Goal: Transaction & Acquisition: Book appointment/travel/reservation

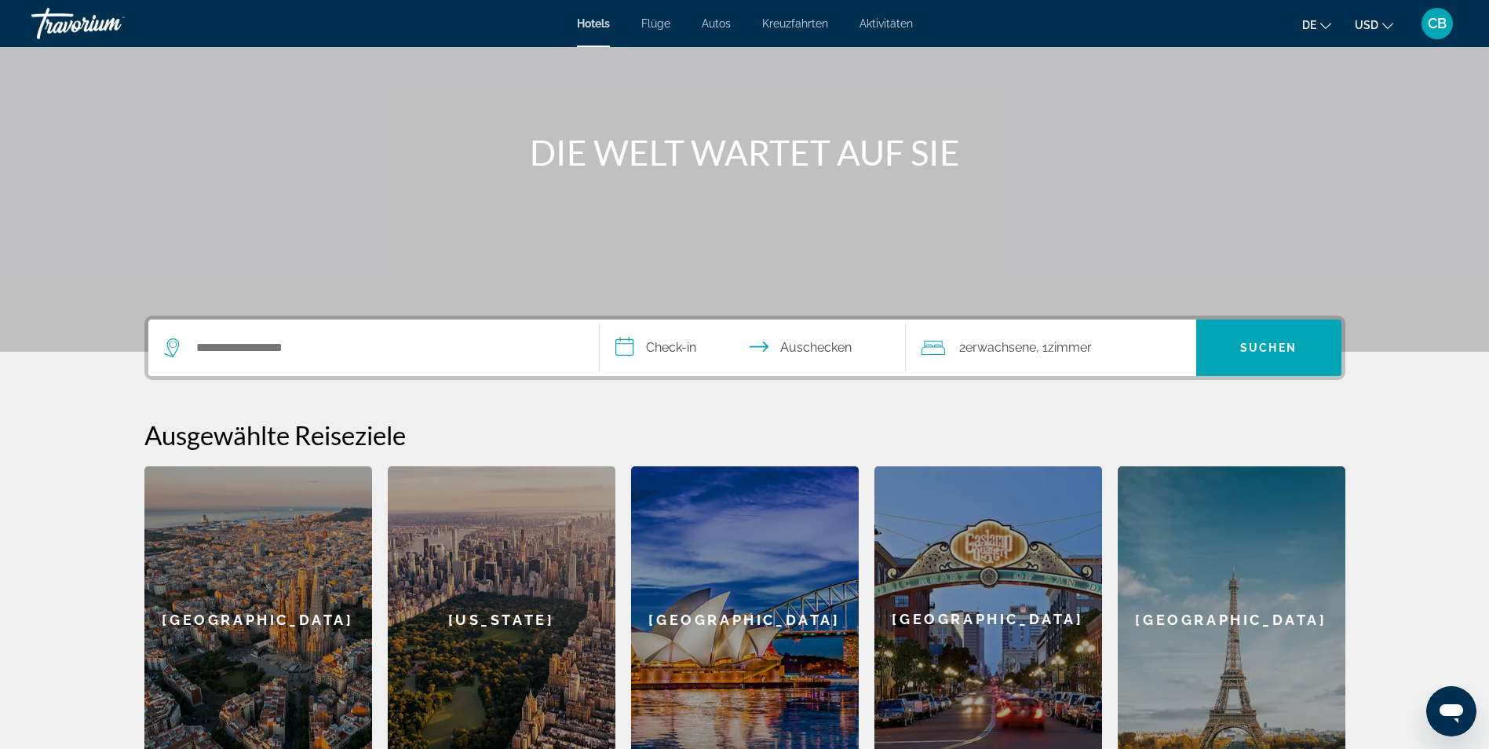
scroll to position [157, 0]
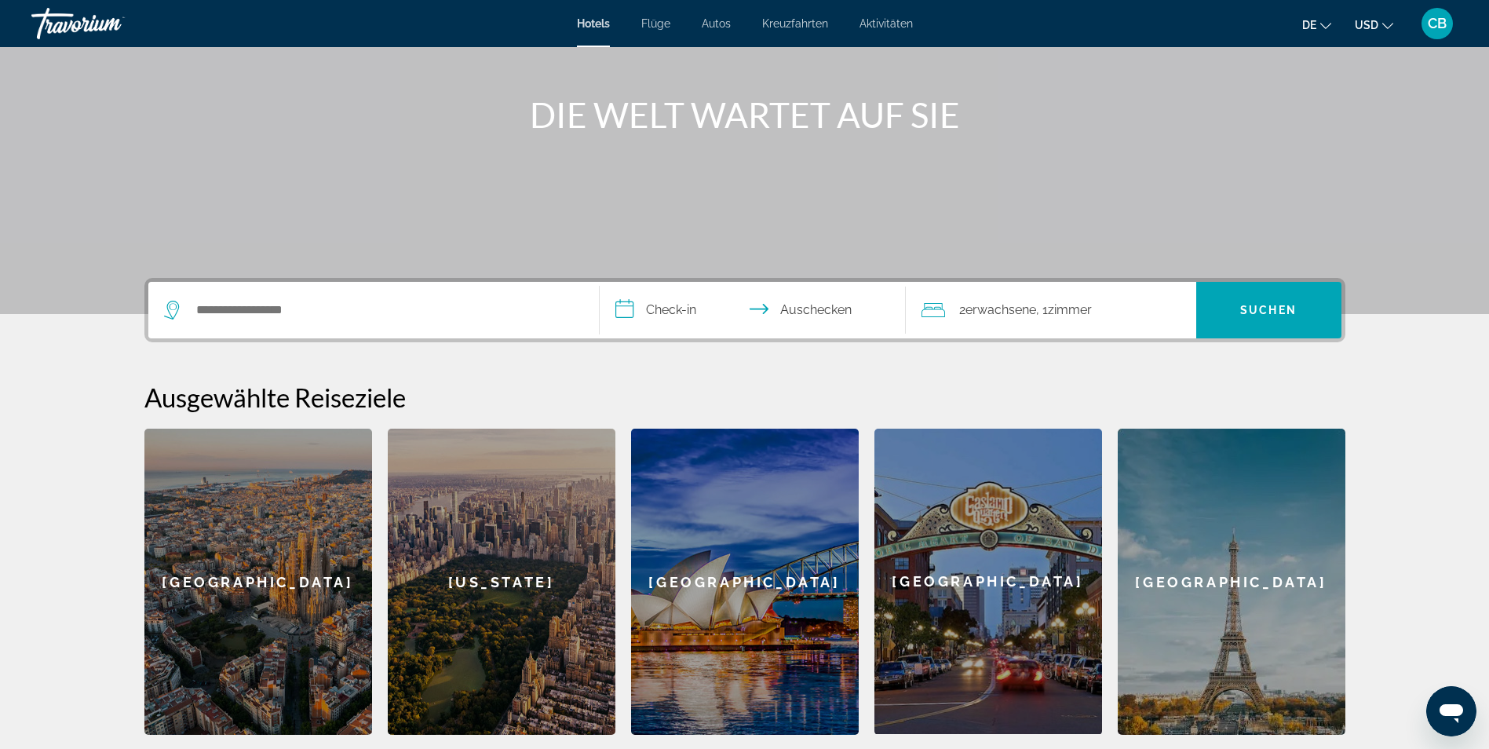
click at [270, 323] on div "Such-Widget" at bounding box center [373, 310] width 419 height 57
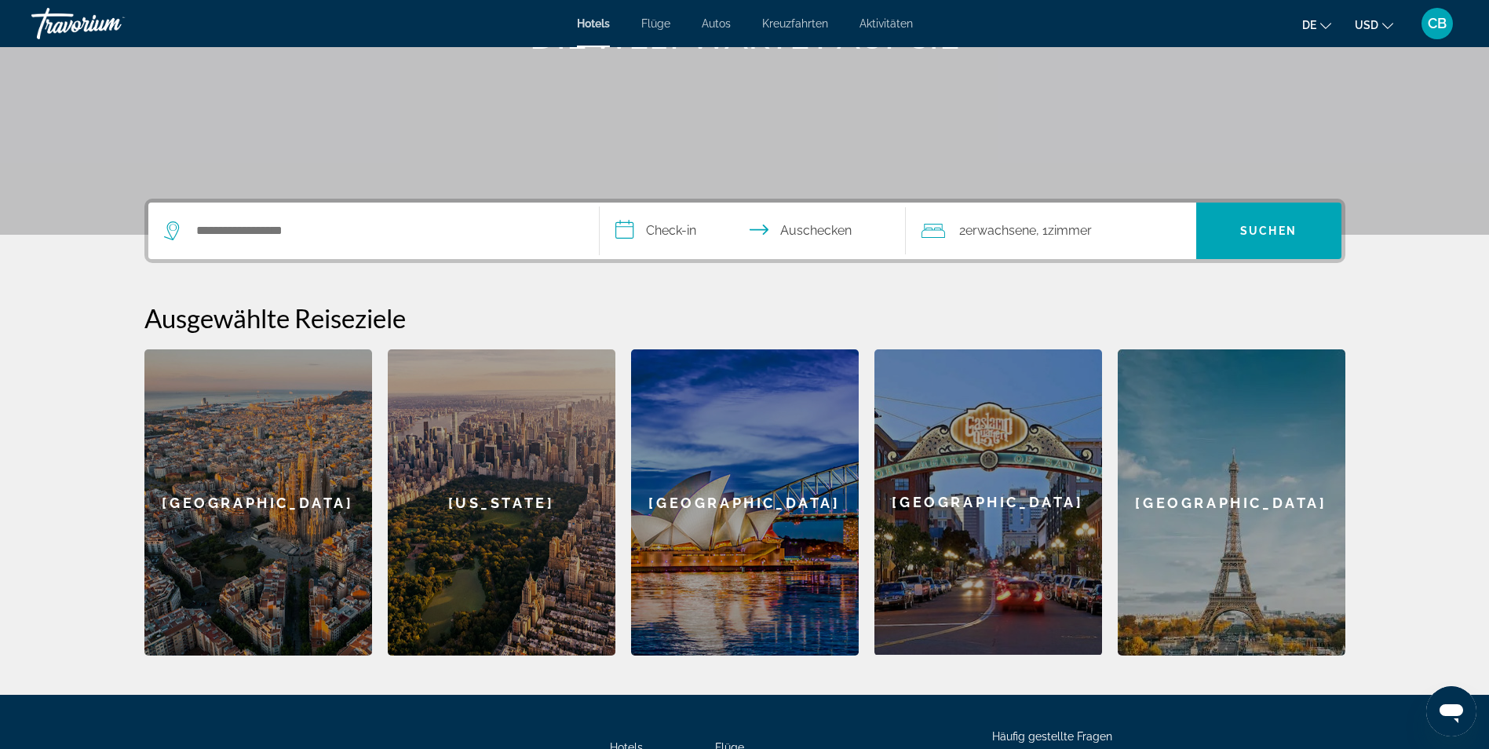
scroll to position [374, 0]
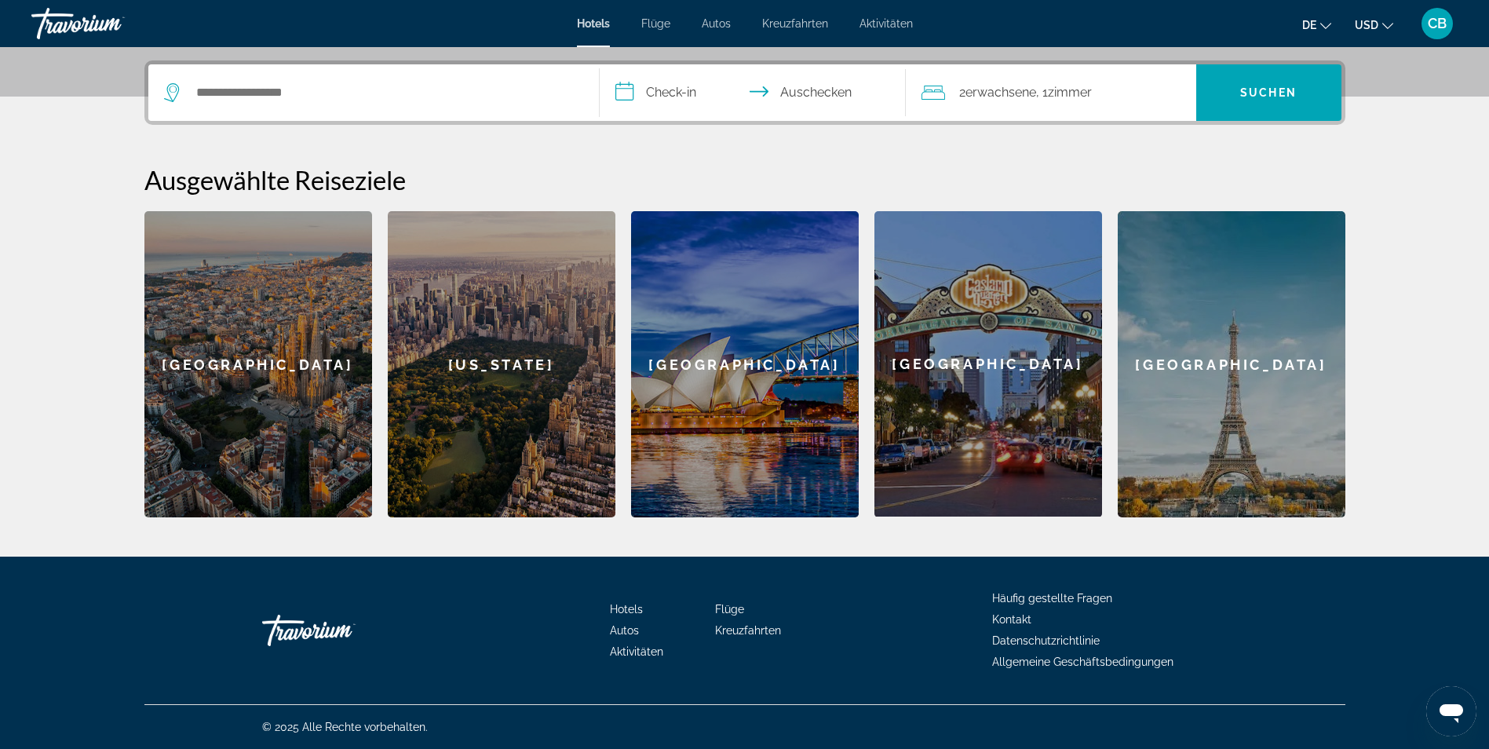
click at [330, 104] on div "Such-Widget" at bounding box center [373, 92] width 419 height 57
click at [335, 96] on input "Hotelziel suchen" at bounding box center [385, 93] width 381 height 24
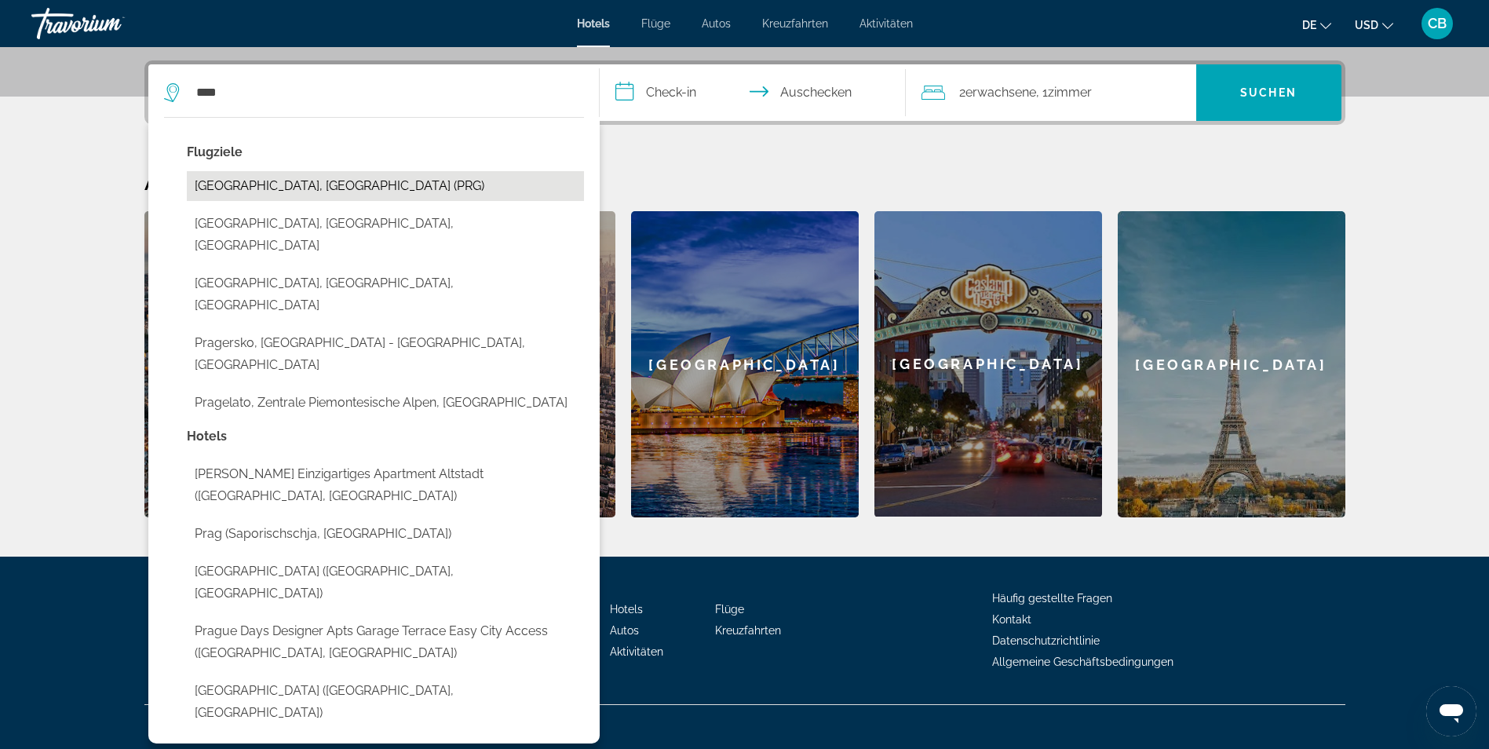
click at [336, 185] on button "[GEOGRAPHIC_DATA], [GEOGRAPHIC_DATA] (PRG)" at bounding box center [385, 186] width 397 height 30
type input "**********"
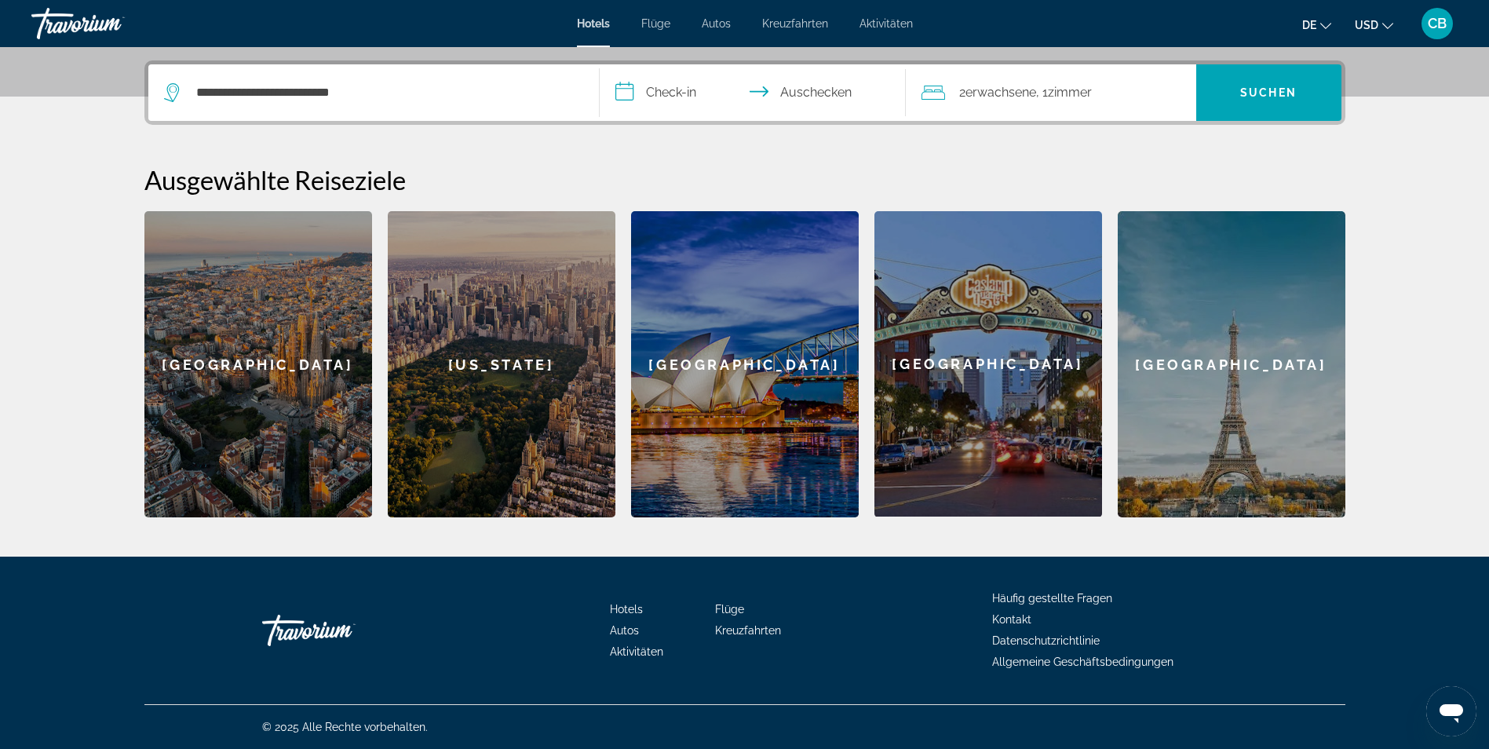
click at [629, 86] on input "**********" at bounding box center [756, 94] width 312 height 61
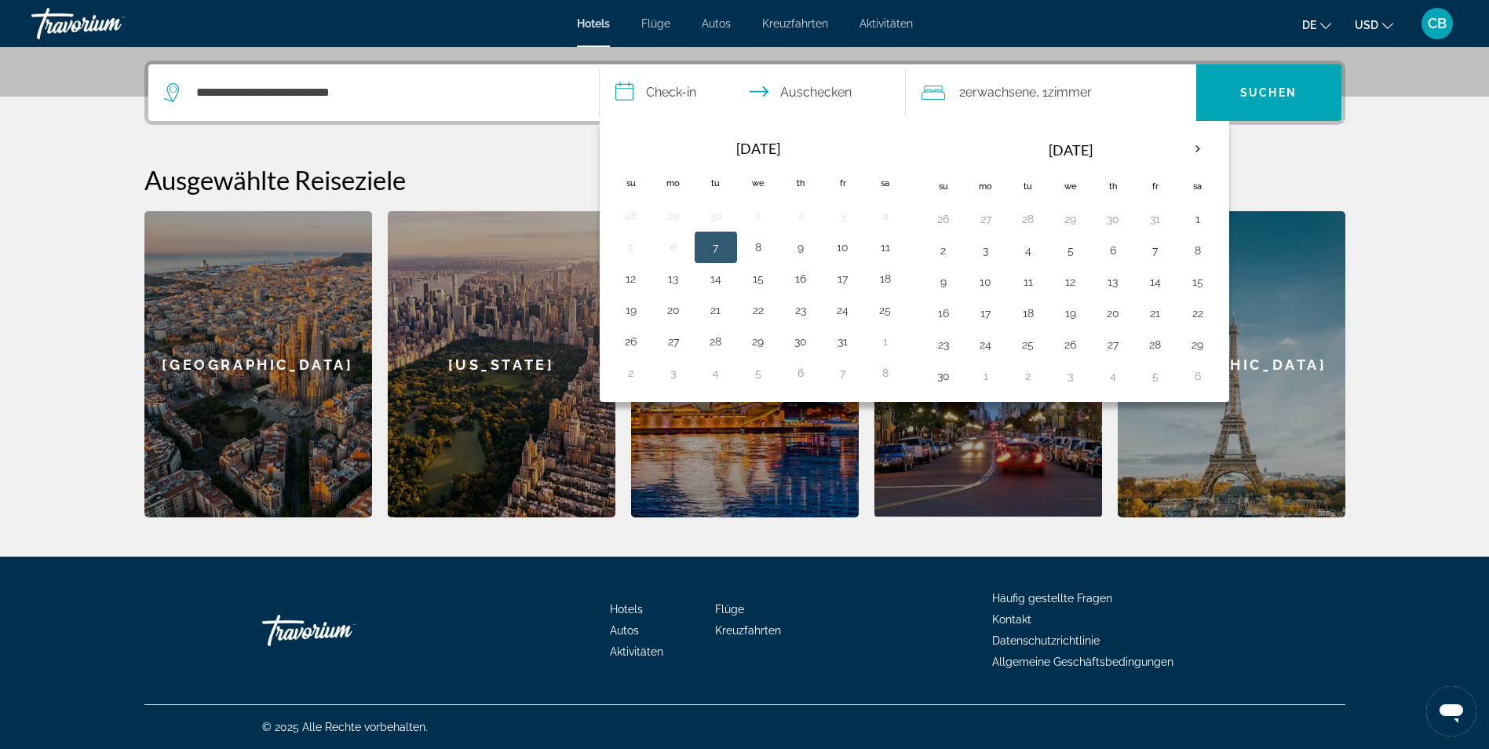
click at [1186, 89] on div "2 Adult Erwachsene , 1 Zimmer rooms" at bounding box center [1058, 93] width 275 height 22
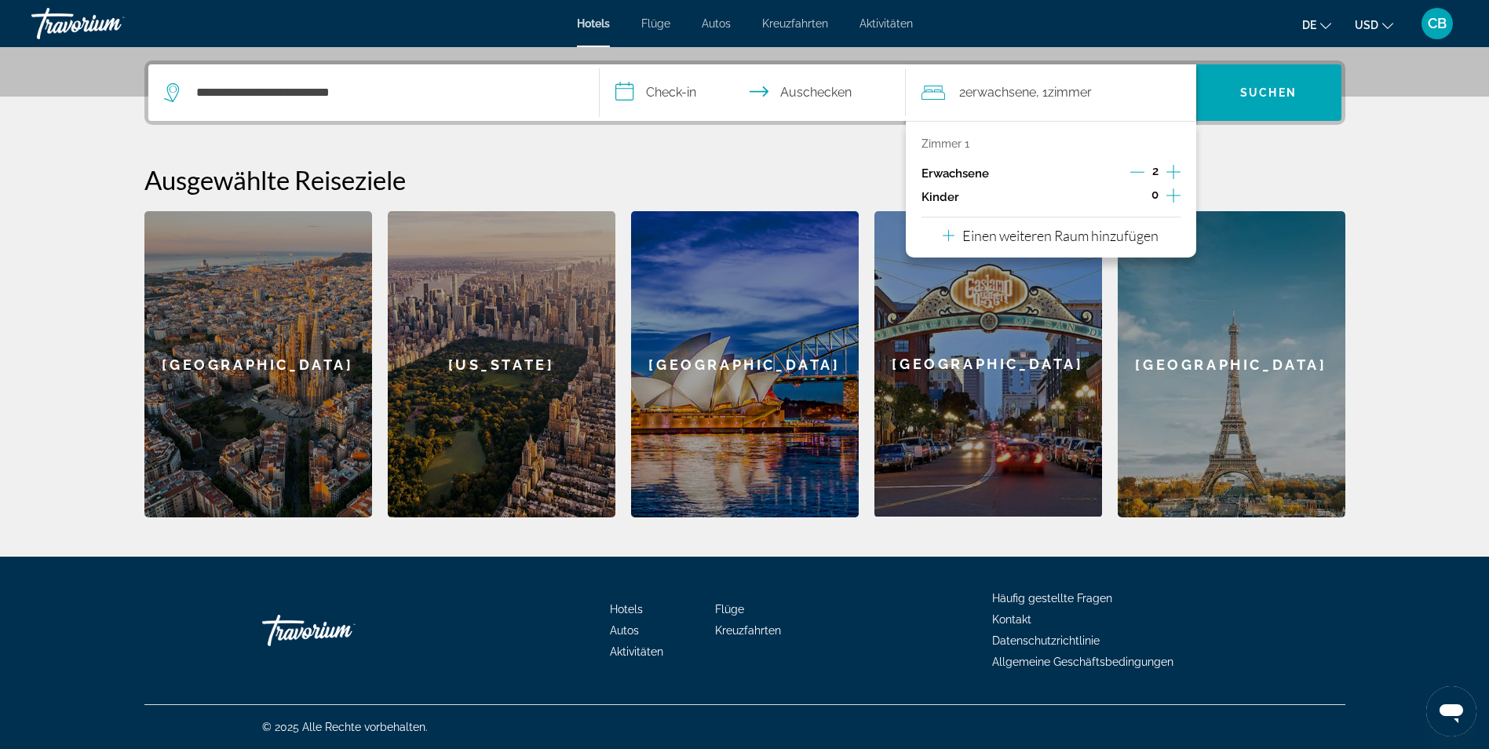
click at [703, 93] on input "**********" at bounding box center [756, 94] width 312 height 61
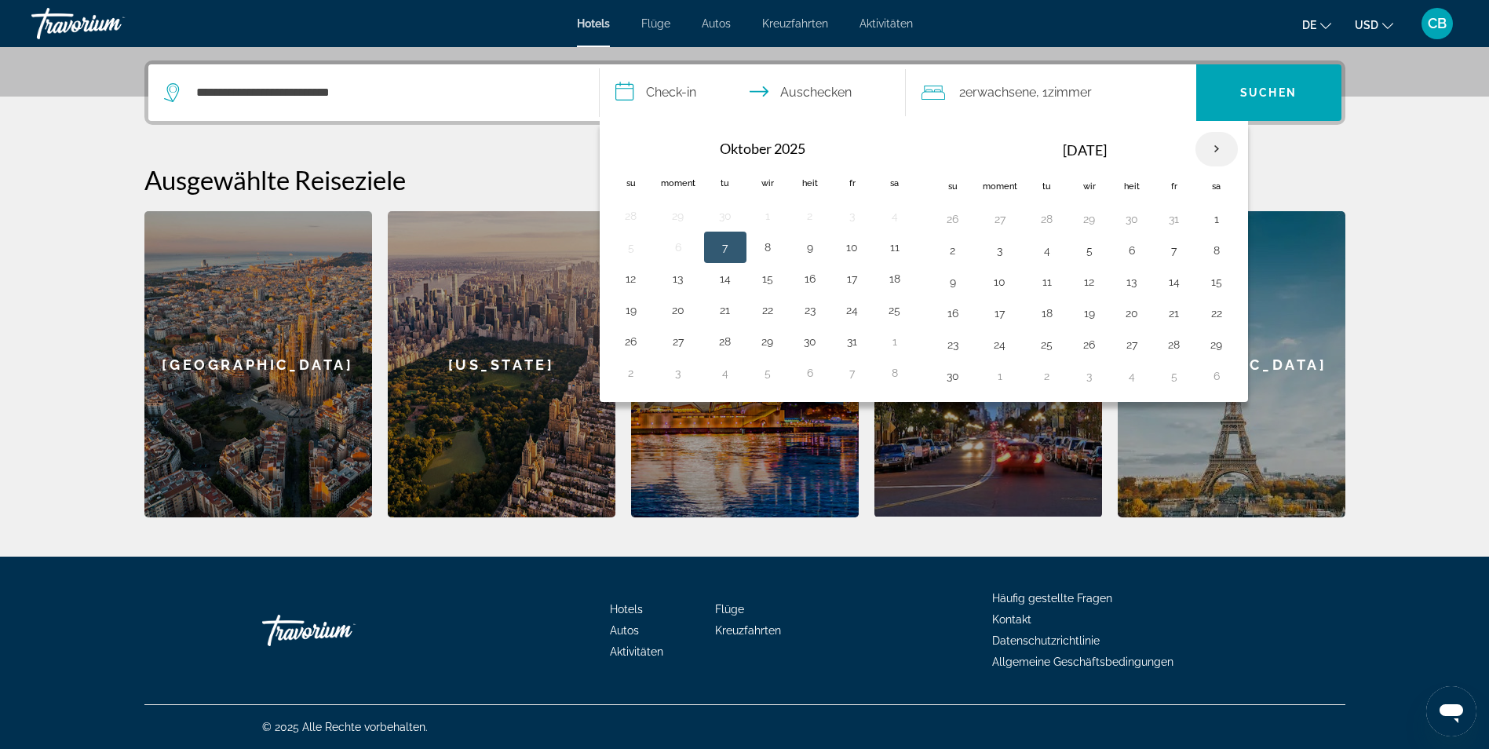
click at [1221, 151] on th "Nächster Monat" at bounding box center [1216, 149] width 42 height 35
click at [1036, 348] on button "30" at bounding box center [1046, 345] width 25 height 22
click at [811, 95] on input "**********" at bounding box center [756, 94] width 312 height 61
click at [1178, 353] on button "2" at bounding box center [1174, 345] width 25 height 22
type input "**********"
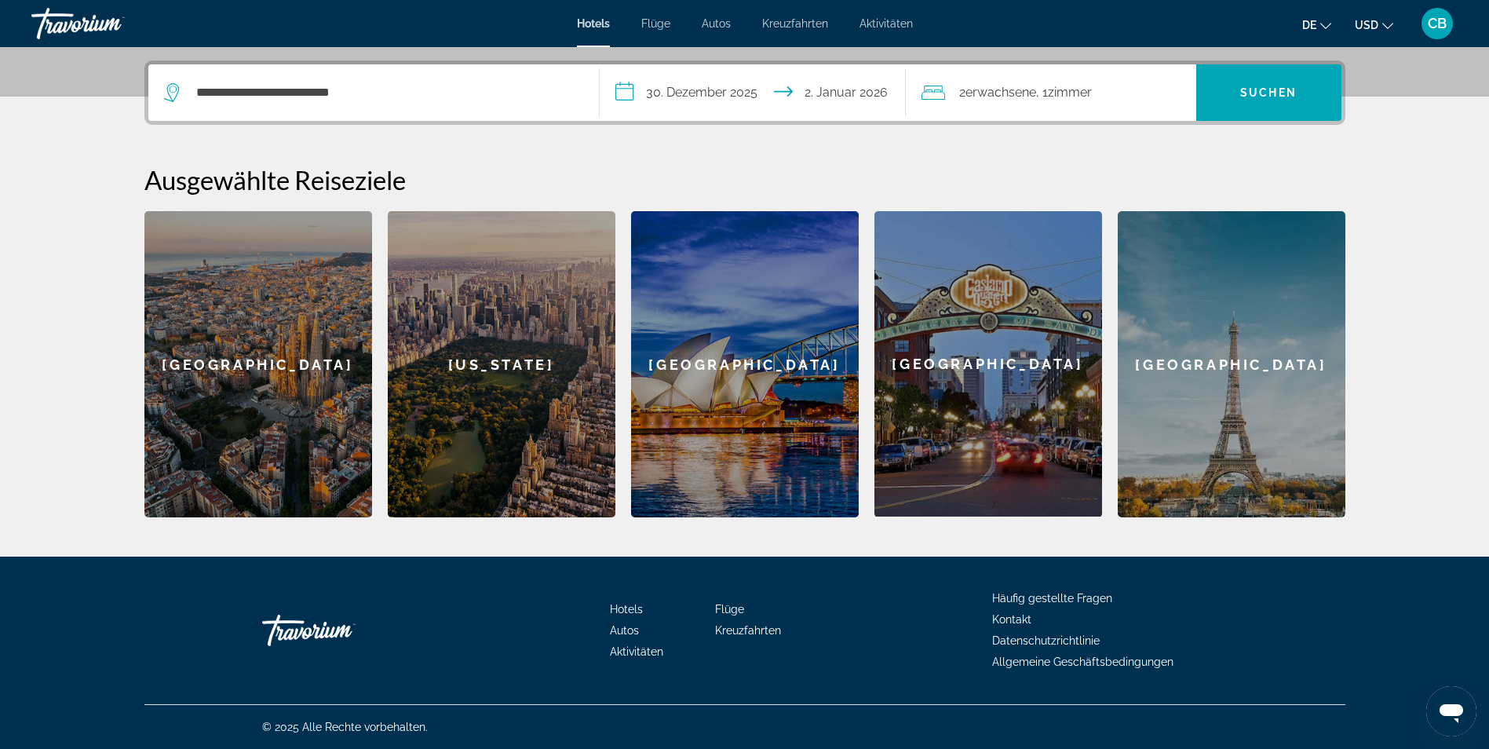
click at [980, 95] on span "Erwachsene" at bounding box center [1000, 92] width 71 height 15
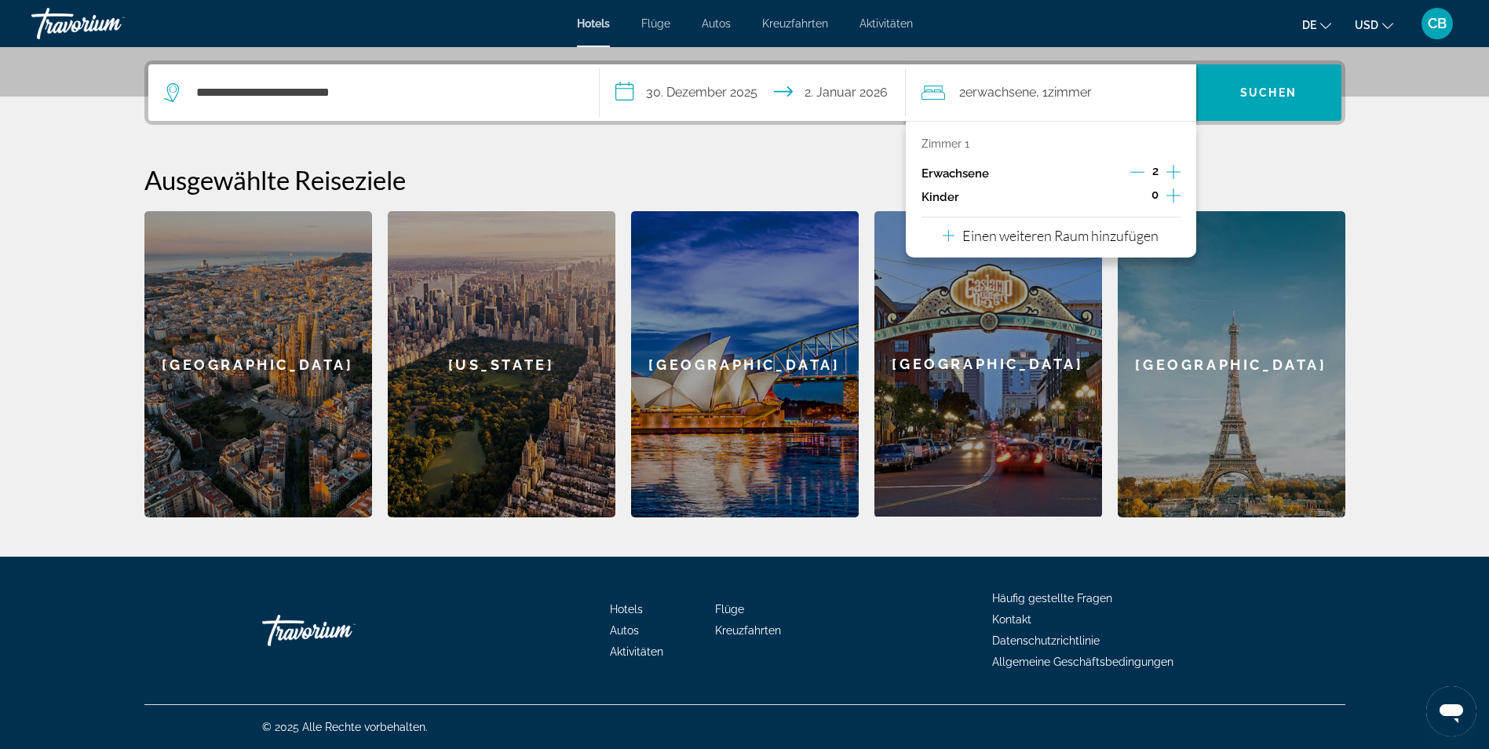
click at [1168, 176] on icon "Inkremente Erwachsene" at bounding box center [1173, 171] width 14 height 19
click at [1175, 166] on icon "Inkremente Erwachsene" at bounding box center [1173, 171] width 14 height 19
click at [1322, 103] on span "Suchen" at bounding box center [1268, 93] width 145 height 38
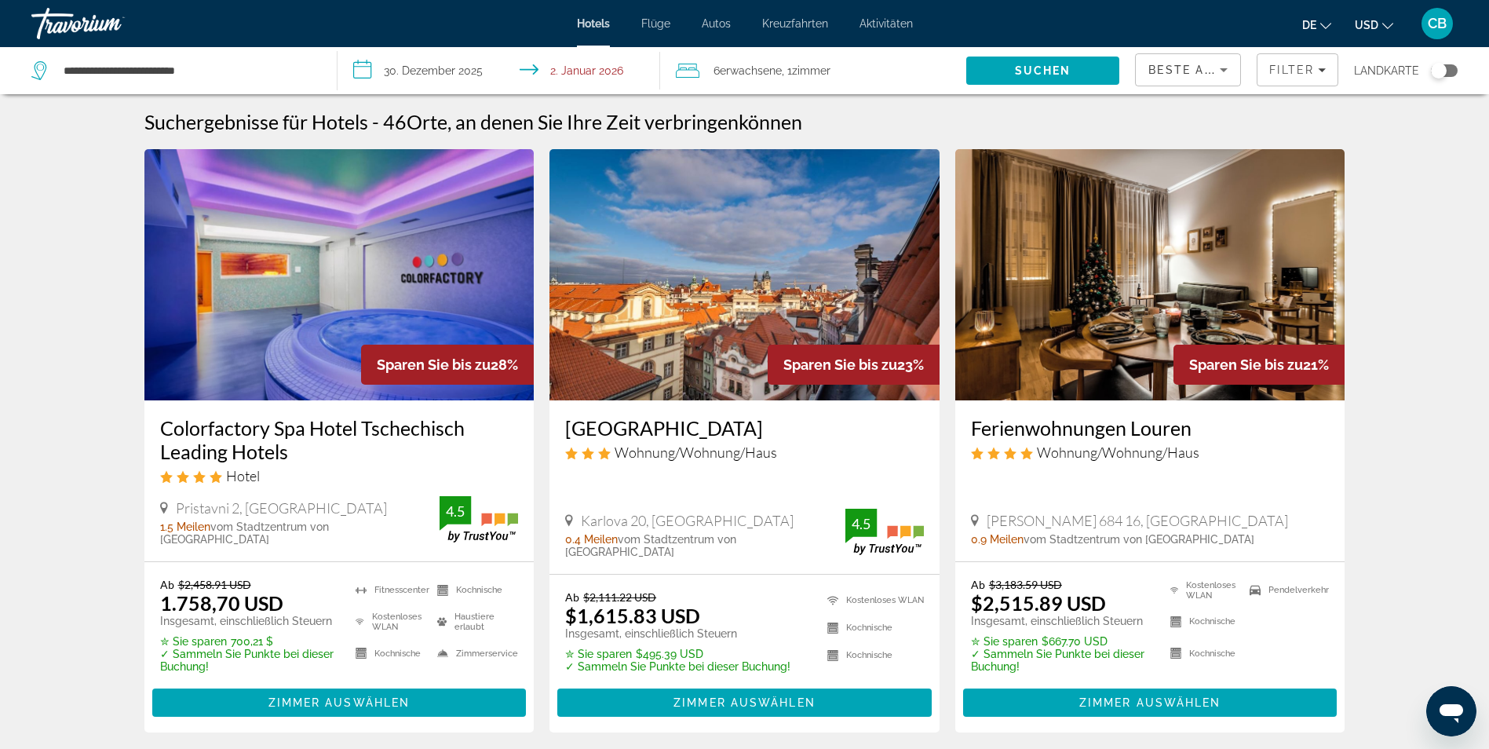
click at [815, 78] on span ", 1 [PERSON_NAME] rooms" at bounding box center [806, 71] width 49 height 22
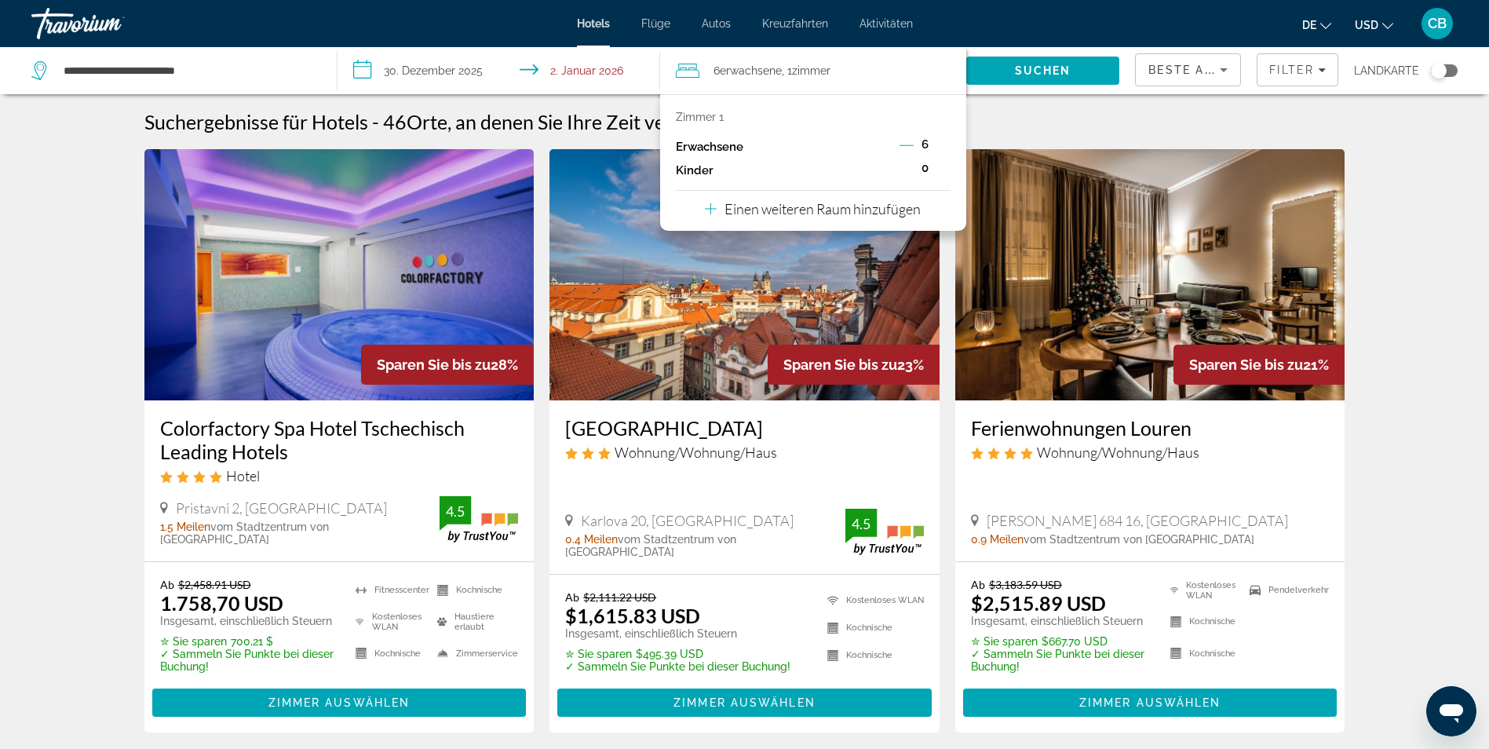
click at [805, 63] on span ", 1 [PERSON_NAME] rooms" at bounding box center [806, 71] width 49 height 22
click at [802, 72] on span "Zimmer" at bounding box center [811, 70] width 38 height 13
click at [756, 206] on p "Einen weiteren Raum hinzufügen" at bounding box center [822, 208] width 196 height 17
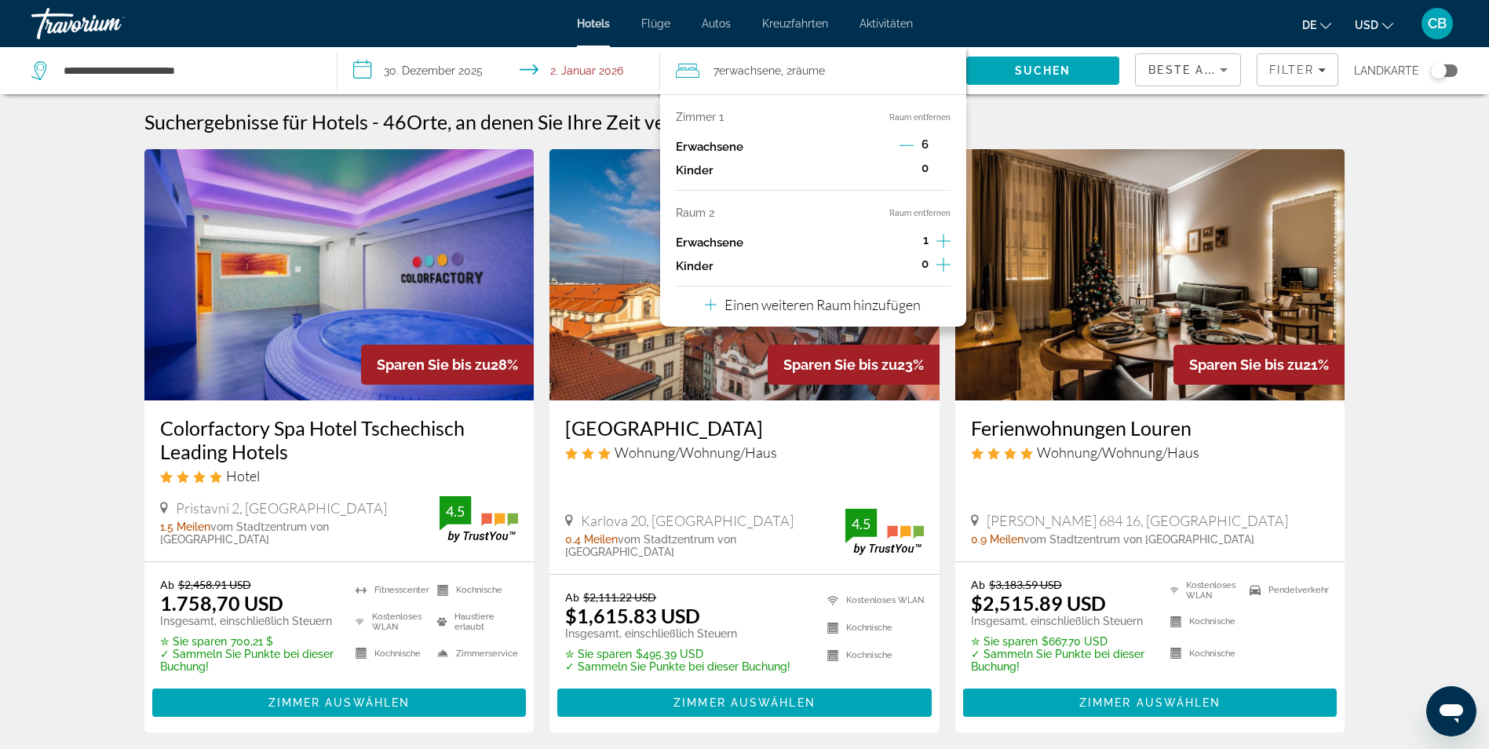
click at [906, 145] on icon "Dekrementierung Erwachsene" at bounding box center [906, 145] width 14 height 1
click at [906, 145] on icon "Dekrementierung Erwachsene" at bounding box center [907, 145] width 14 height 1
click at [941, 246] on icon "Inkremente Erwachsene" at bounding box center [943, 241] width 14 height 19
click at [941, 244] on icon "Inkremente Erwachsene" at bounding box center [943, 241] width 14 height 19
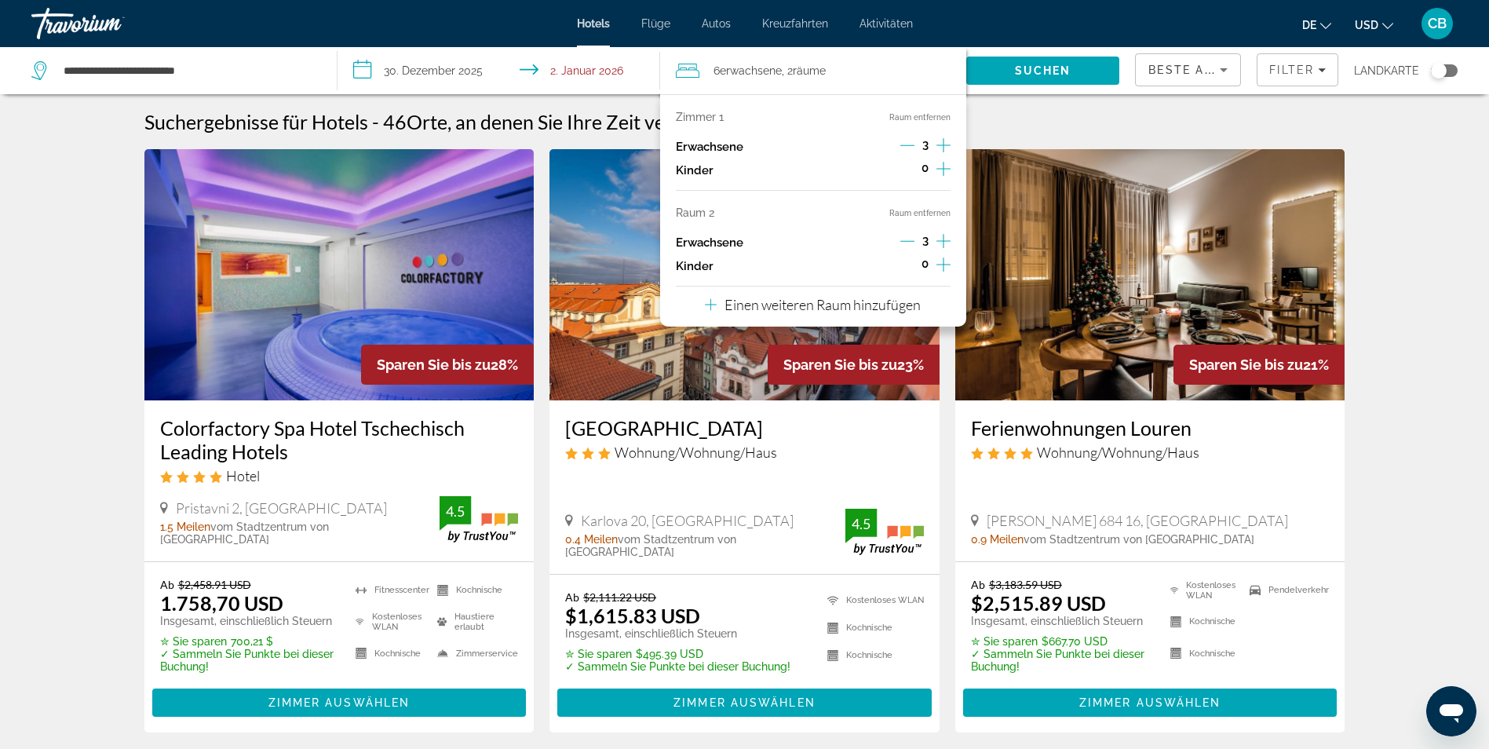
click at [941, 244] on icon "Inkremente Erwachsene" at bounding box center [943, 241] width 14 height 19
click at [902, 238] on icon "Dekrementierung Erwachsene" at bounding box center [907, 241] width 14 height 14
click at [1015, 66] on span "Suchen" at bounding box center [1043, 70] width 57 height 13
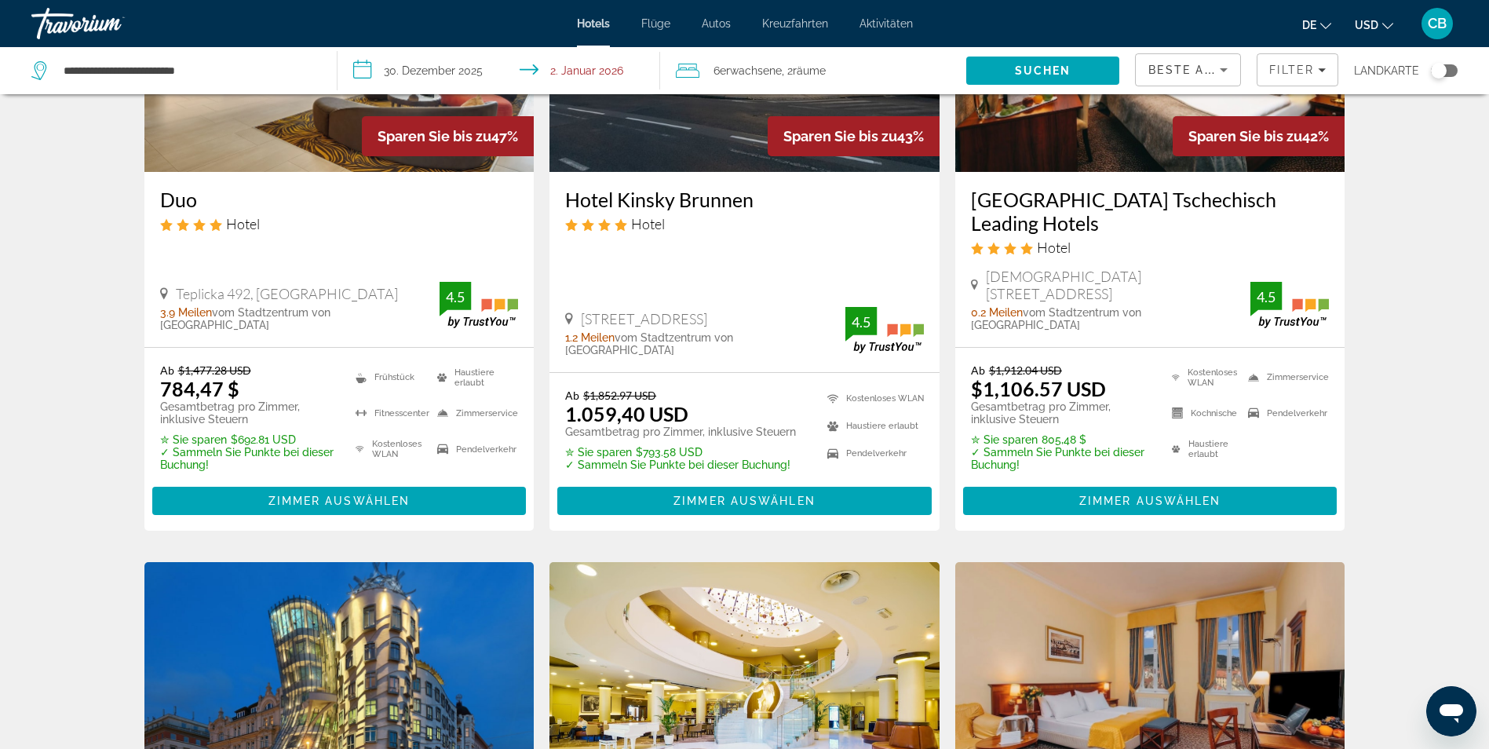
scroll to position [157, 0]
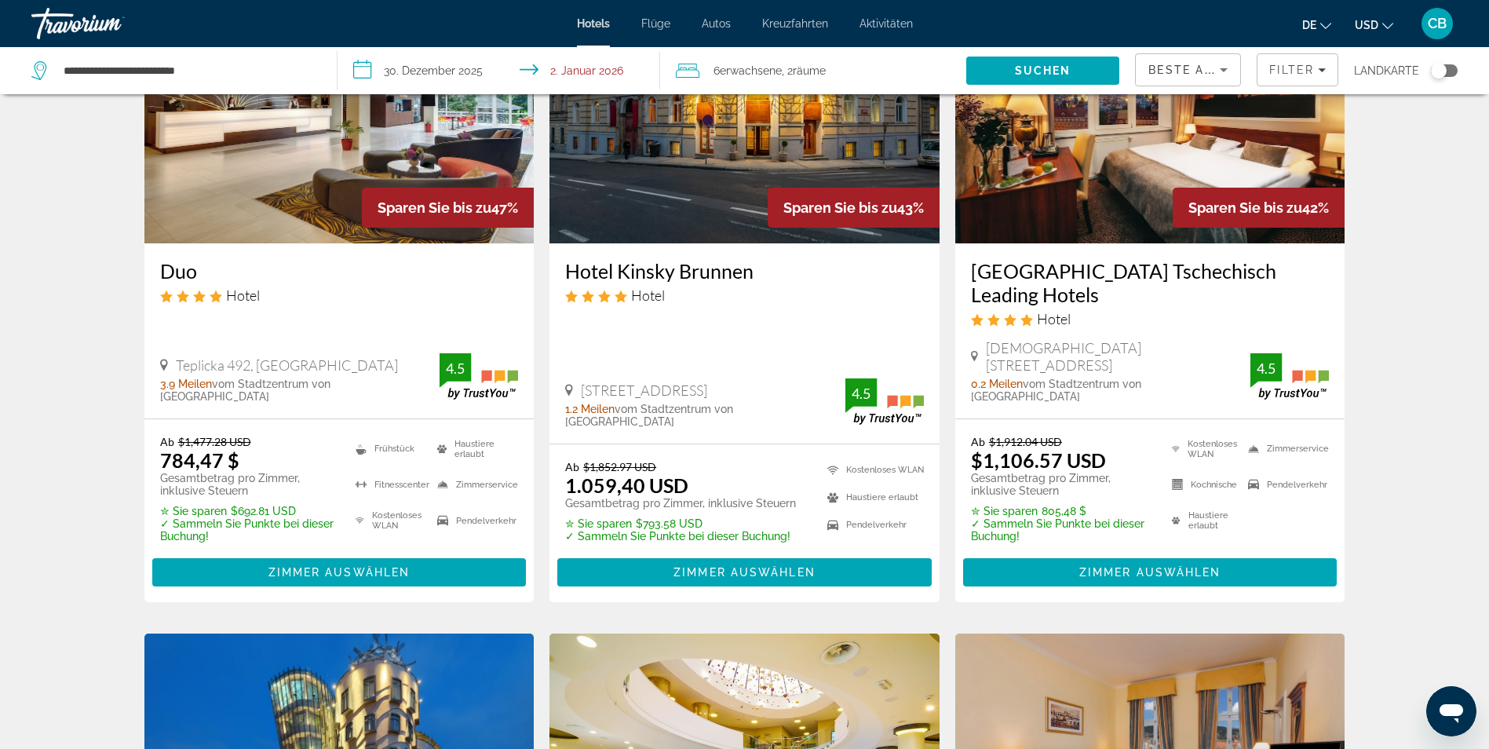
click at [1385, 24] on icon "Währung ändern" at bounding box center [1387, 25] width 11 height 11
click at [1365, 137] on button "EUR (€)" at bounding box center [1343, 144] width 78 height 20
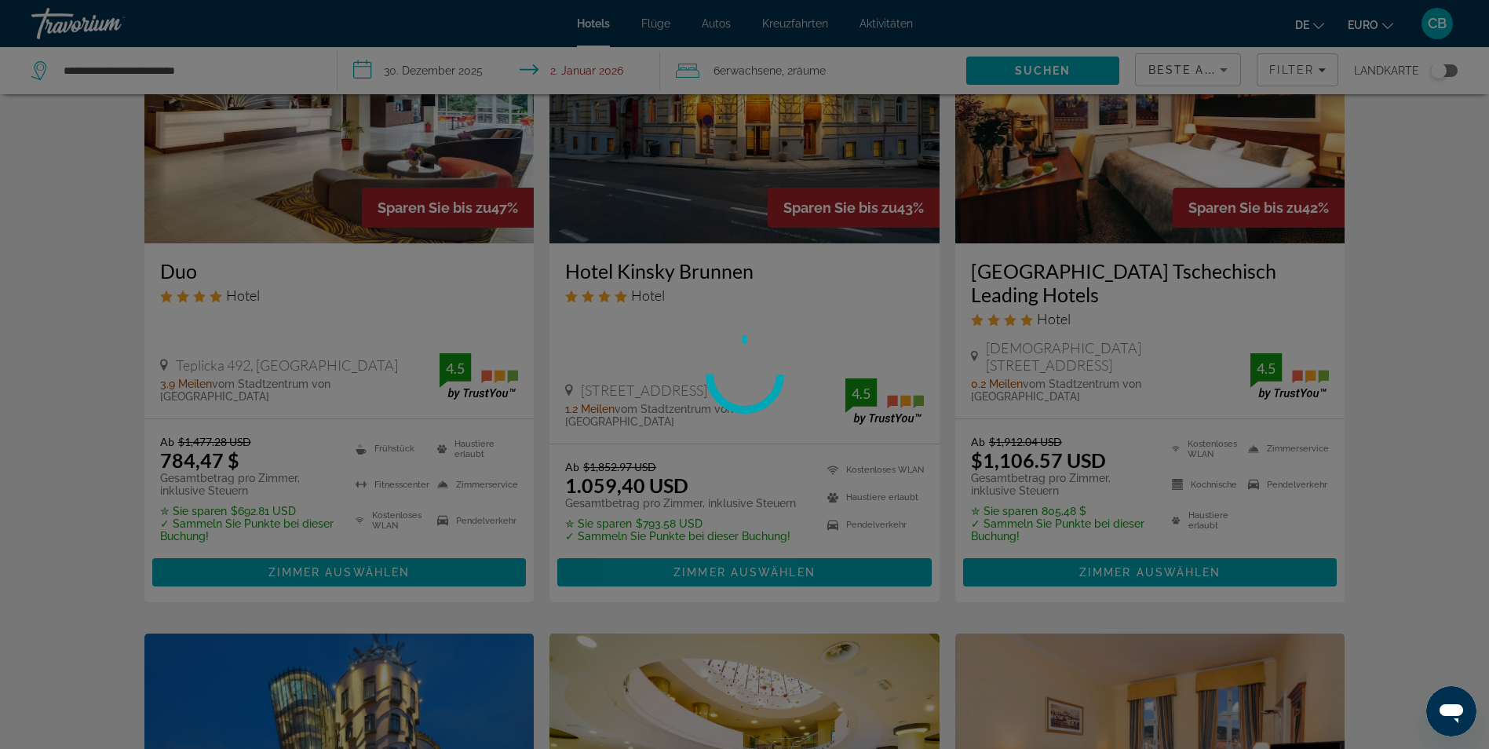
scroll to position [0, 0]
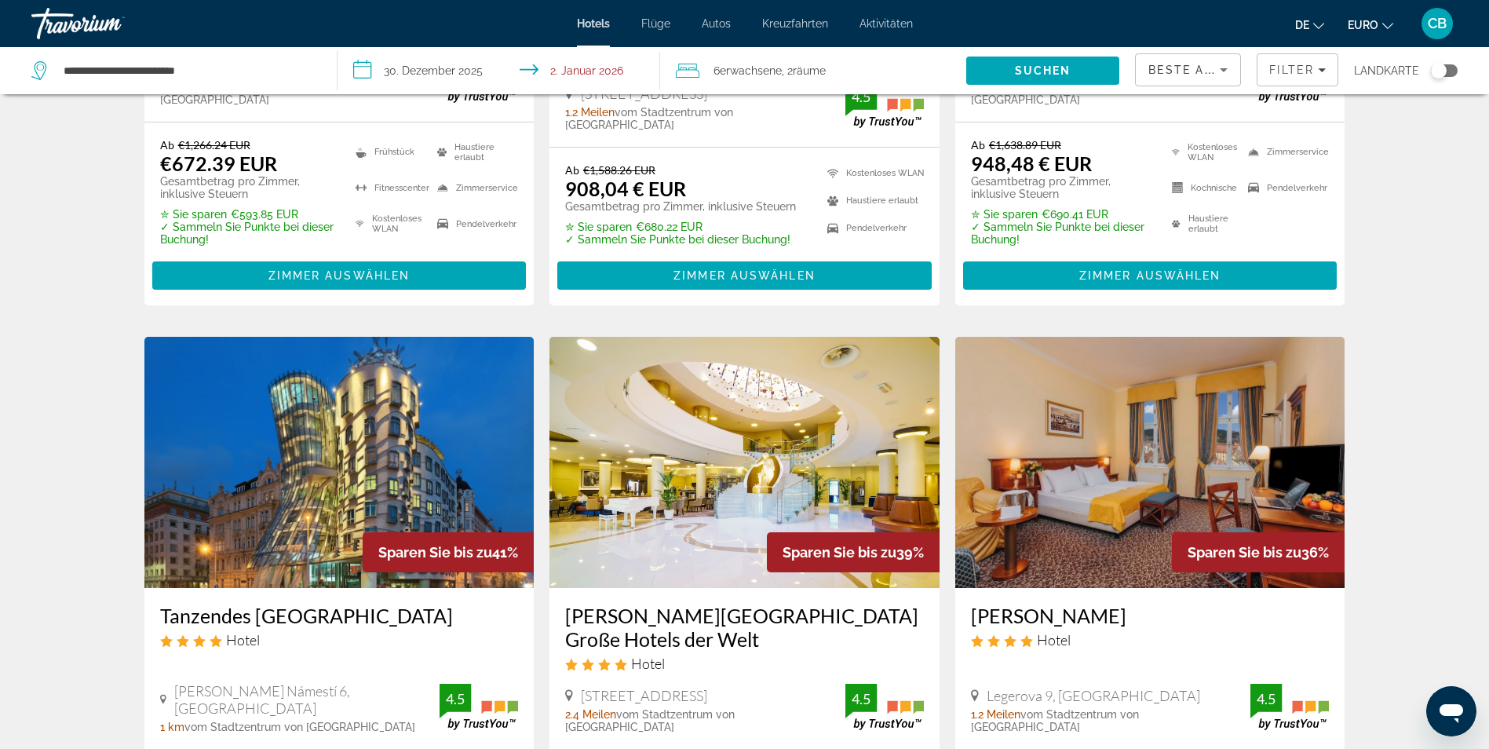
scroll to position [549, 0]
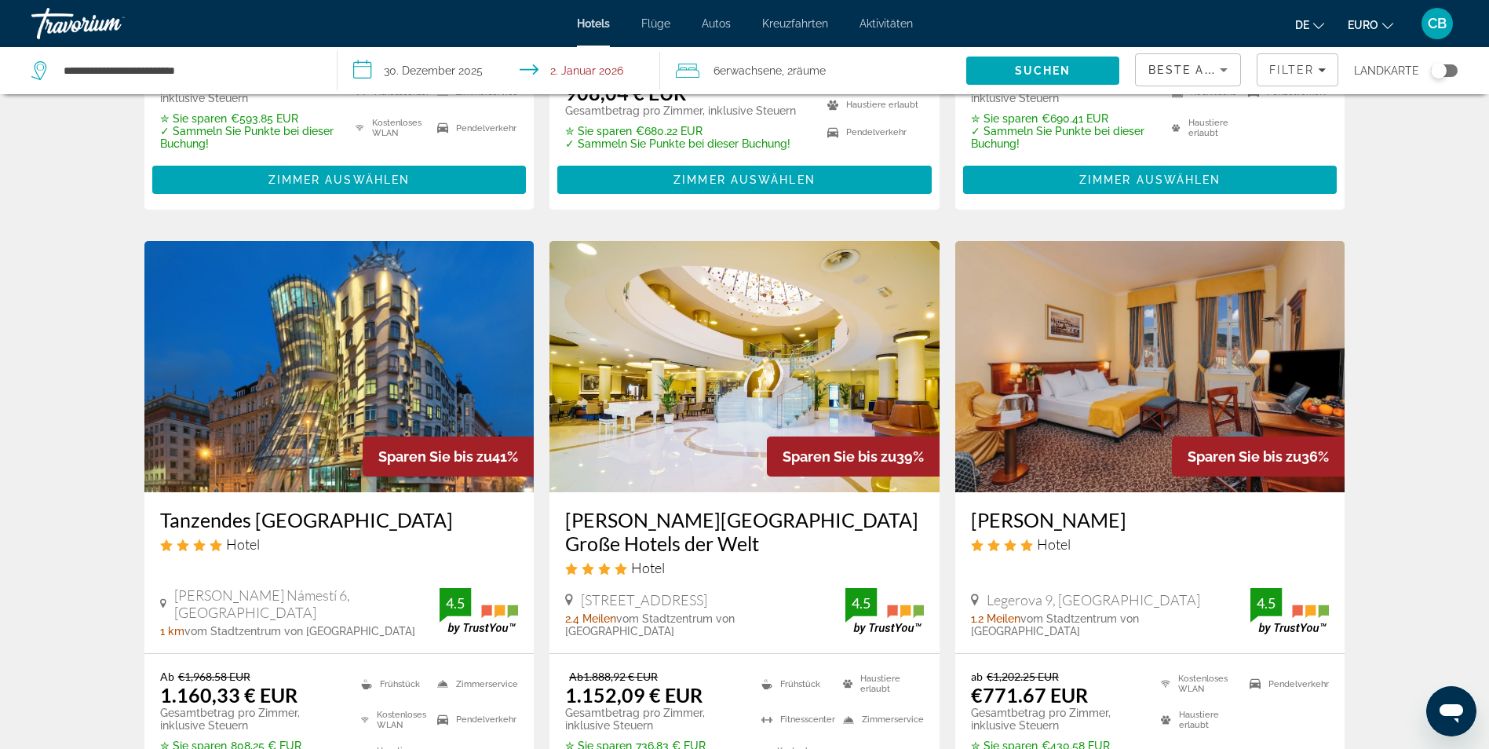
click at [738, 515] on h3 "[PERSON_NAME][GEOGRAPHIC_DATA] Große Hotels der Welt" at bounding box center [744, 531] width 359 height 47
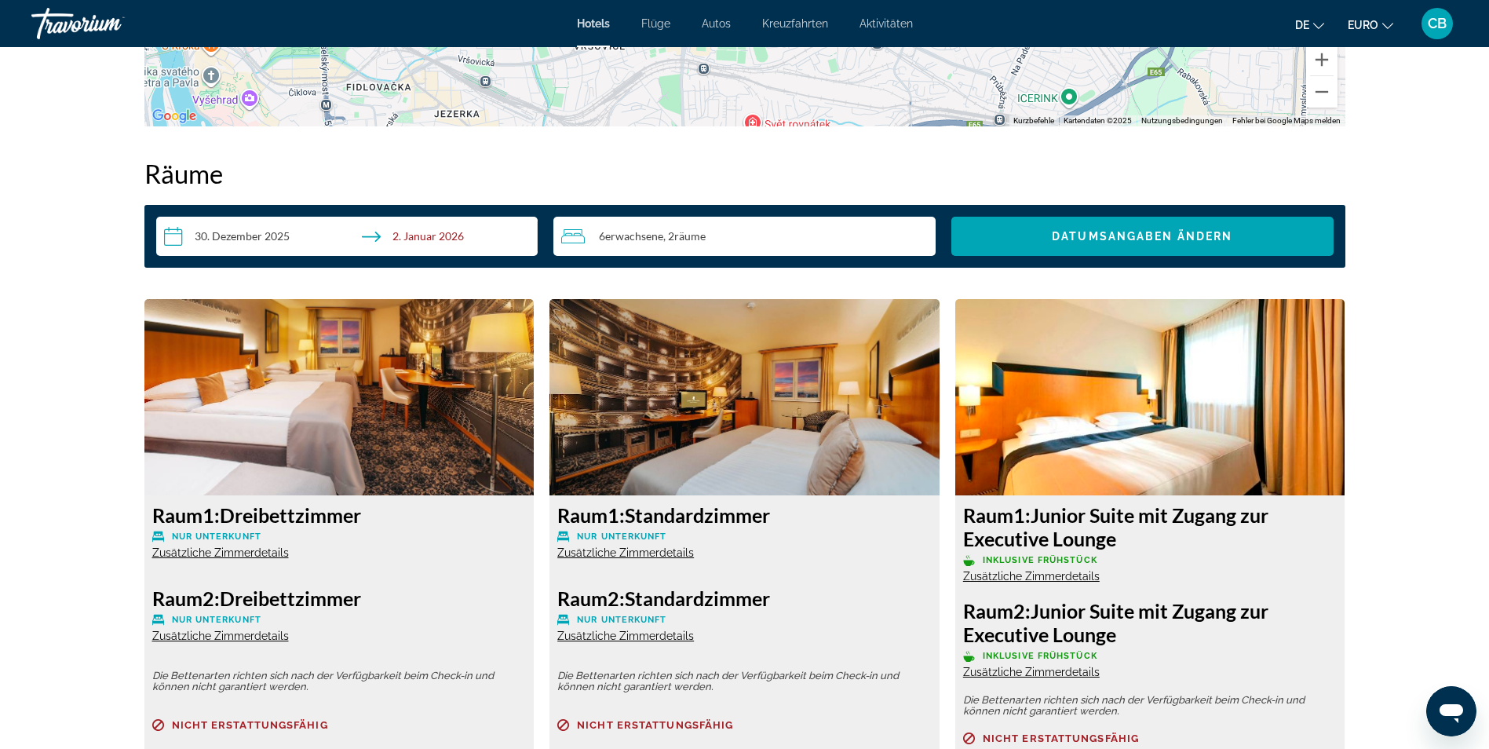
scroll to position [1884, 0]
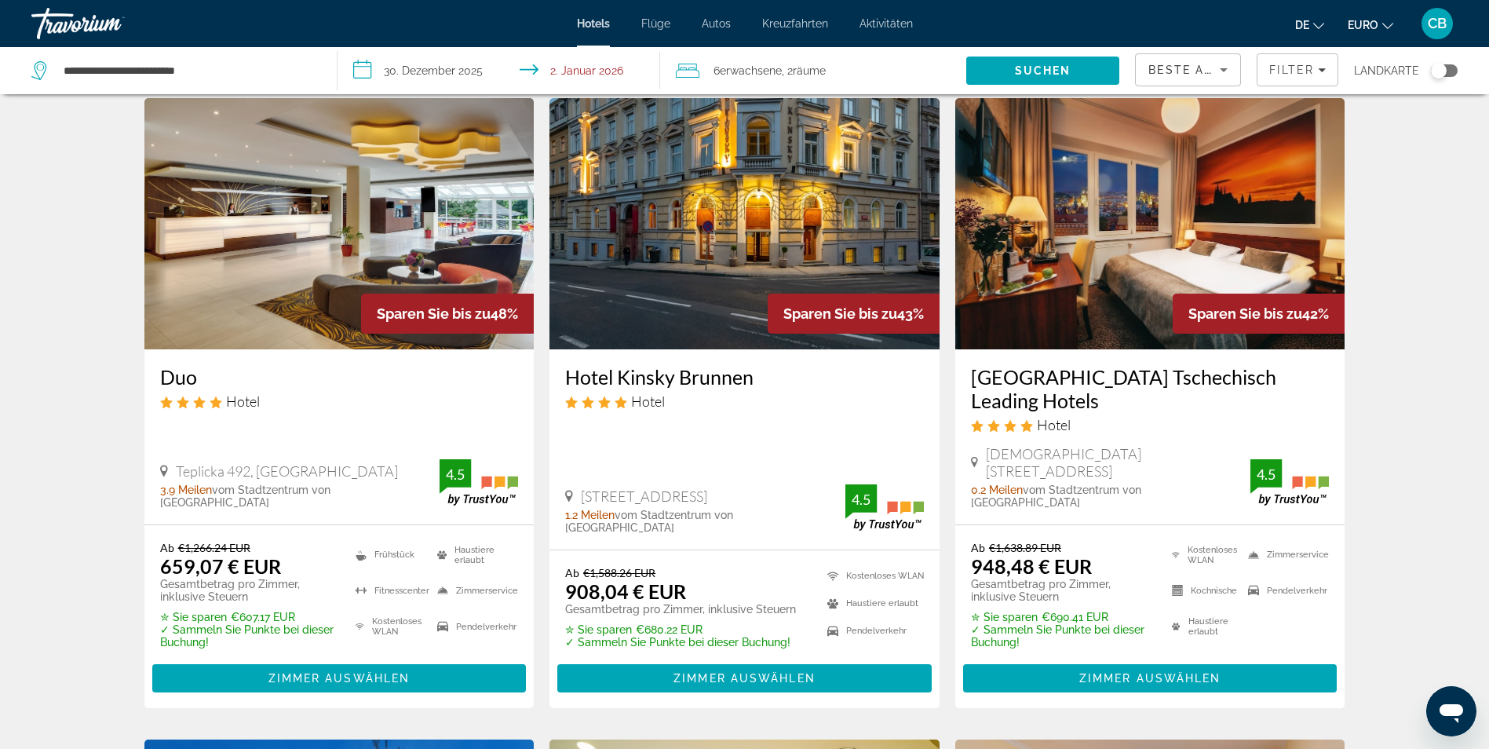
scroll to position [78, 0]
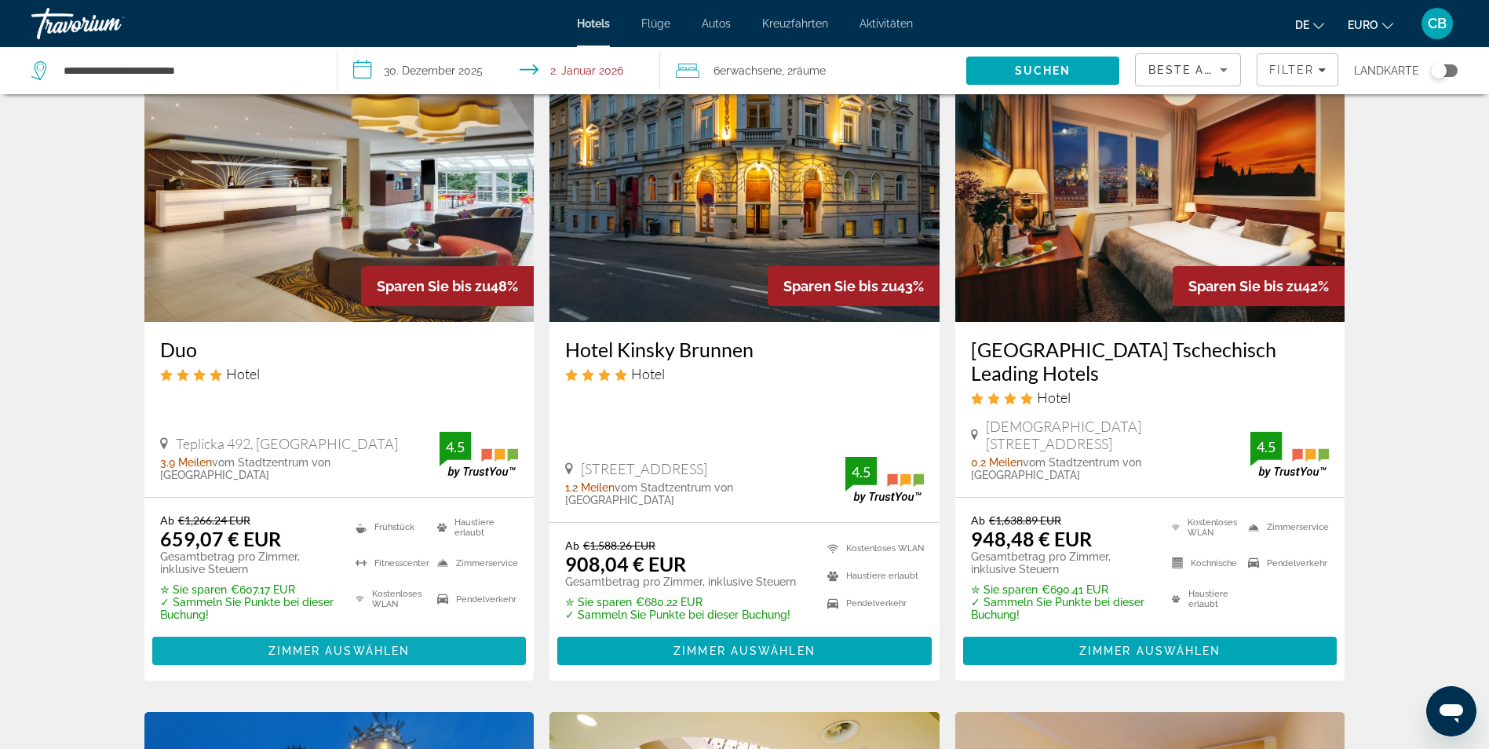
click at [416, 648] on span "Hauptinhalt" at bounding box center [339, 651] width 374 height 38
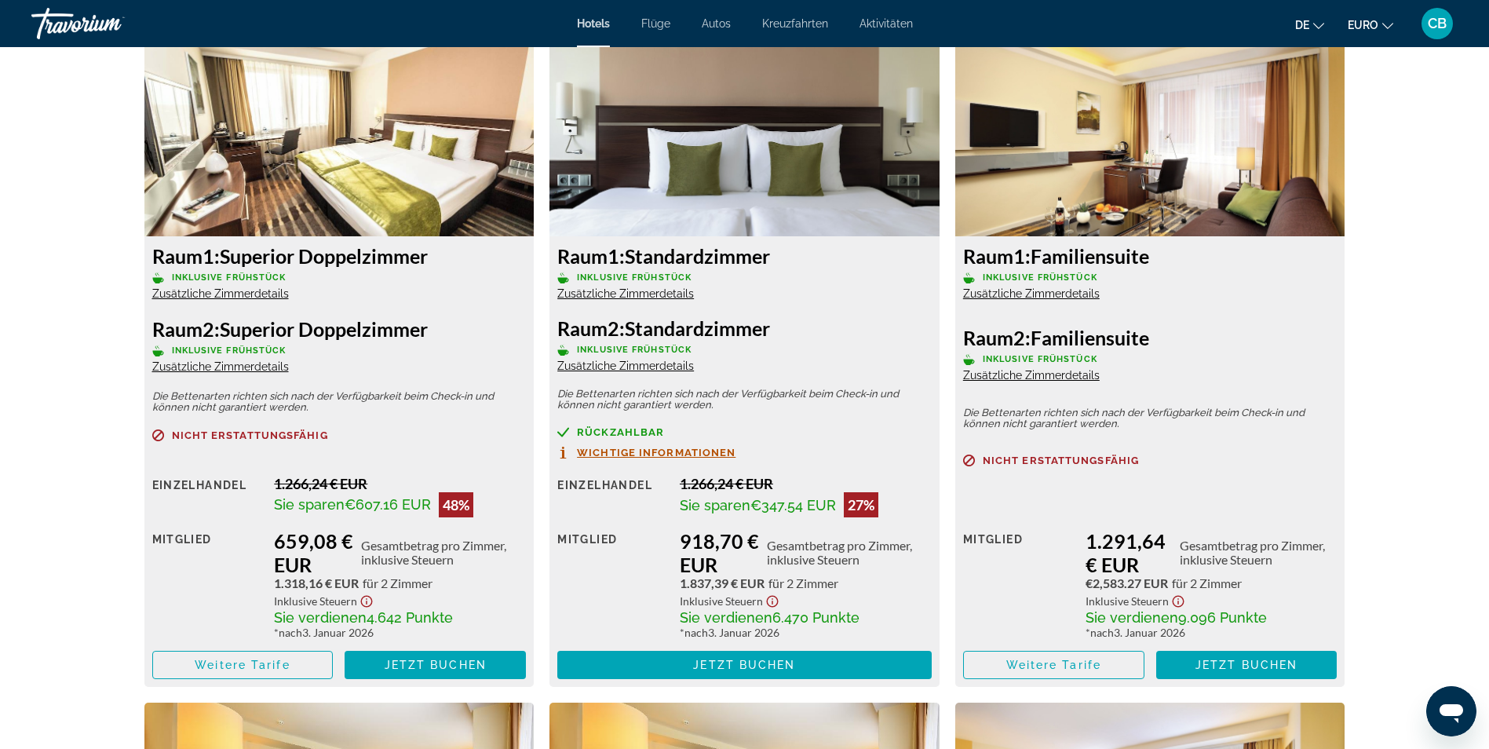
scroll to position [2276, 0]
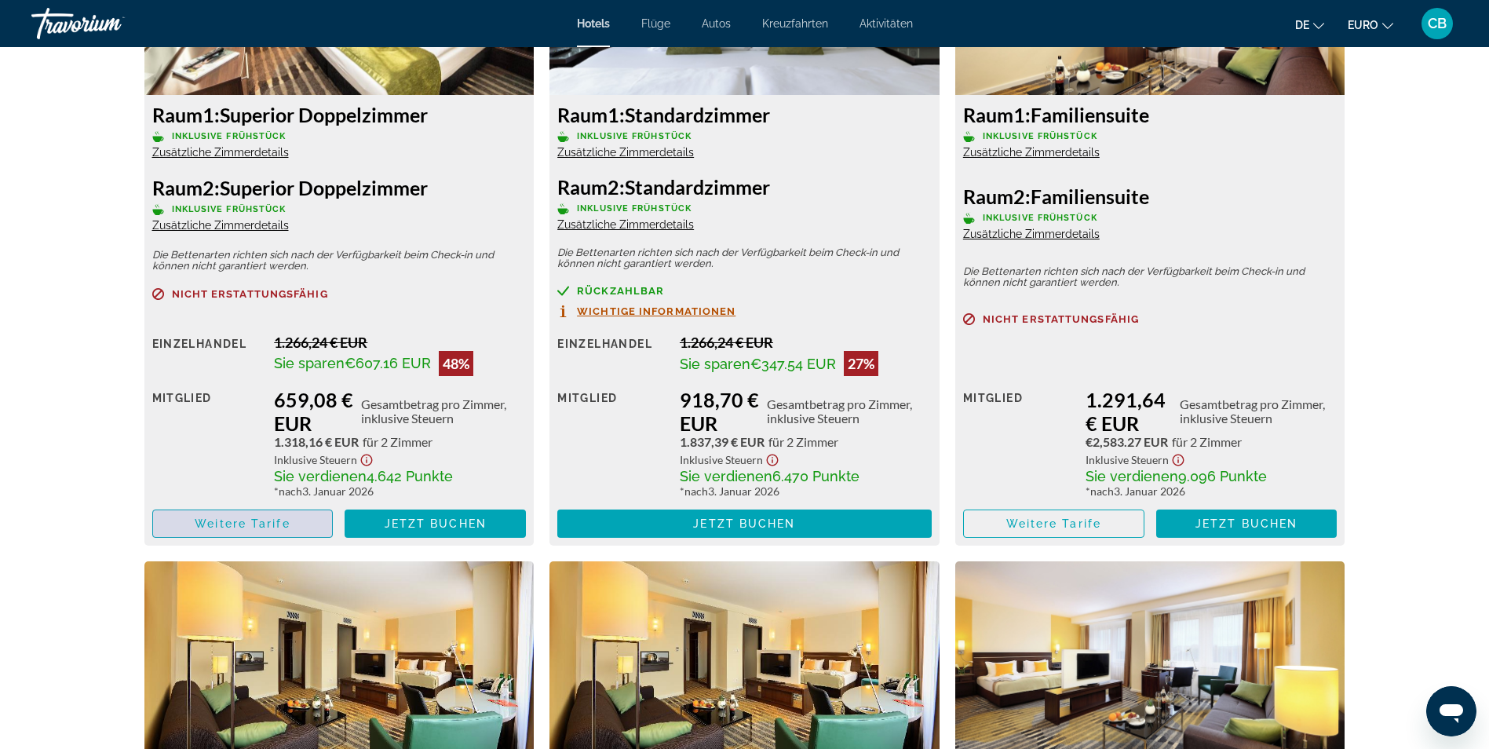
click at [272, 526] on span "Weitere Tarife" at bounding box center [242, 523] width 95 height 13
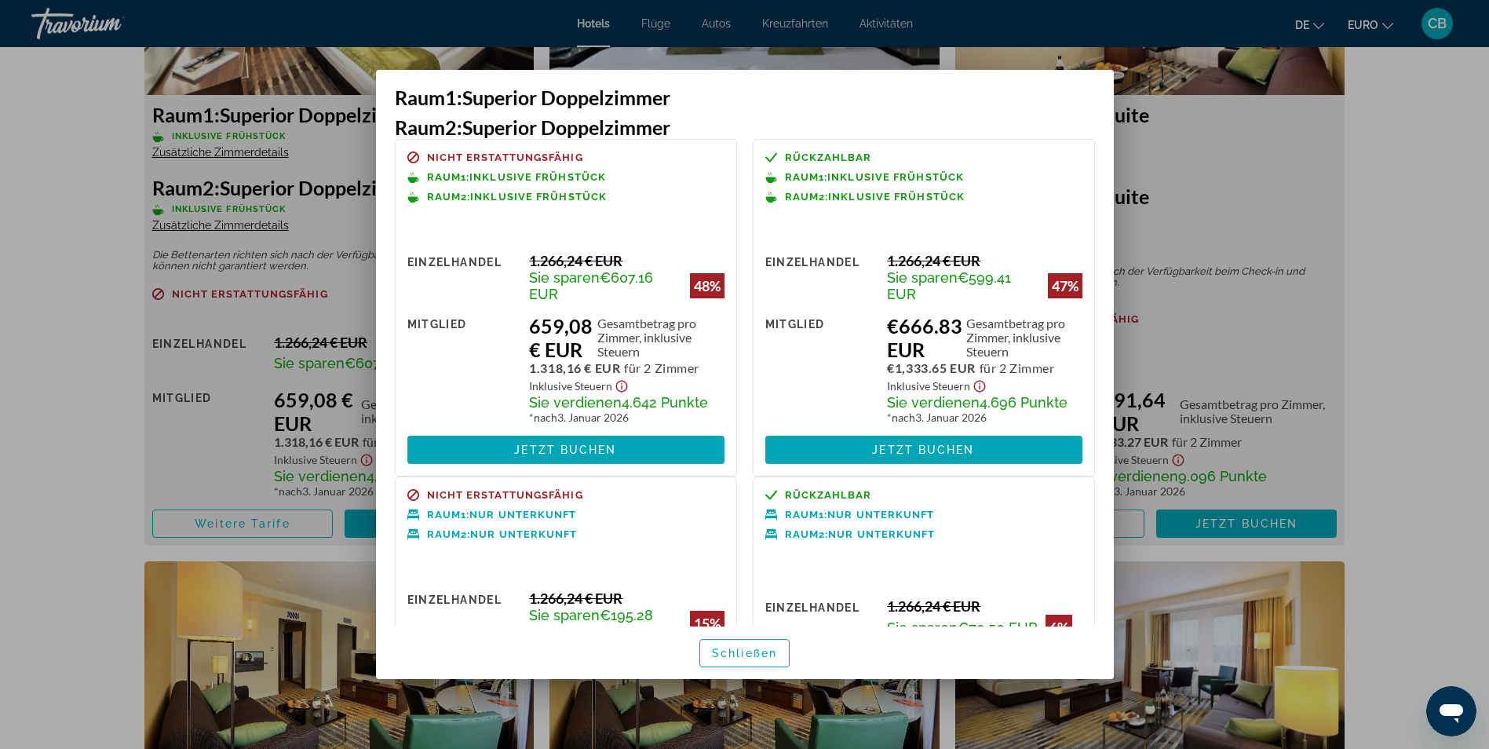
scroll to position [0, 0]
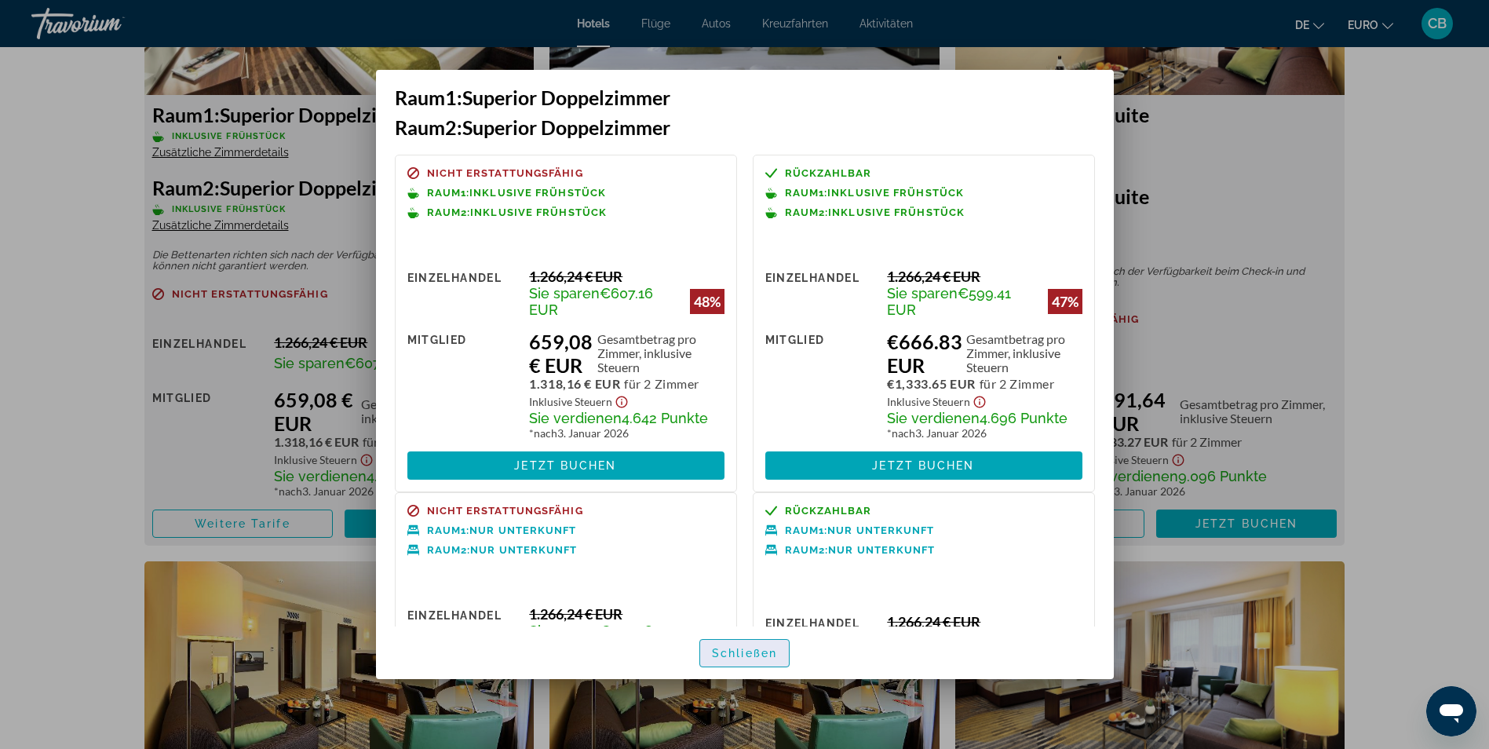
click at [762, 647] on span "Schließen" at bounding box center [744, 653] width 65 height 13
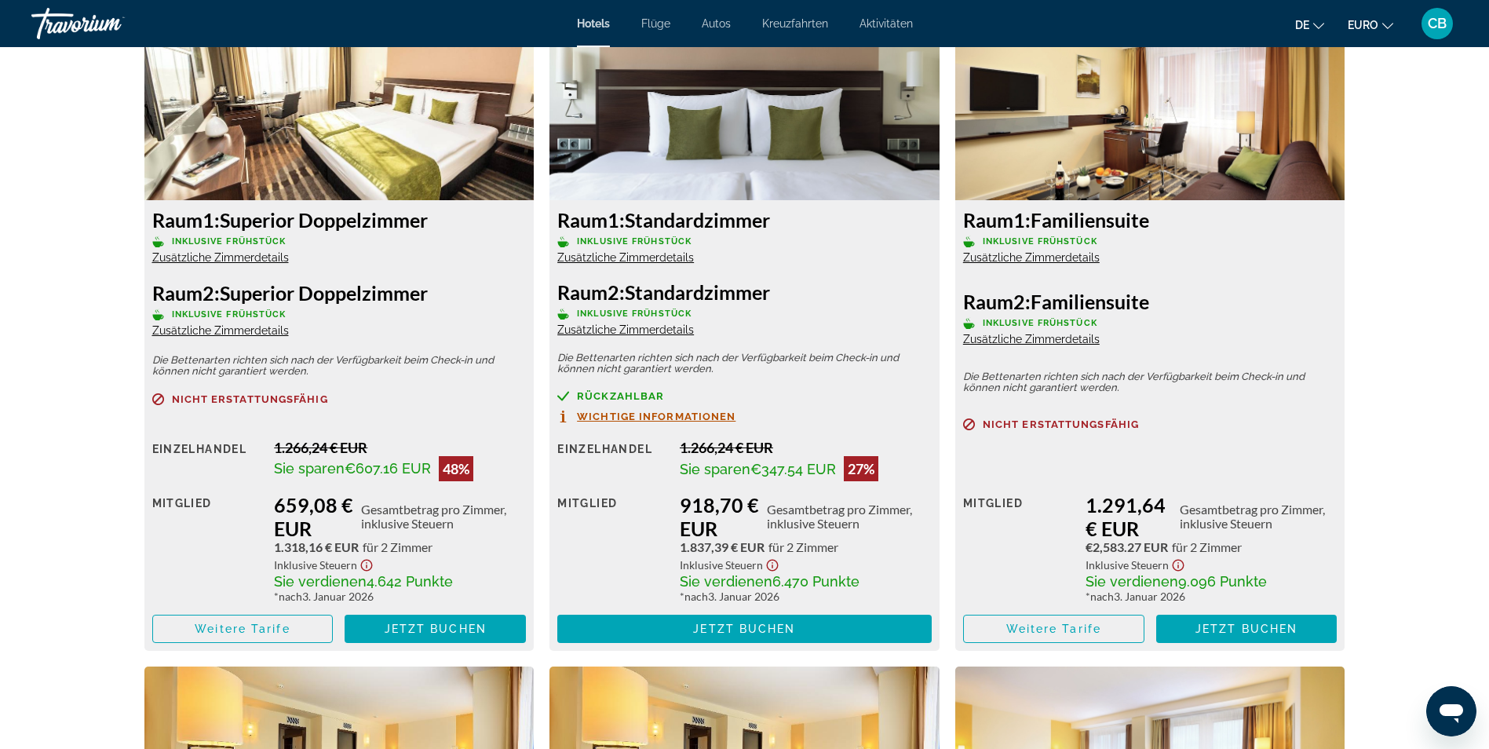
scroll to position [2197, 0]
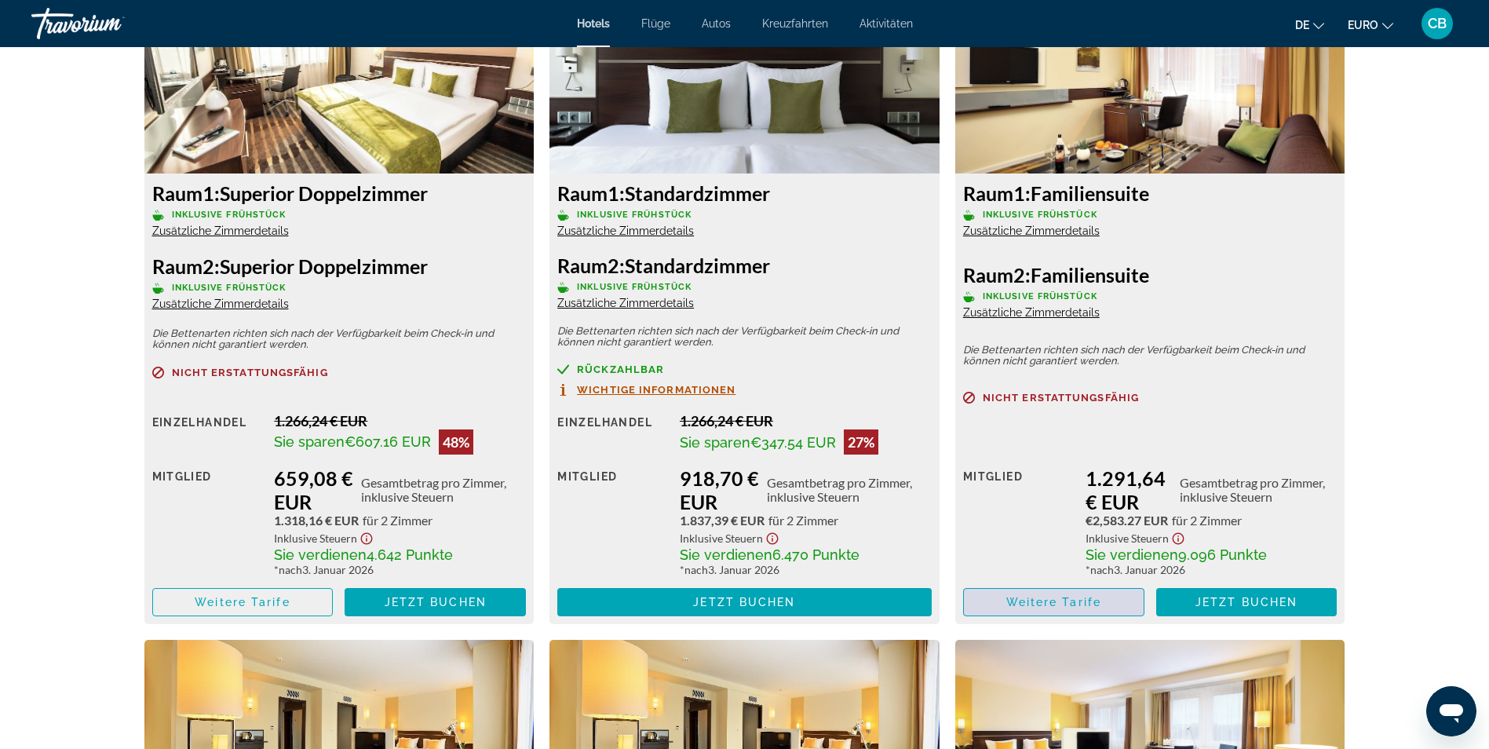
click at [1009, 596] on span "Weitere Tarife" at bounding box center [1053, 602] width 95 height 13
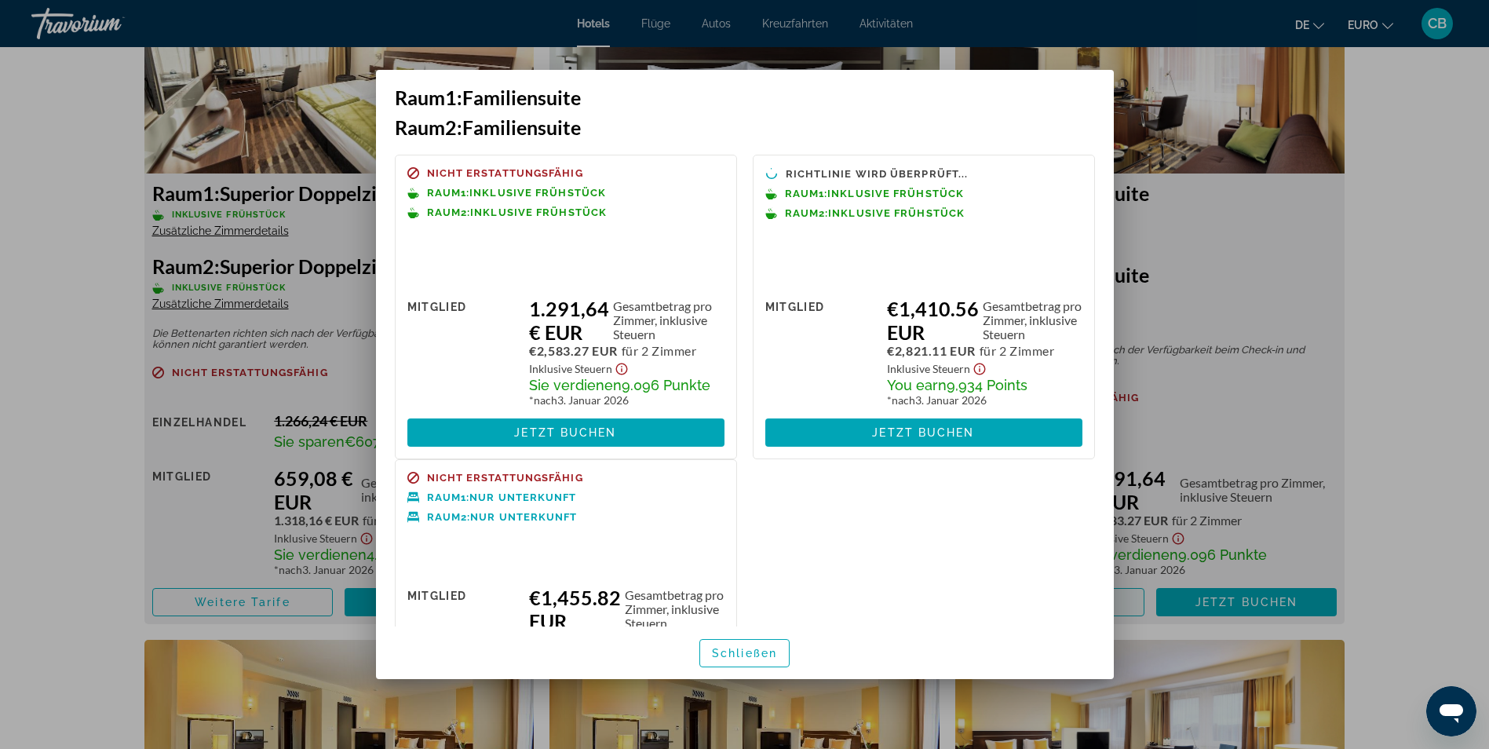
scroll to position [0, 0]
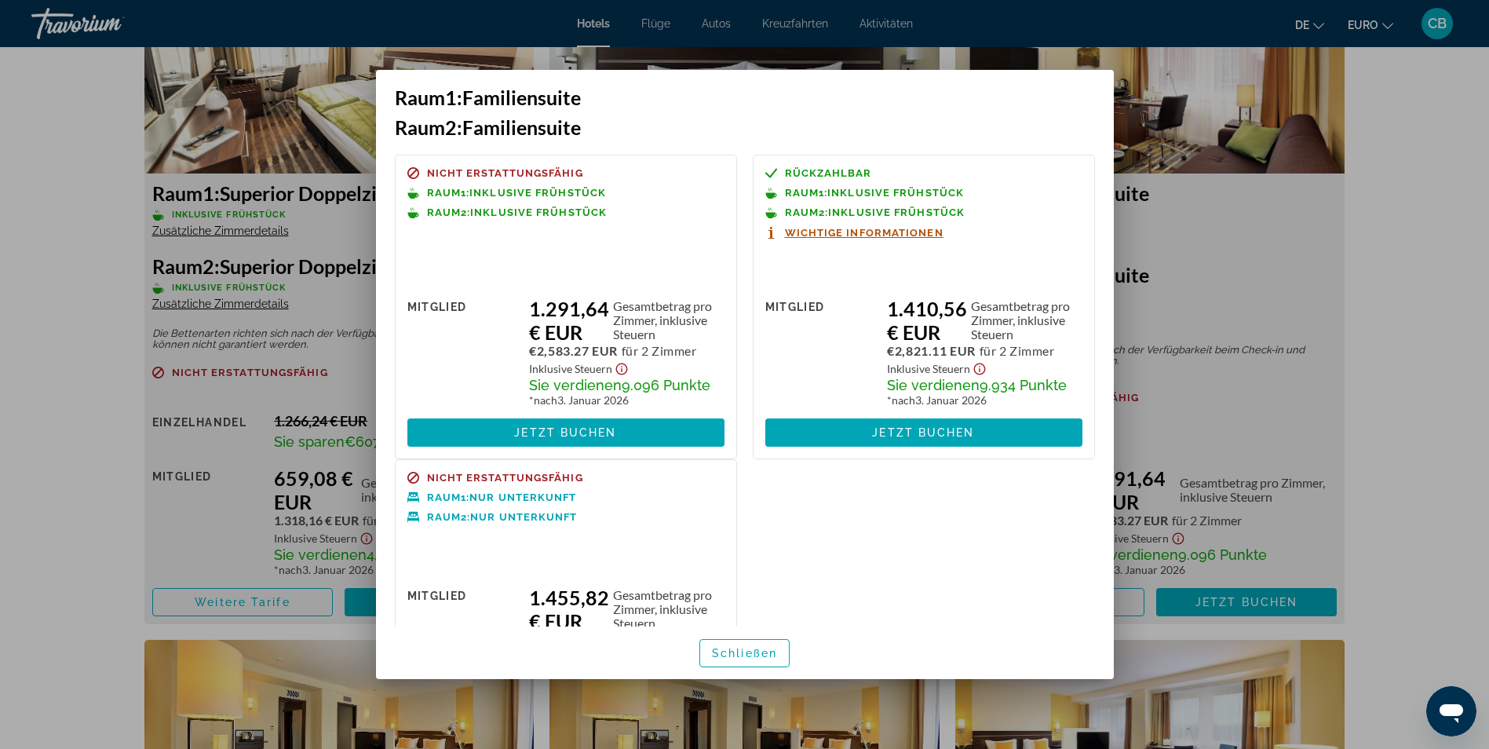
click at [921, 237] on span "Wichtige Informationen" at bounding box center [864, 233] width 159 height 10
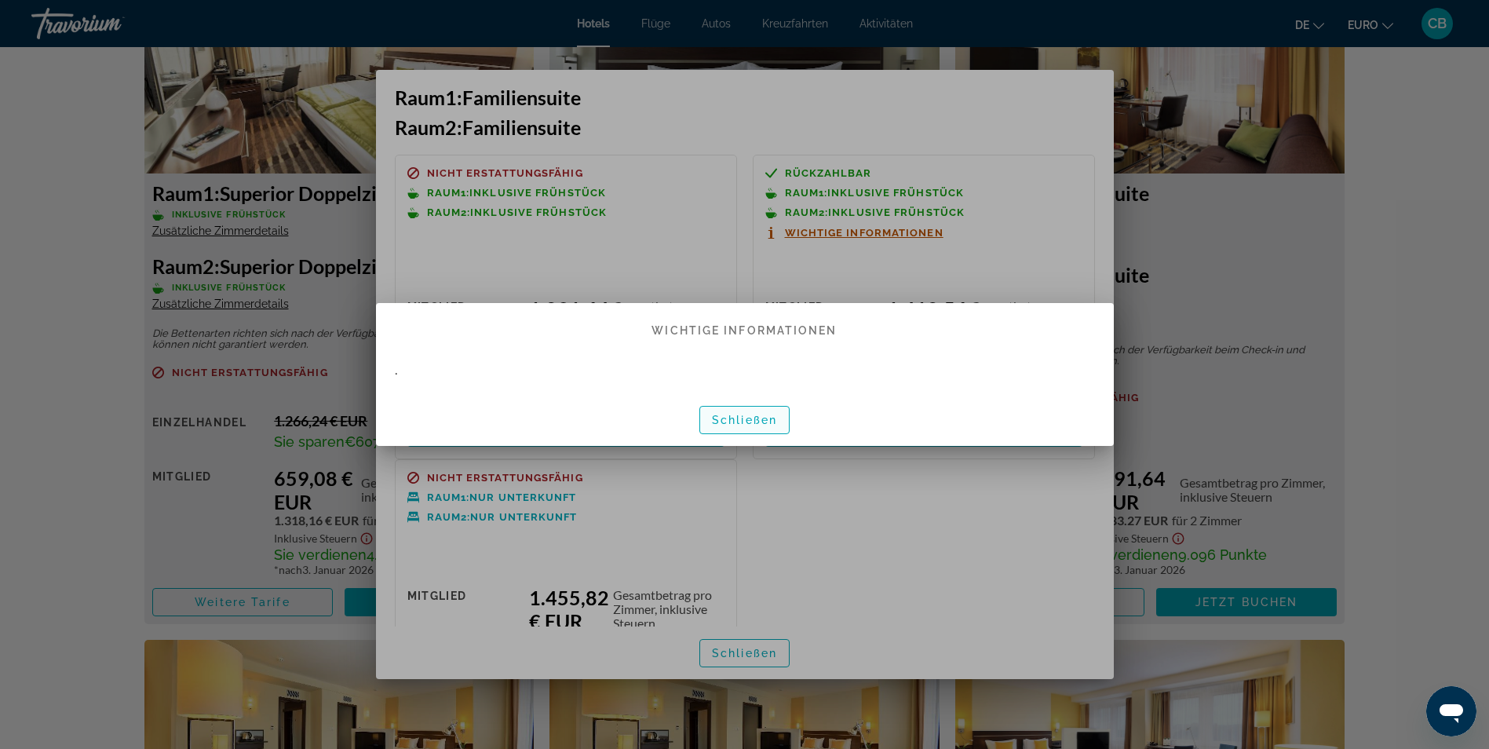
click at [759, 418] on span "Schließen" at bounding box center [744, 420] width 65 height 13
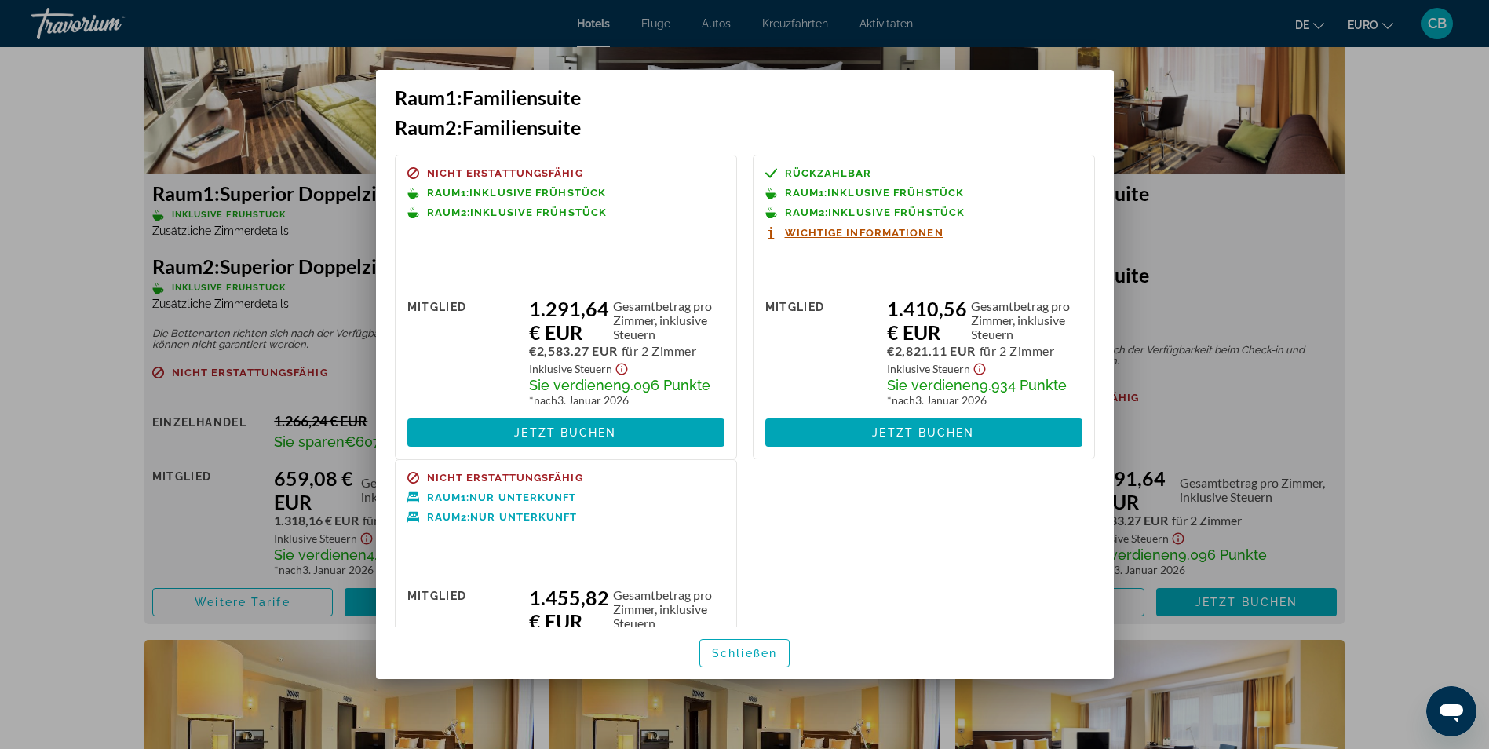
click at [770, 229] on icon at bounding box center [771, 233] width 12 height 12
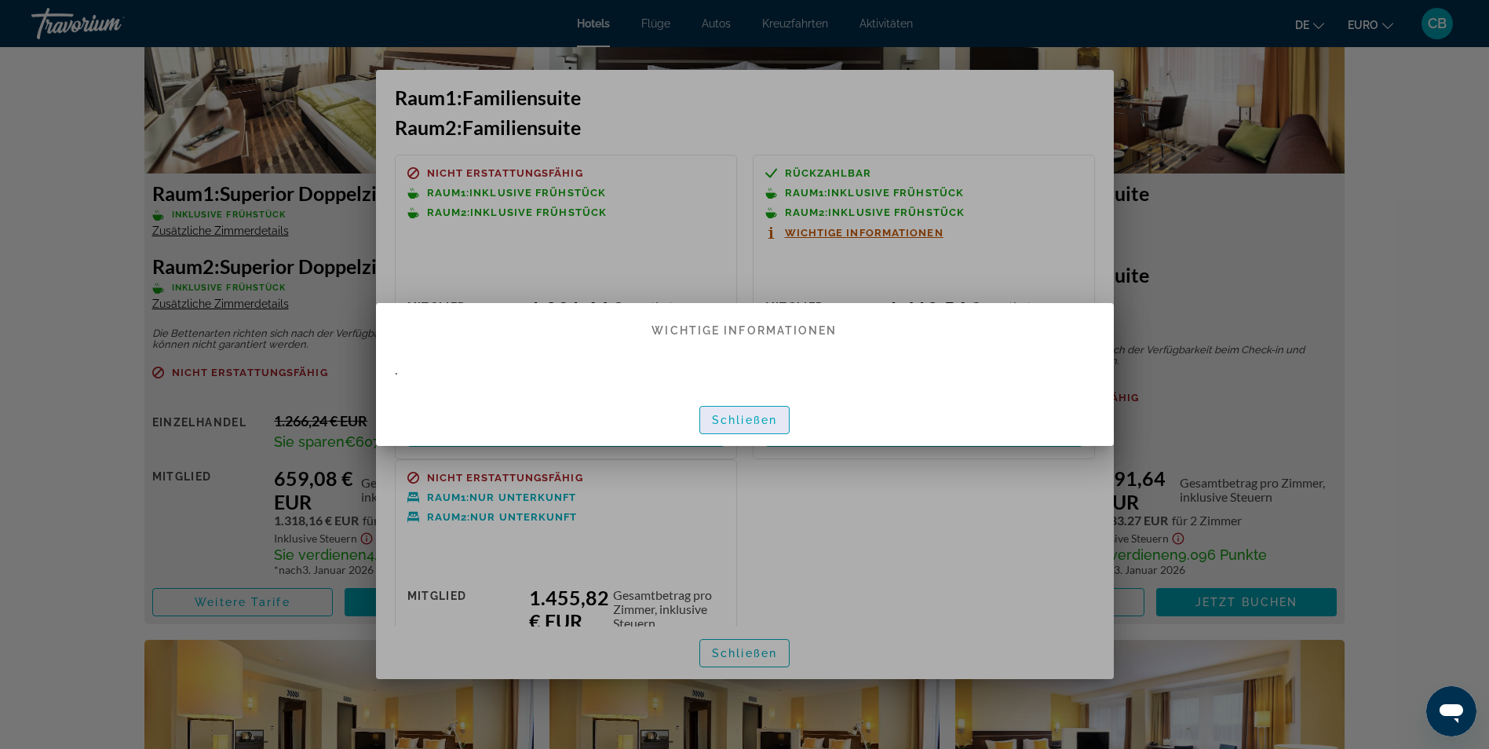
click at [738, 418] on span "Schließen" at bounding box center [744, 420] width 65 height 13
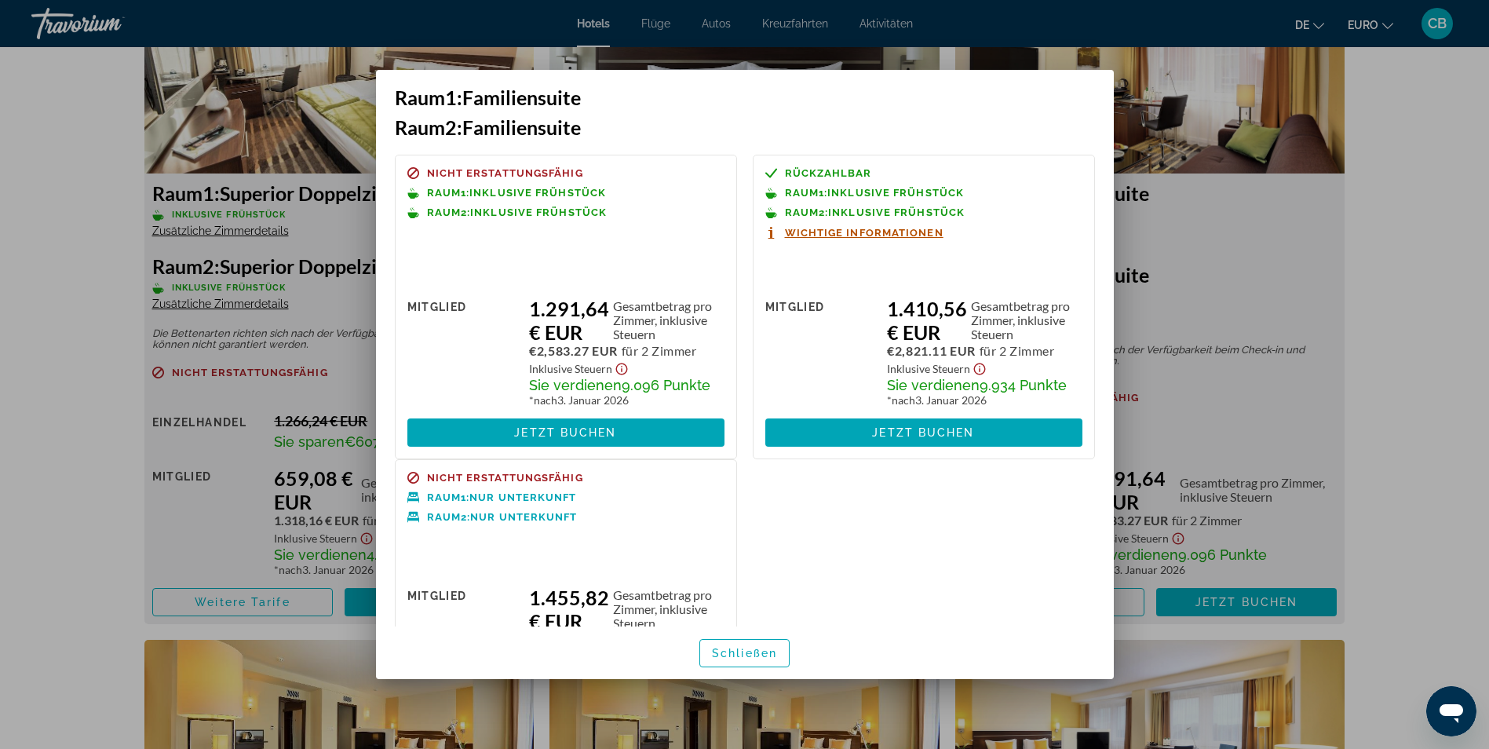
click at [1334, 337] on div at bounding box center [744, 374] width 1489 height 749
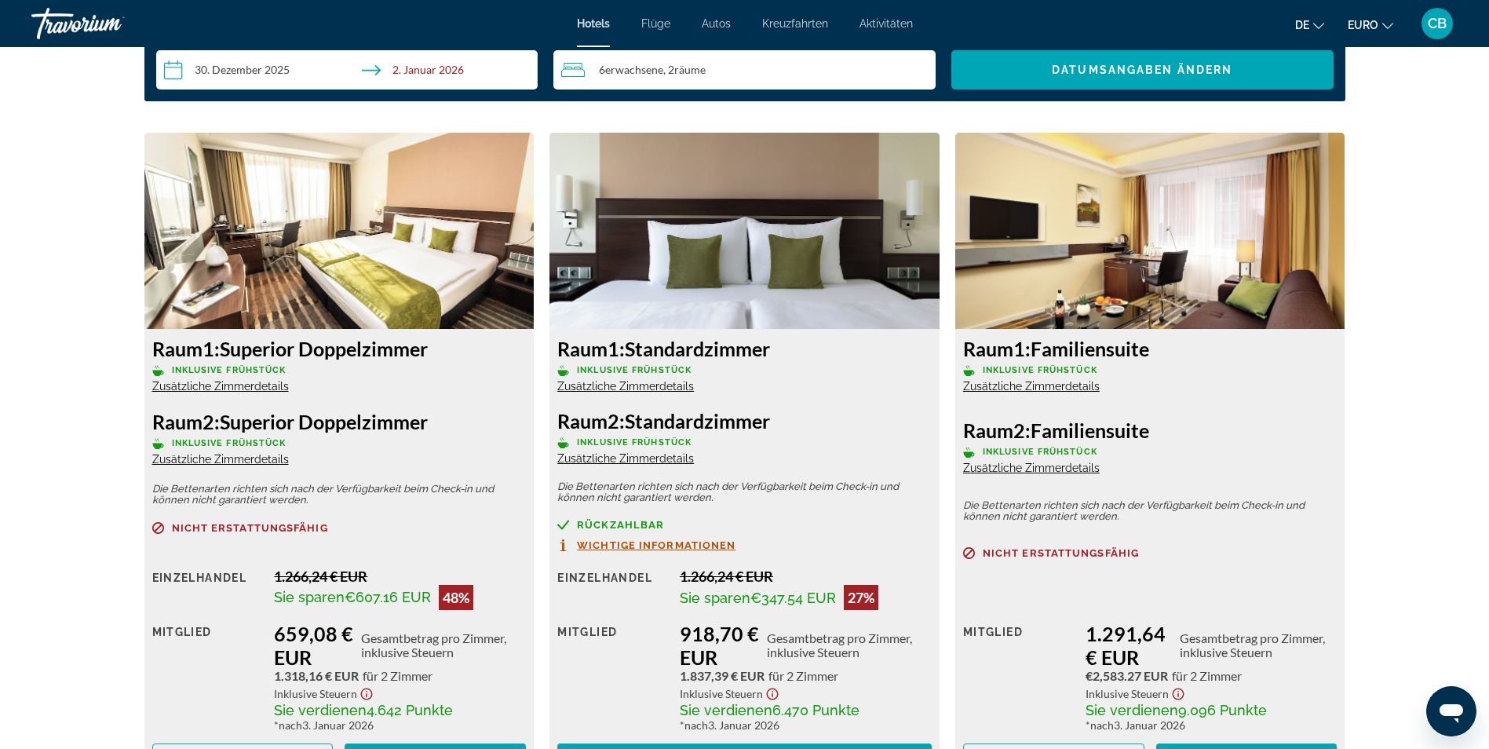
scroll to position [2040, 0]
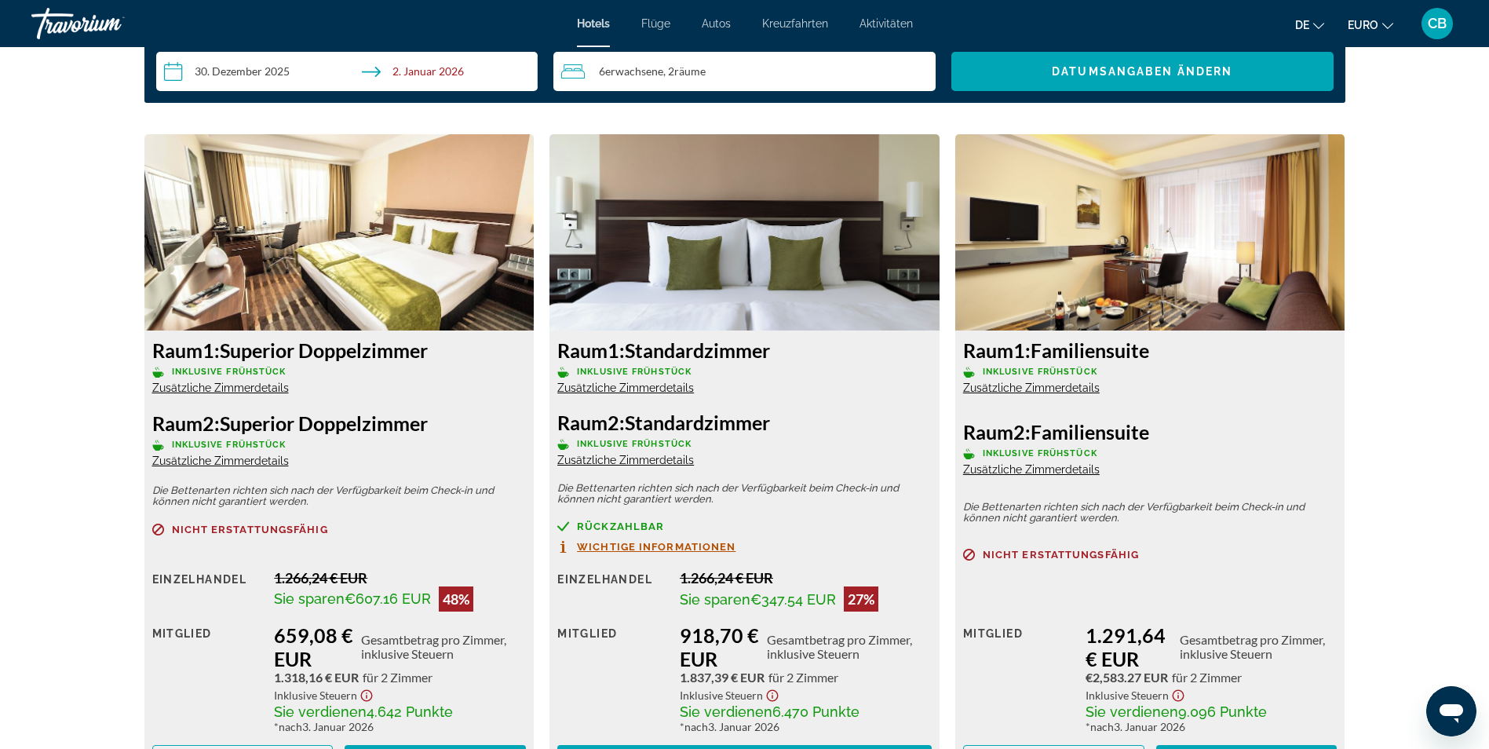
click at [226, 385] on span "Zusätzliche Zimmerdetails" at bounding box center [220, 387] width 137 height 13
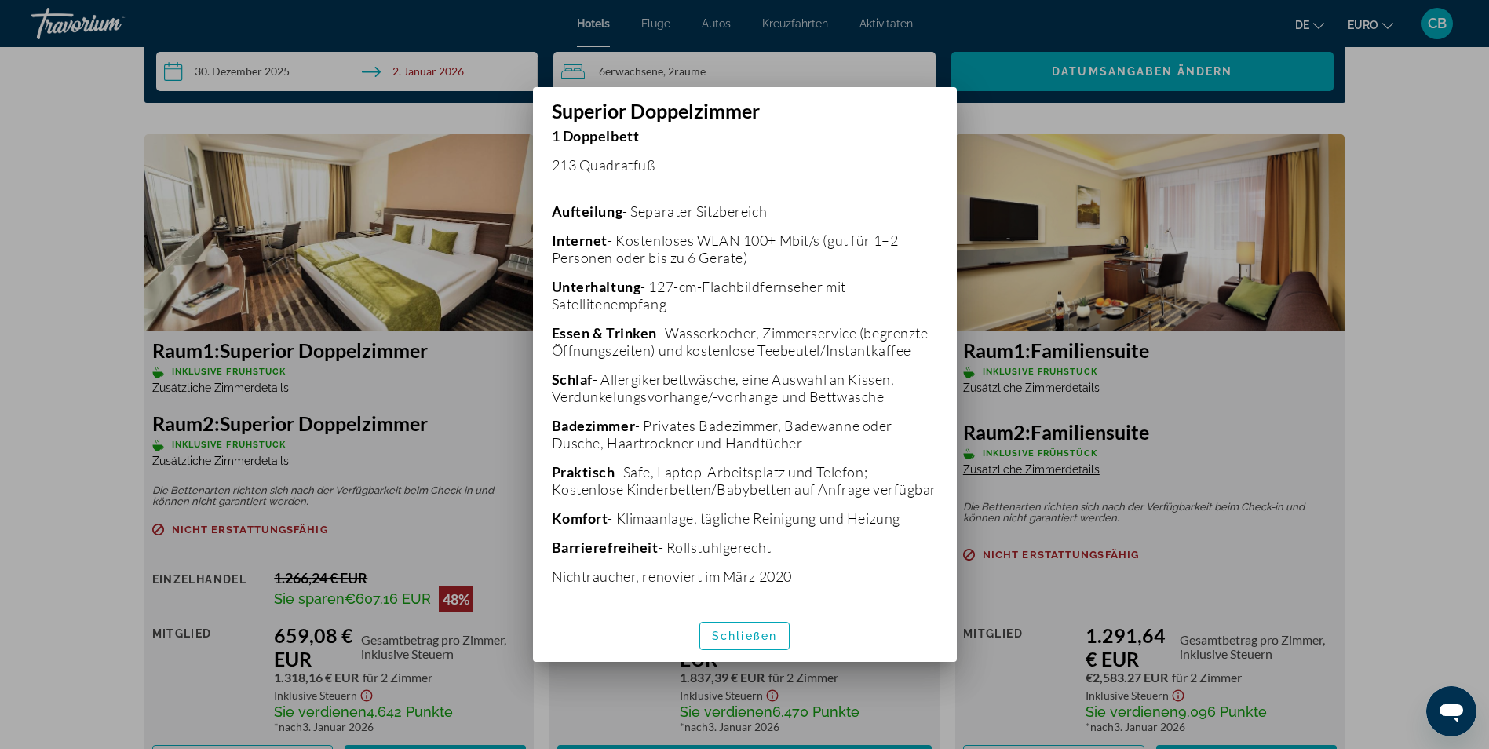
scroll to position [344, 0]
click at [771, 631] on span "Schließen" at bounding box center [744, 635] width 65 height 13
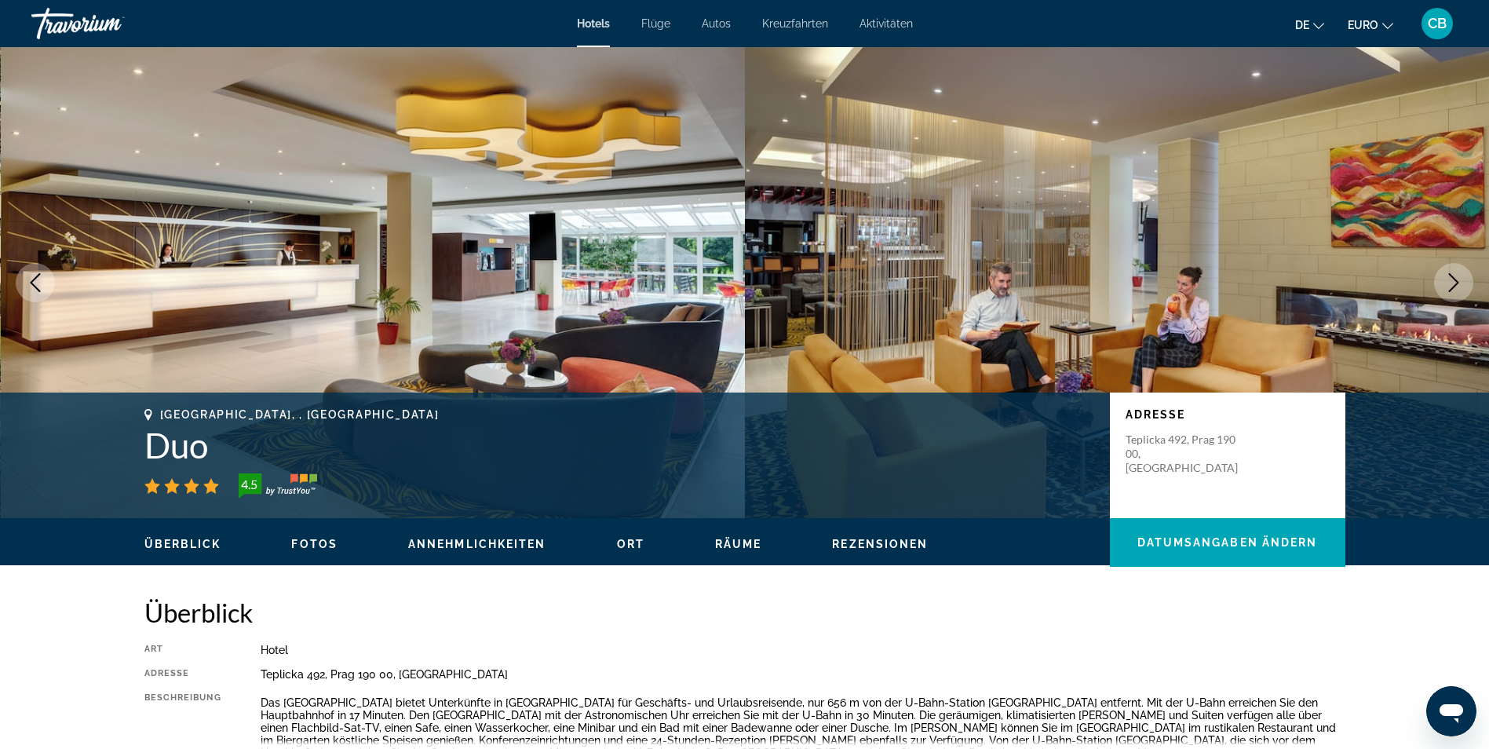
scroll to position [2040, 0]
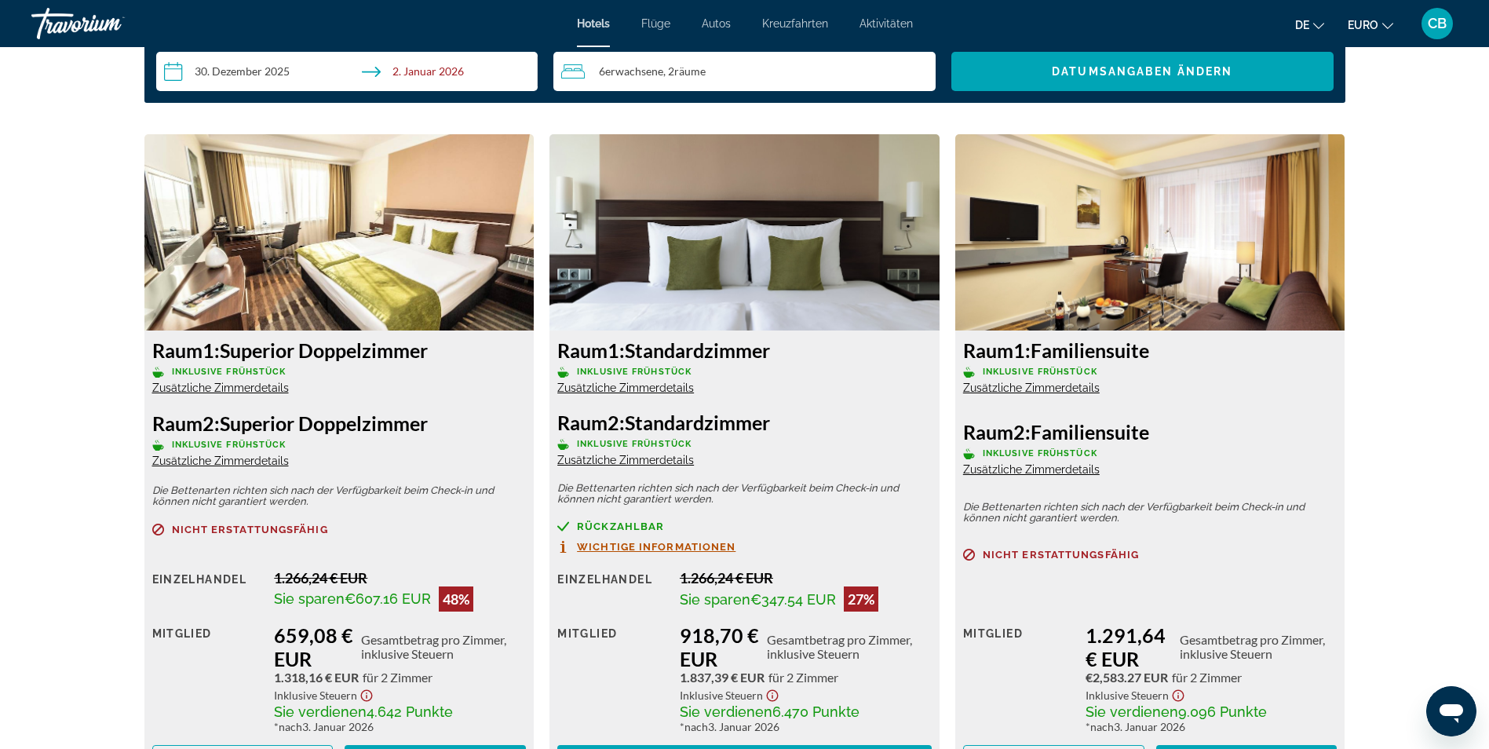
click at [262, 465] on span "Zusätzliche Zimmerdetails" at bounding box center [220, 460] width 137 height 13
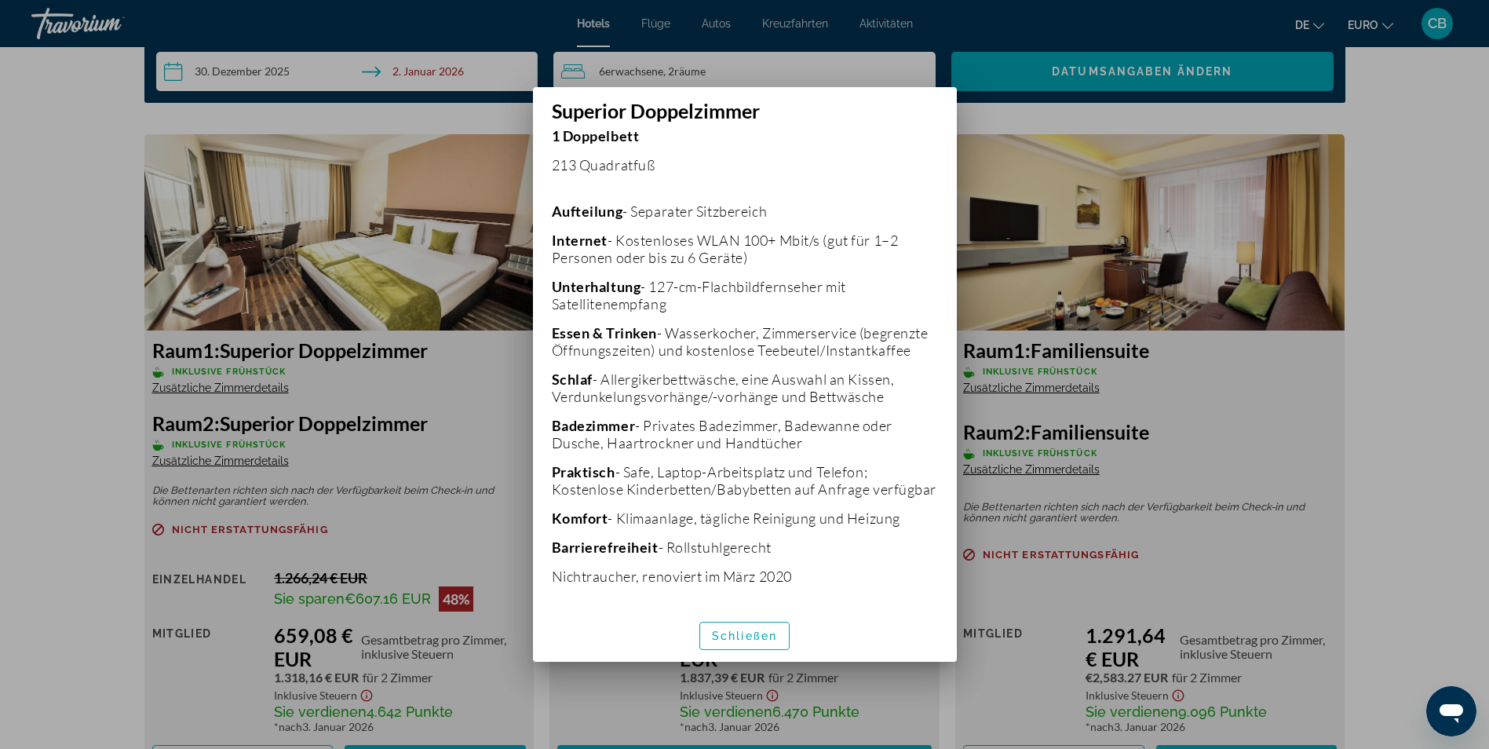
scroll to position [344, 0]
click at [739, 630] on span "Schließen" at bounding box center [744, 635] width 65 height 13
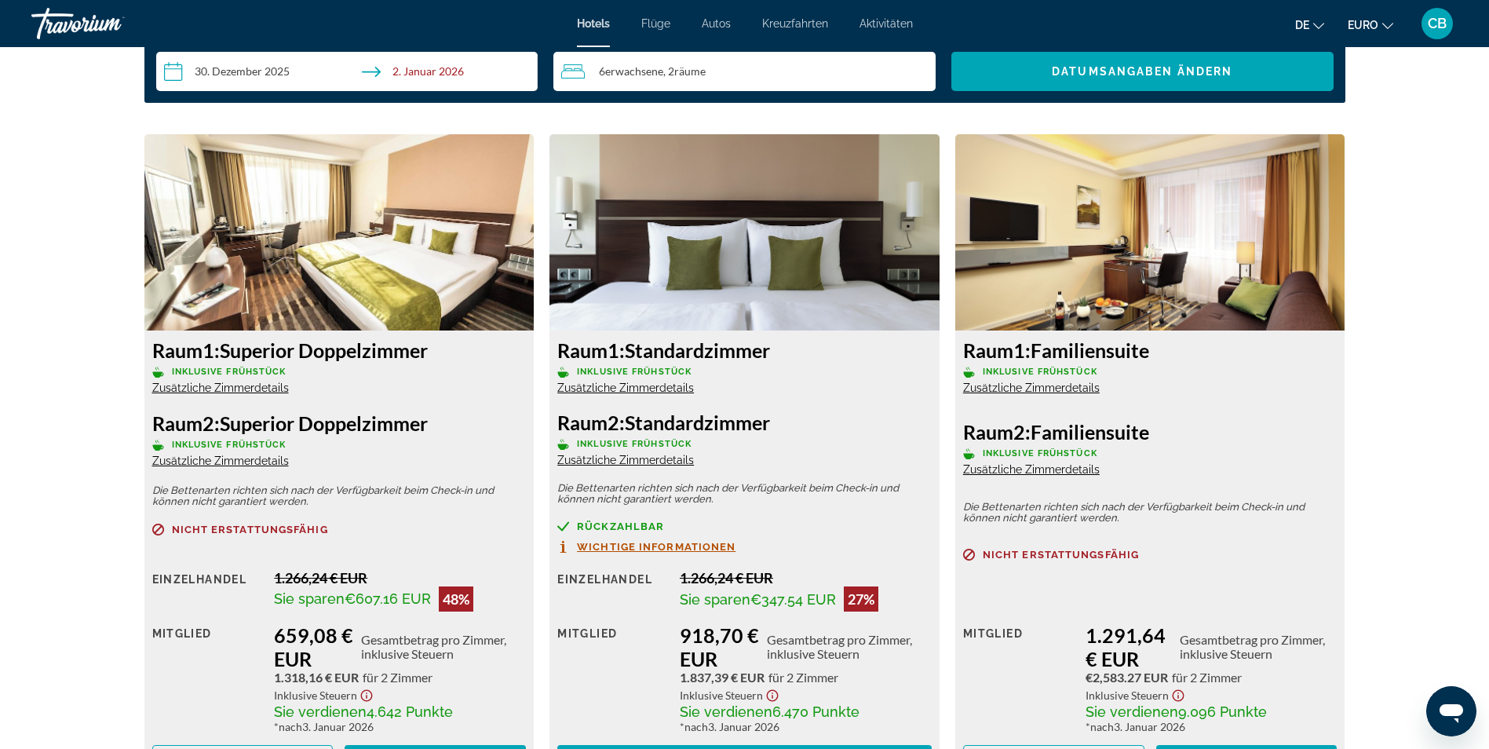
scroll to position [2040, 0]
click at [655, 388] on span "Zusätzliche Zimmerdetails" at bounding box center [625, 387] width 137 height 13
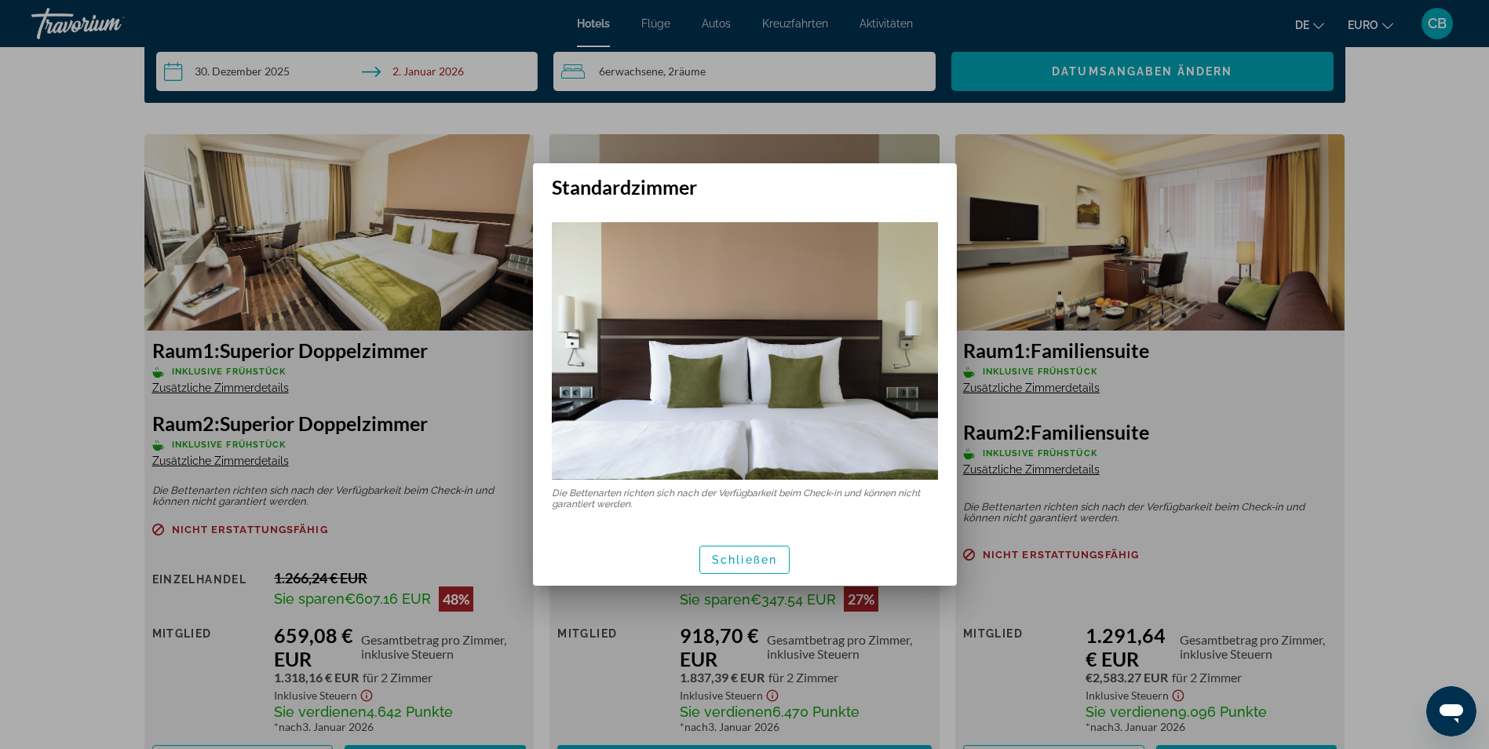
drag, startPoint x: 747, startPoint y: 566, endPoint x: 748, endPoint y: 556, distance: 10.2
click at [748, 566] on span "Schließen" at bounding box center [744, 559] width 65 height 13
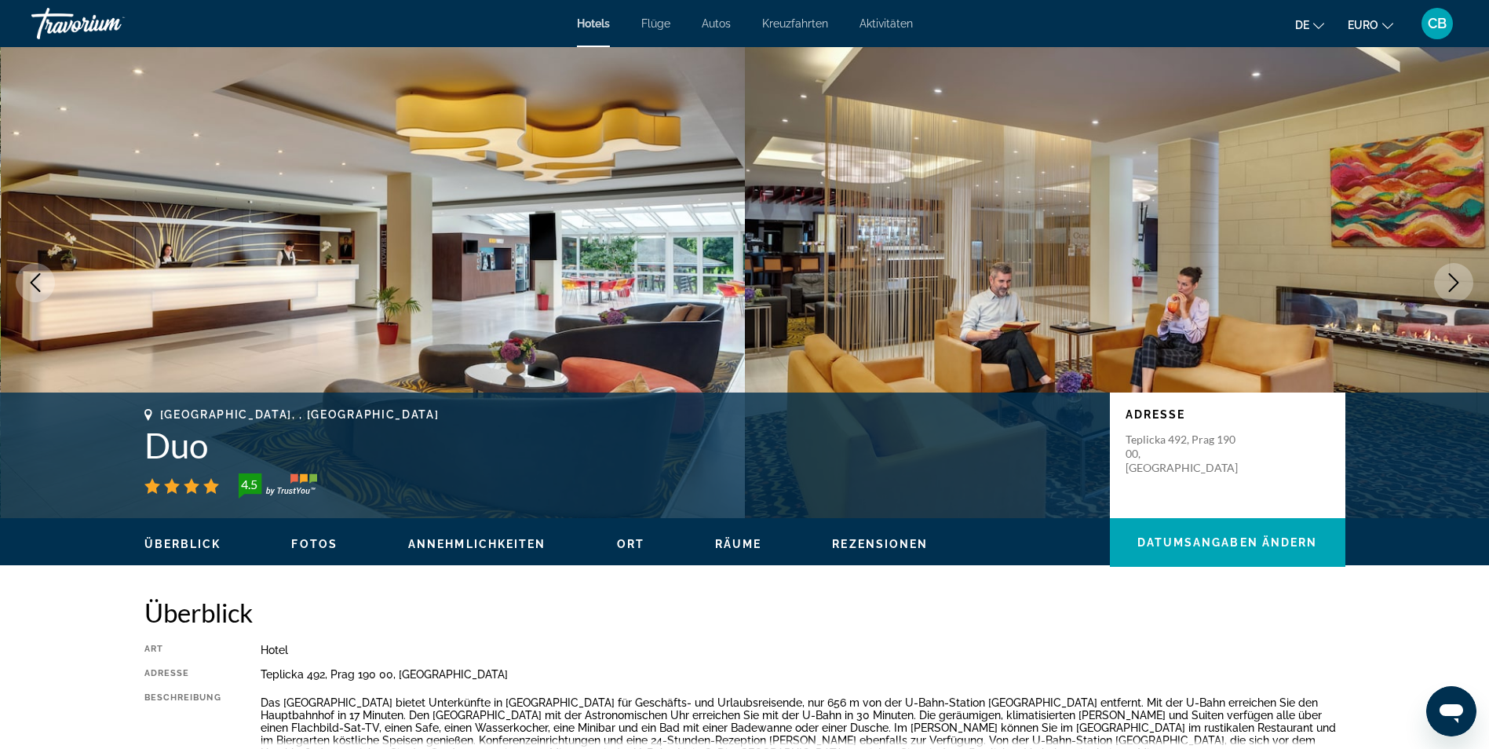
scroll to position [2040, 0]
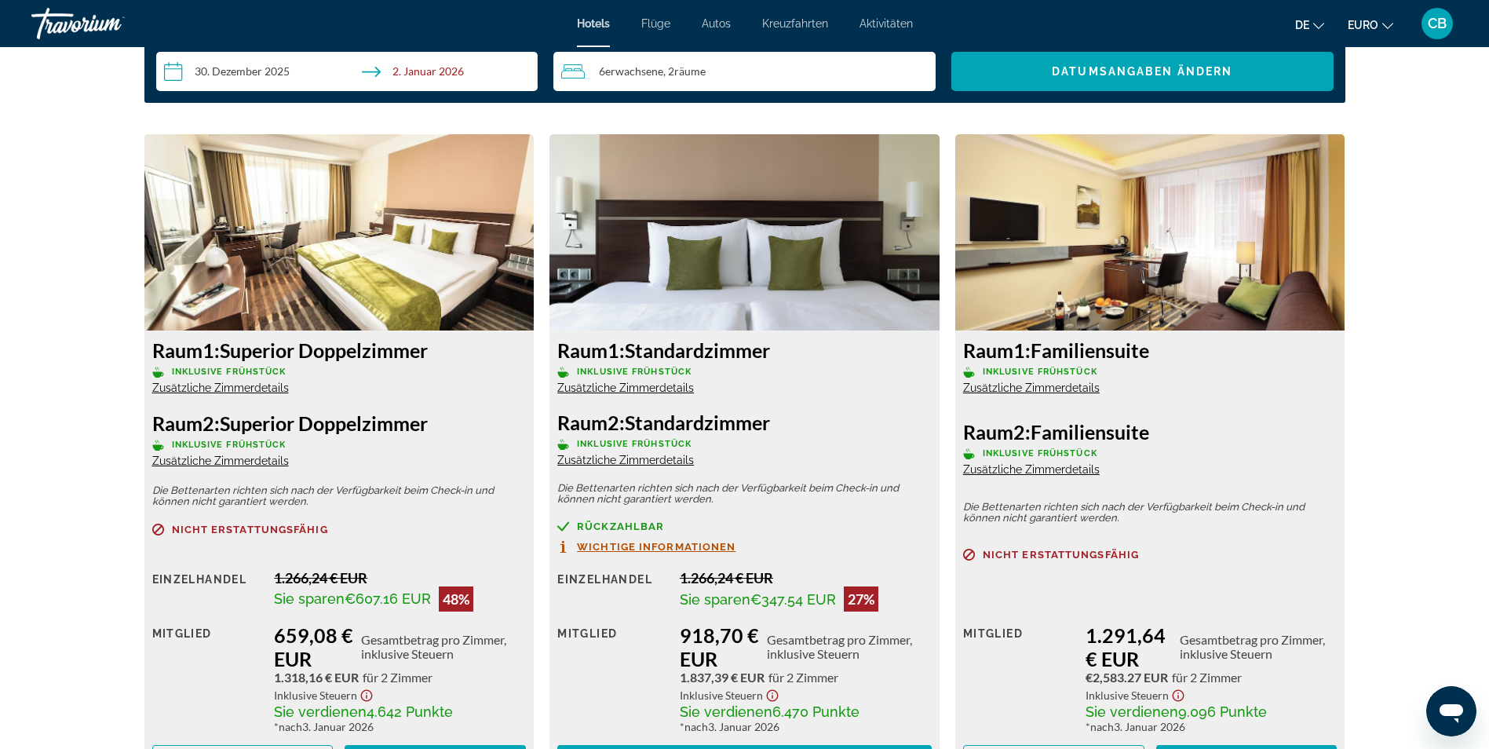
click at [652, 391] on span "Zusätzliche Zimmerdetails" at bounding box center [625, 387] width 137 height 13
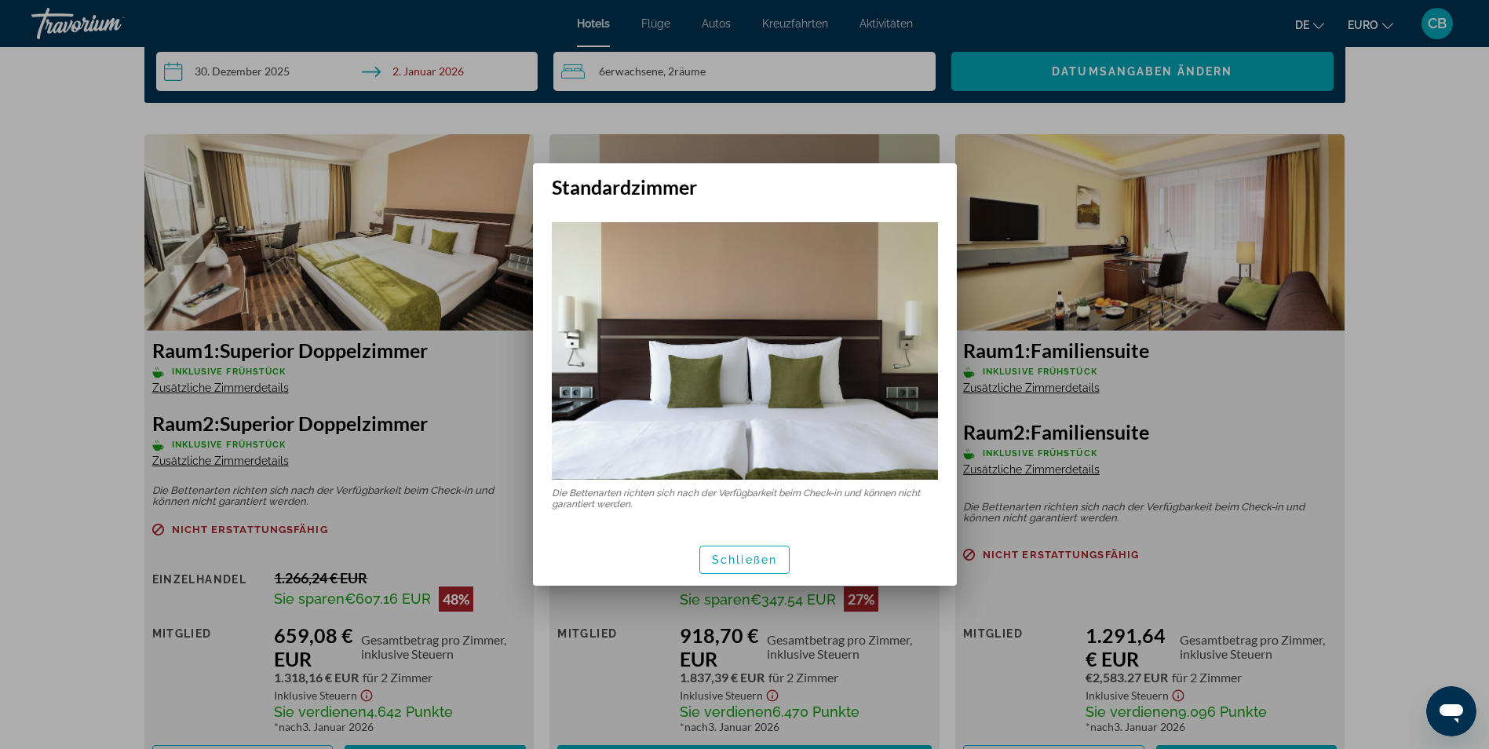
scroll to position [0, 0]
click at [746, 565] on span "Schließen" at bounding box center [744, 559] width 65 height 13
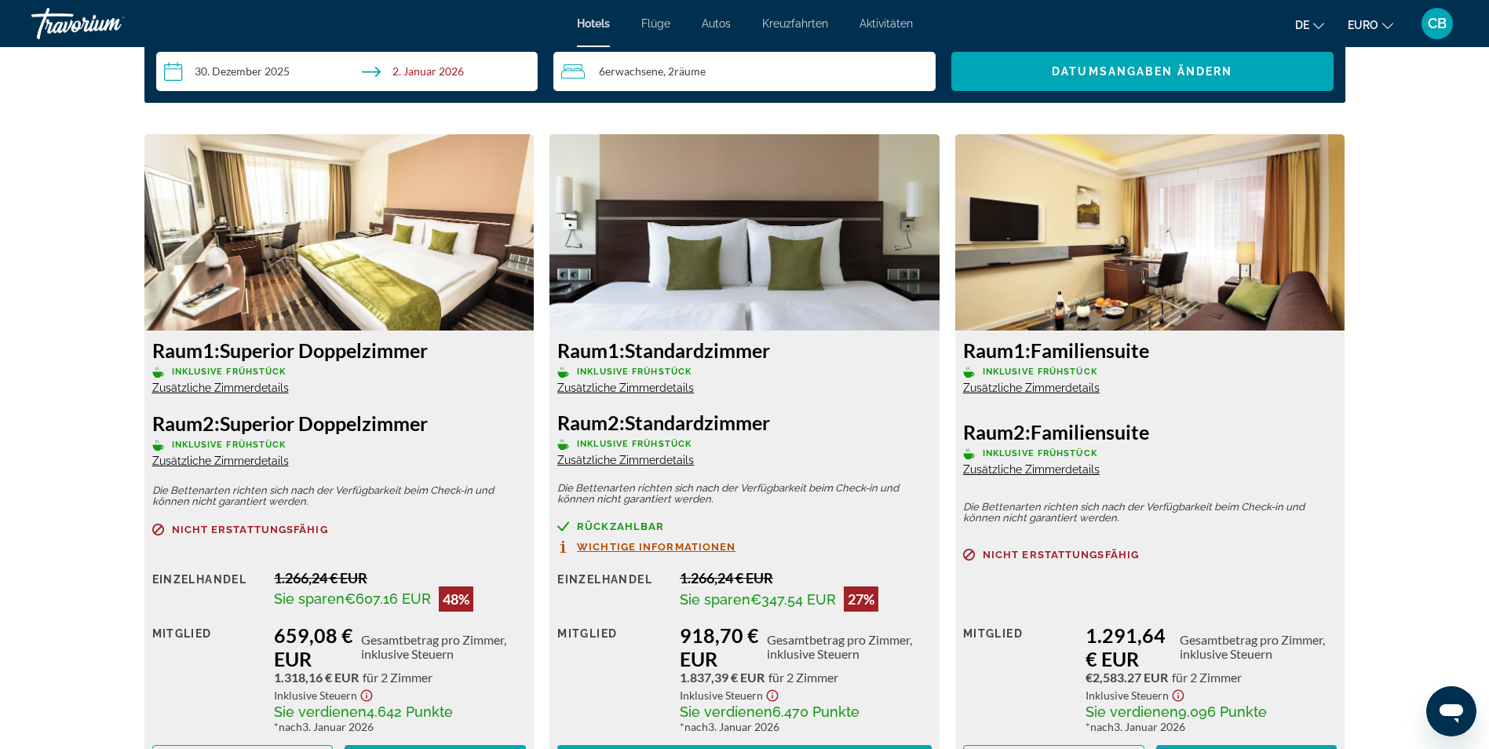
scroll to position [2040, 0]
click at [1031, 392] on span "Zusätzliche Zimmerdetails" at bounding box center [1031, 387] width 137 height 13
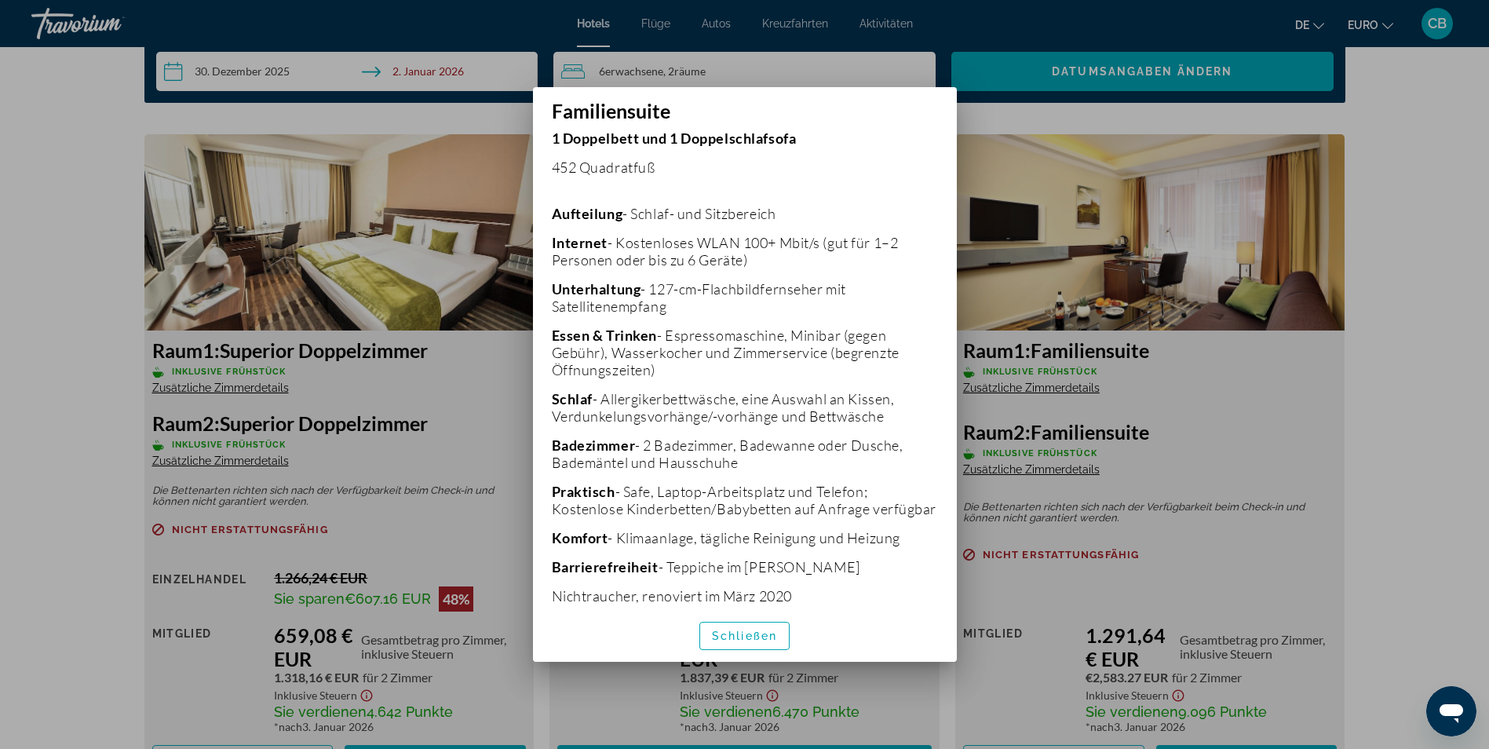
scroll to position [345, 0]
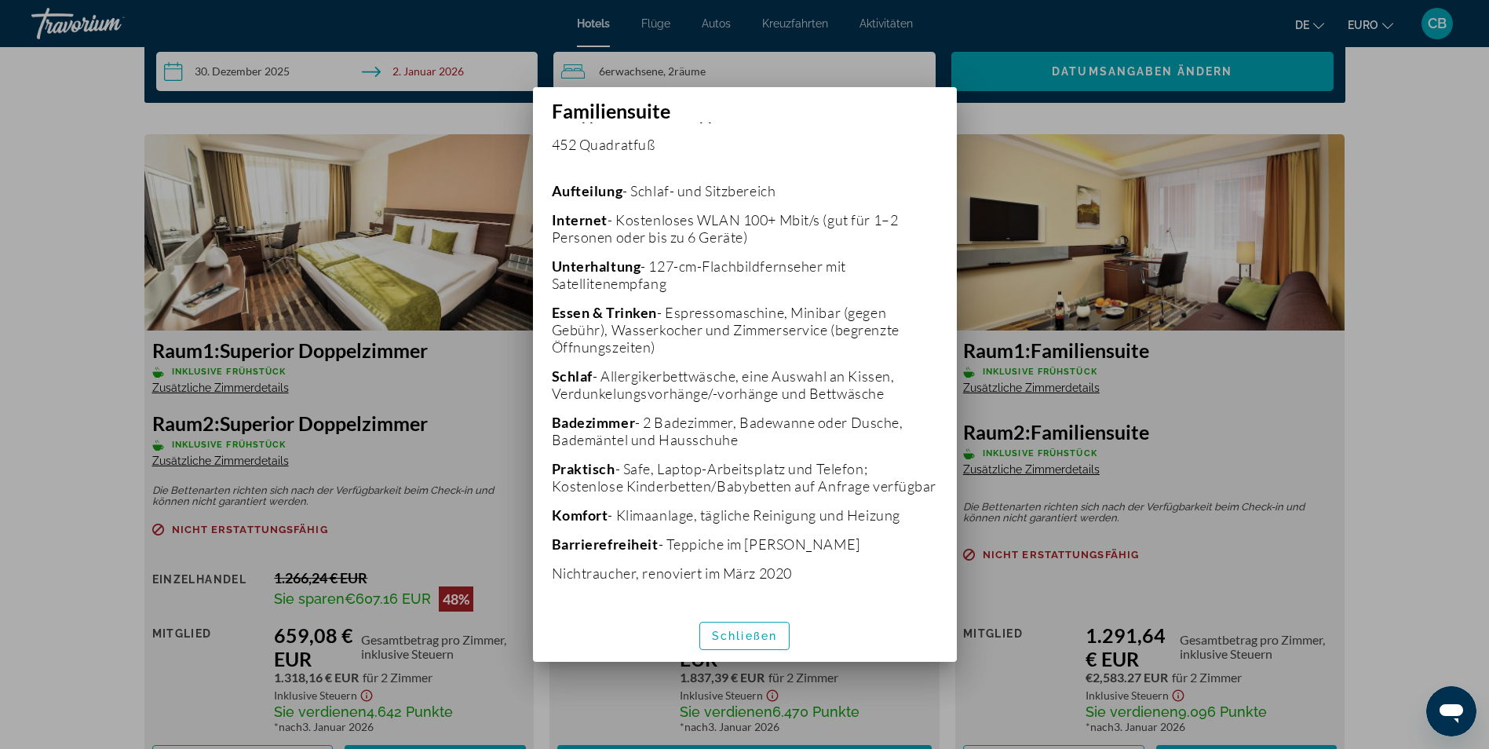
click at [1263, 509] on div at bounding box center [744, 374] width 1489 height 749
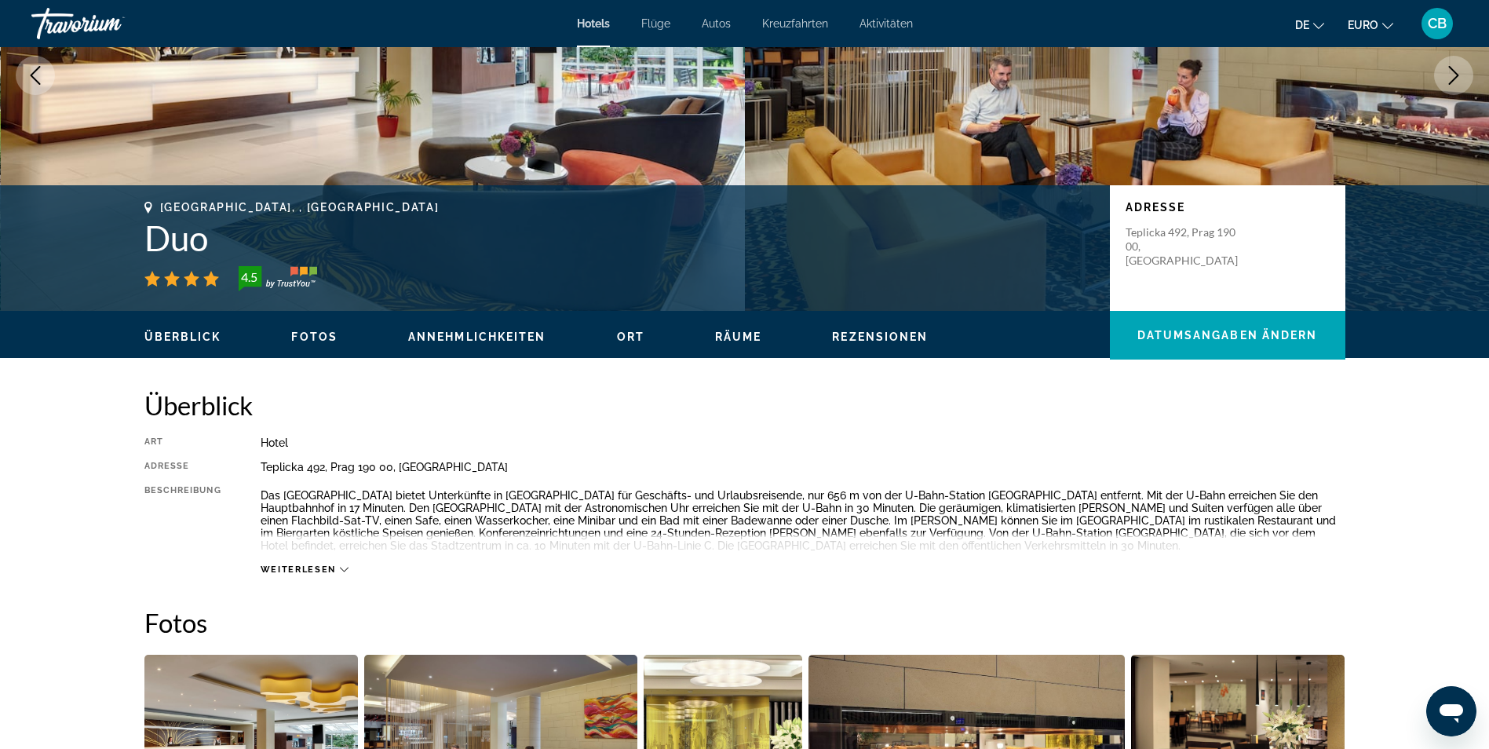
scroll to position [235, 0]
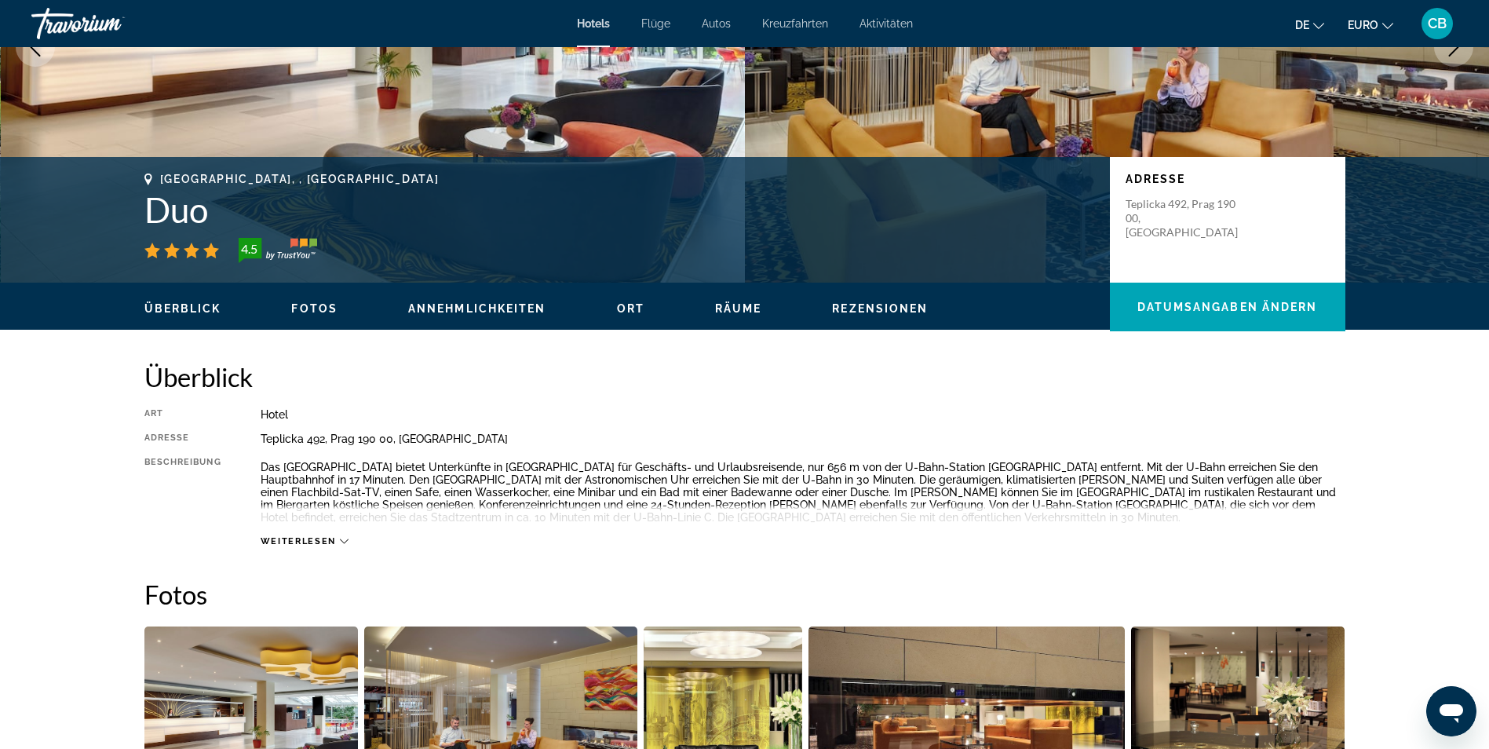
click at [350, 545] on div "Weiterlesen" at bounding box center [803, 525] width 1085 height 43
click at [344, 545] on div "Weiterlesen" at bounding box center [305, 541] width 88 height 10
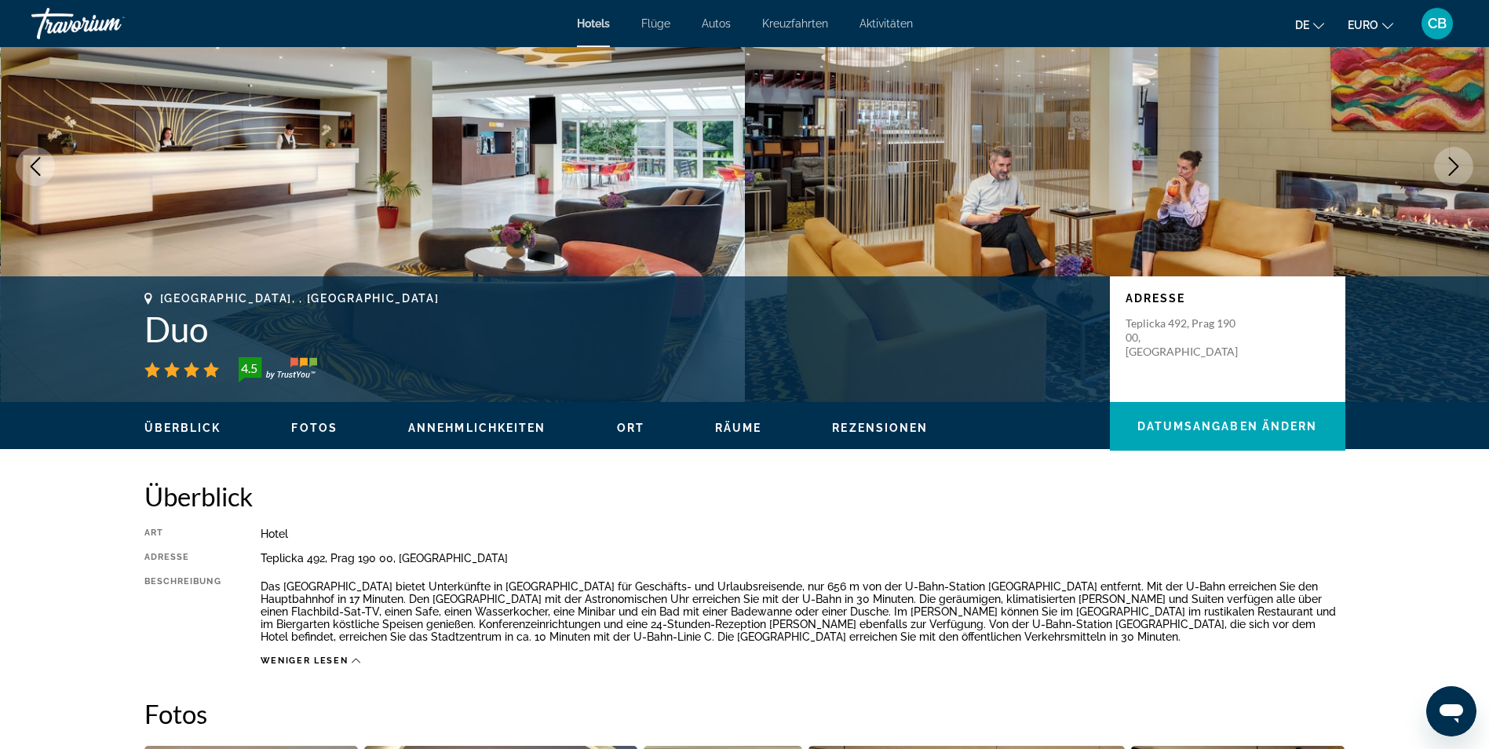
scroll to position [0, 0]
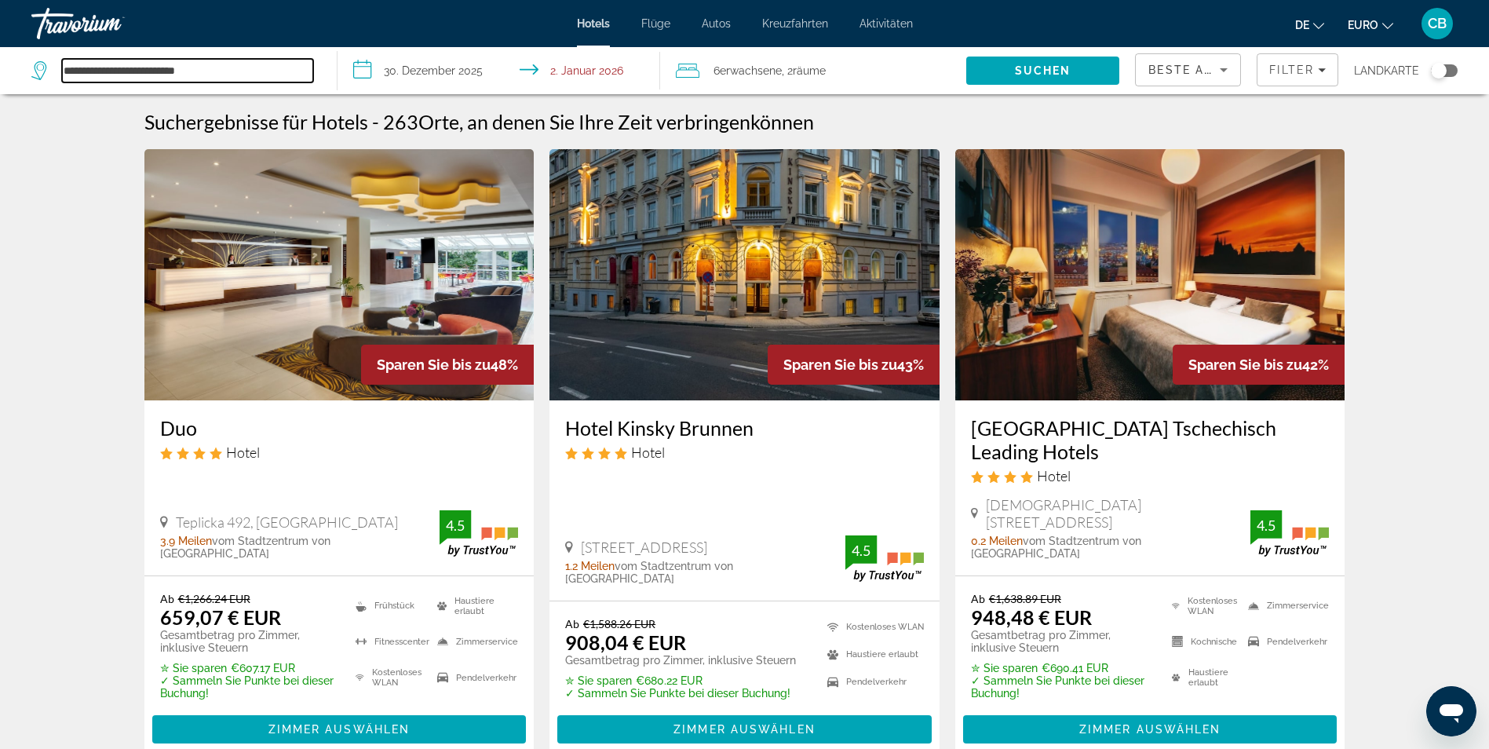
click at [232, 75] on input "**********" at bounding box center [187, 71] width 251 height 24
drag, startPoint x: 235, startPoint y: 67, endPoint x: 64, endPoint y: 44, distance: 172.6
click at [64, 44] on div "**********" at bounding box center [744, 374] width 1489 height 749
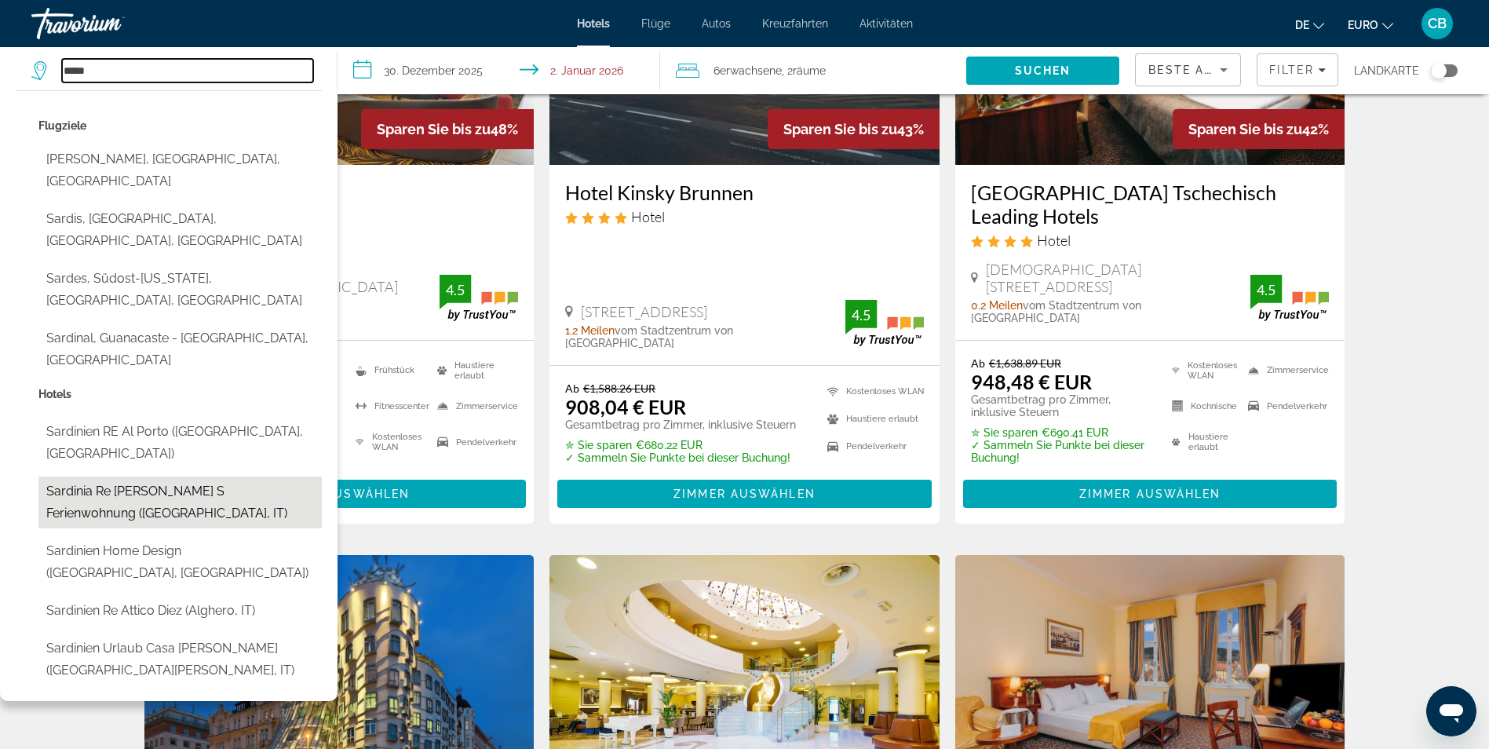
scroll to position [157, 0]
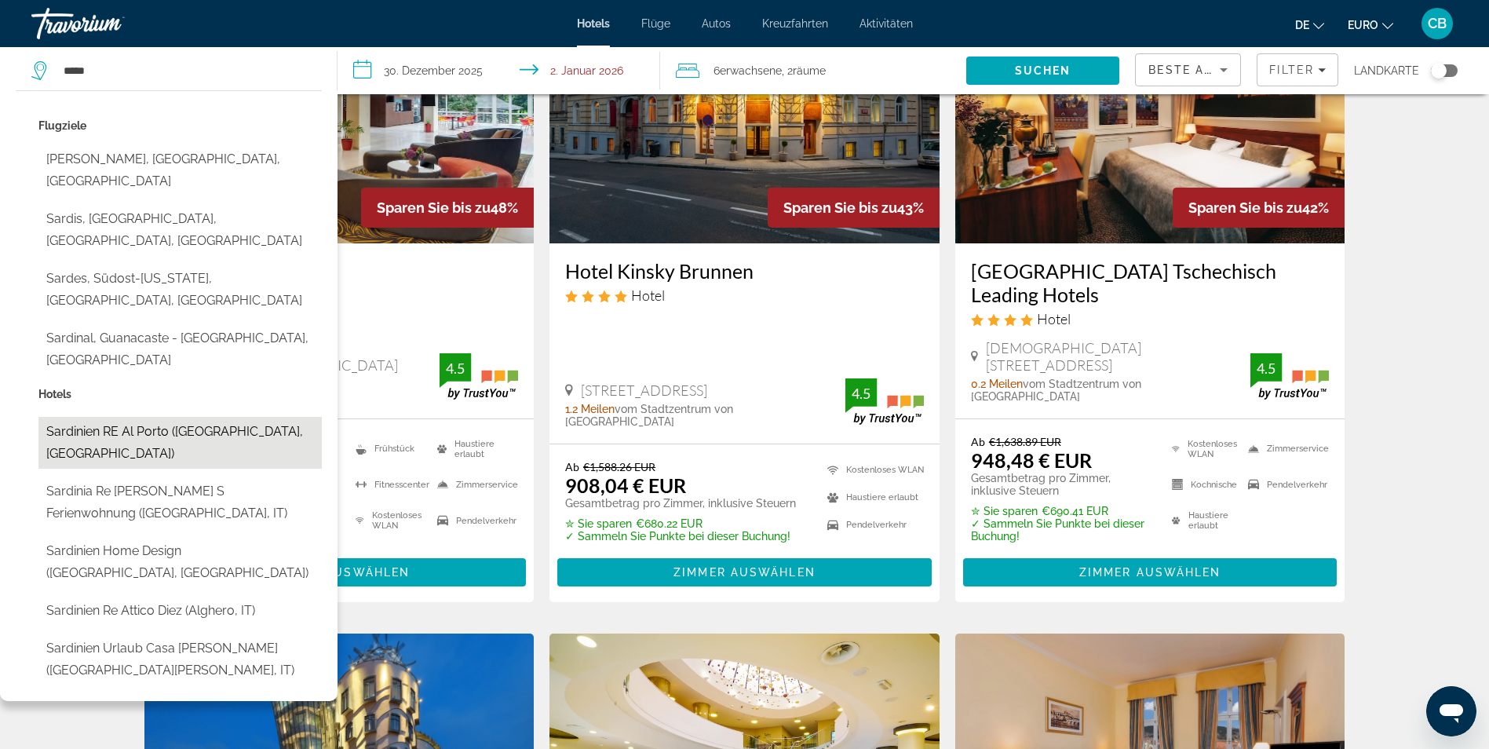
click at [188, 417] on button "Sardinien RE Al Porto ([GEOGRAPHIC_DATA], [GEOGRAPHIC_DATA])" at bounding box center [179, 443] width 283 height 52
type input "**********"
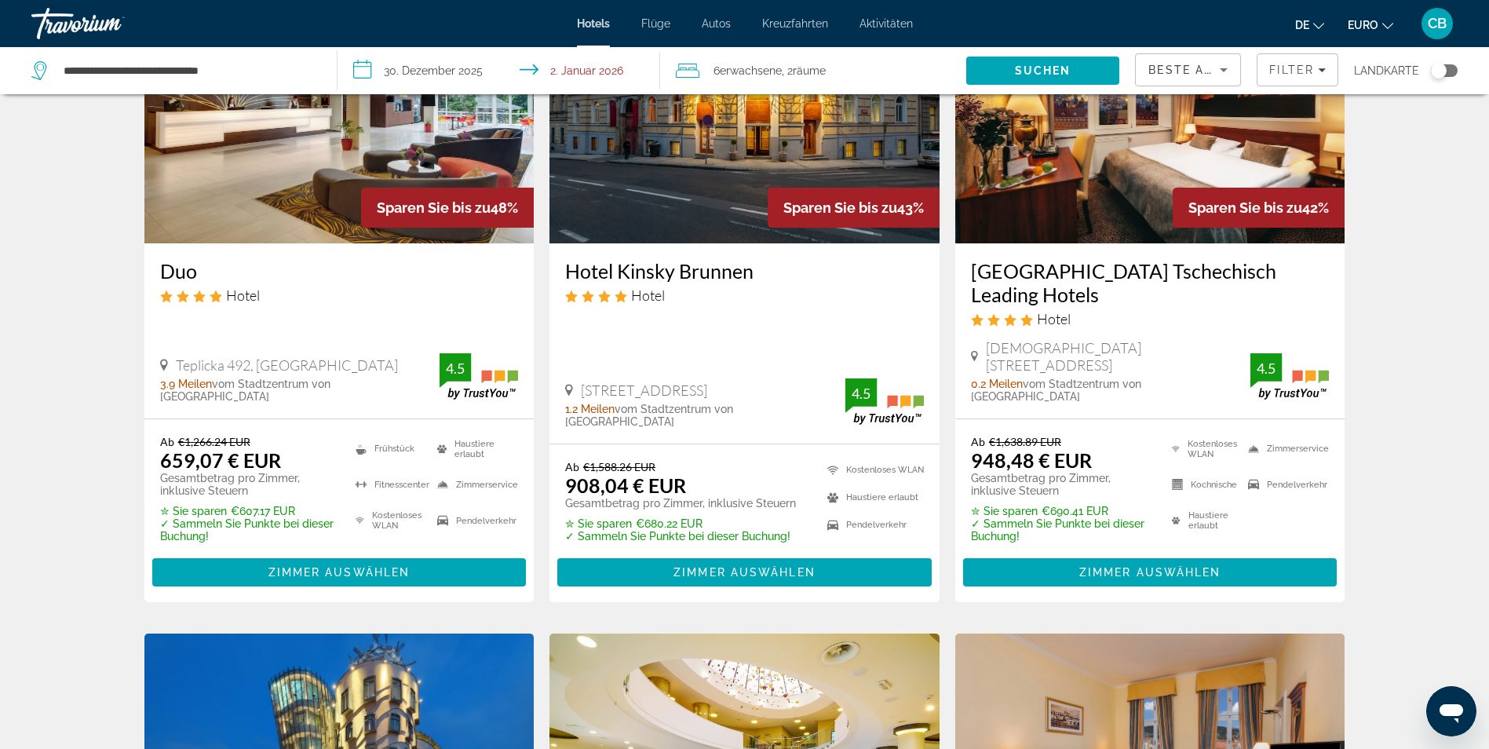
click at [459, 69] on input "**********" at bounding box center [501, 73] width 328 height 52
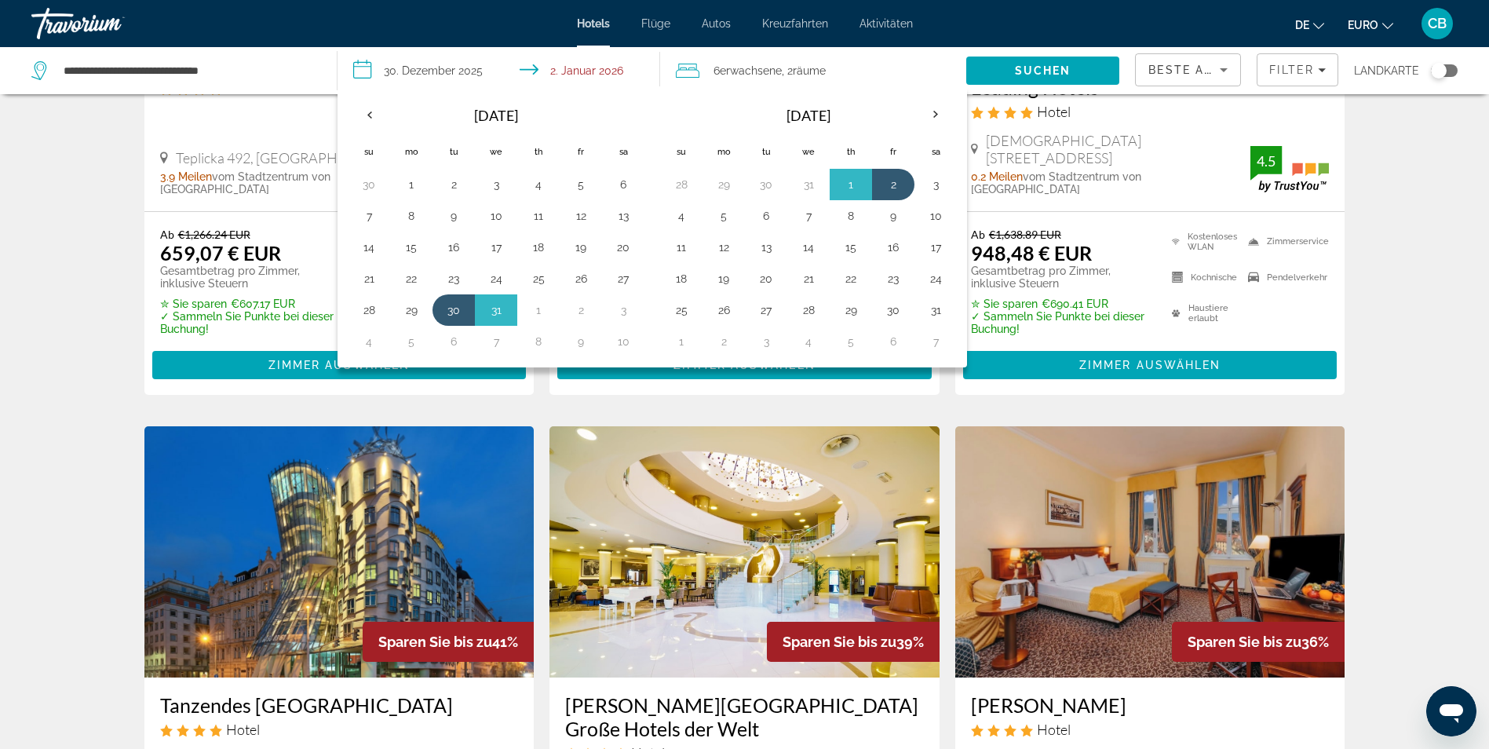
scroll to position [392, 0]
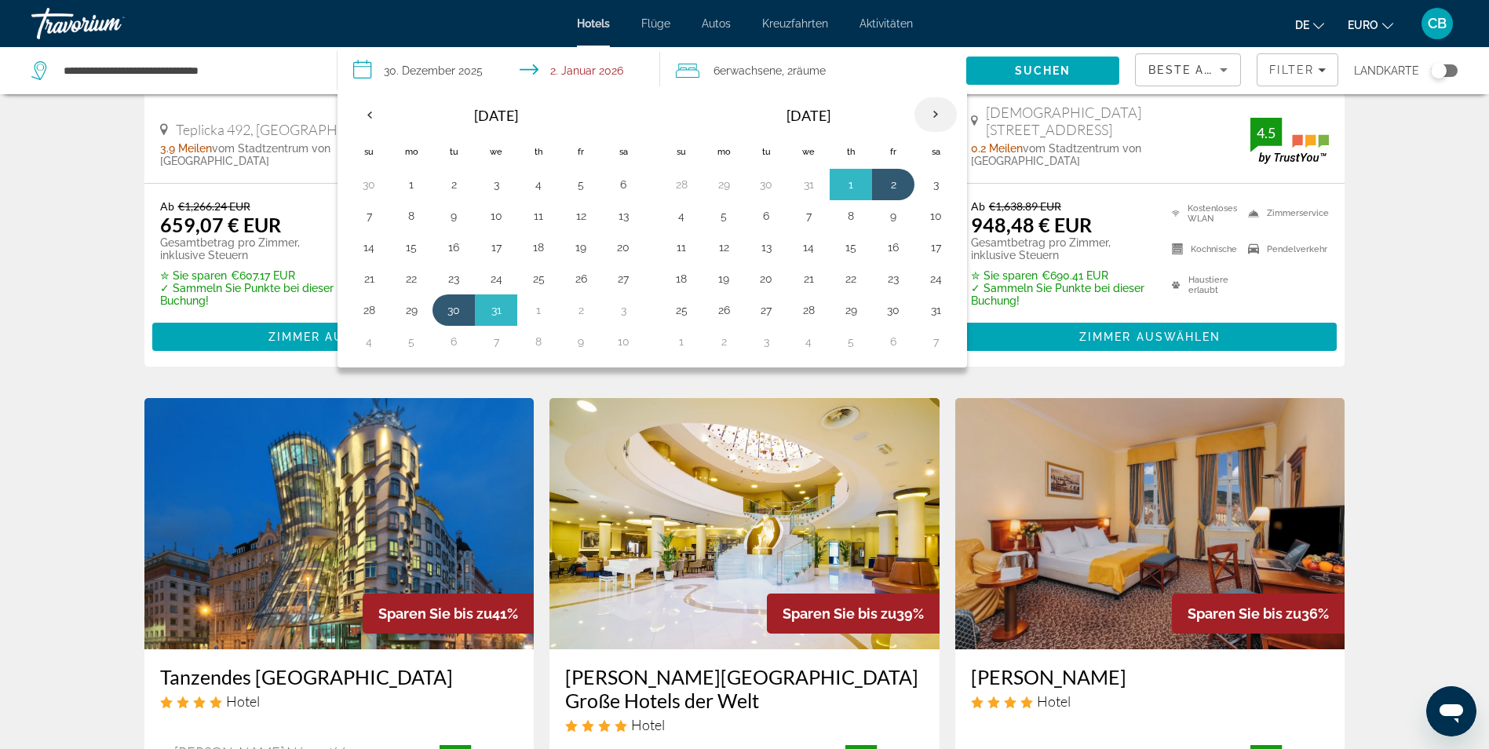
click at [936, 119] on th "Next month" at bounding box center [935, 114] width 42 height 35
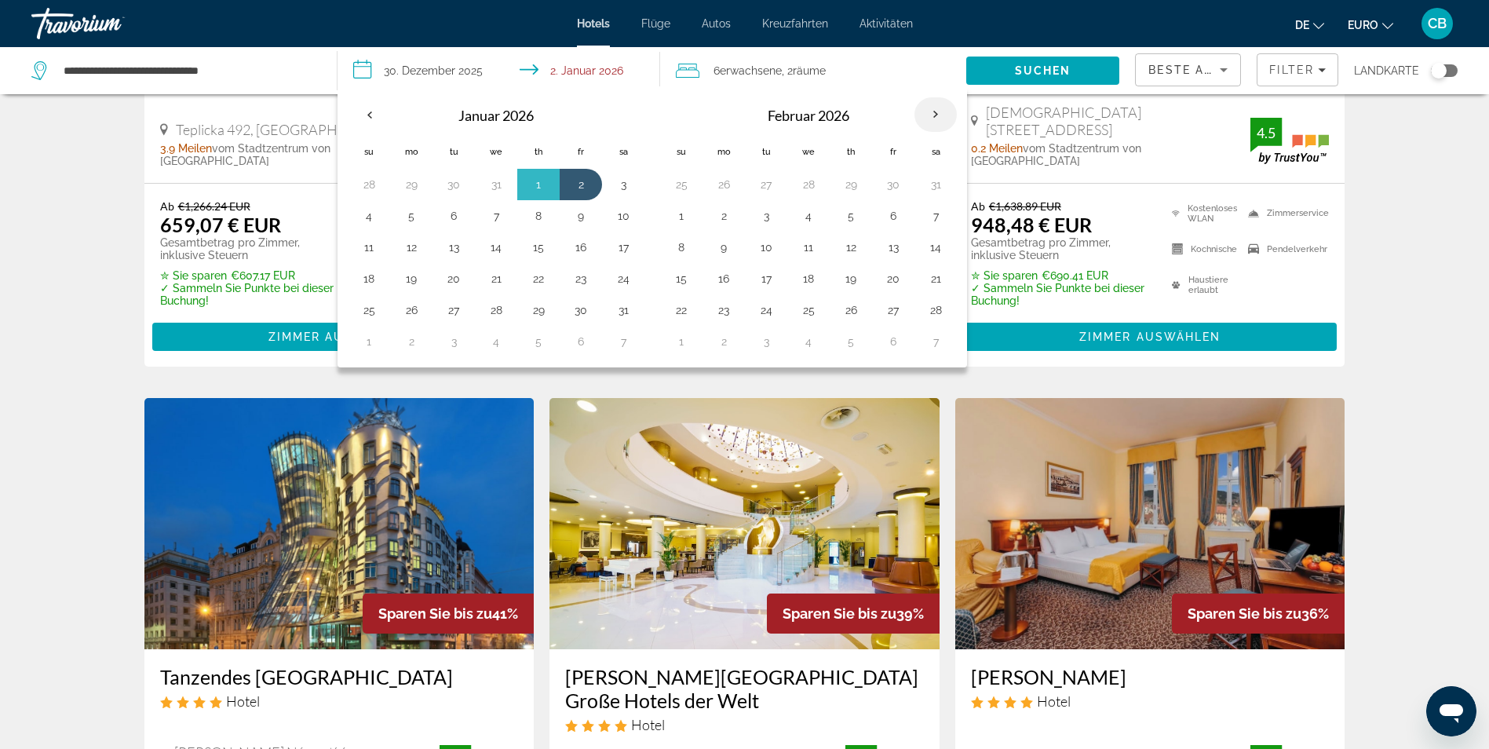
click at [936, 119] on th "Next month" at bounding box center [935, 114] width 42 height 35
click at [939, 119] on th "Next month" at bounding box center [935, 114] width 42 height 35
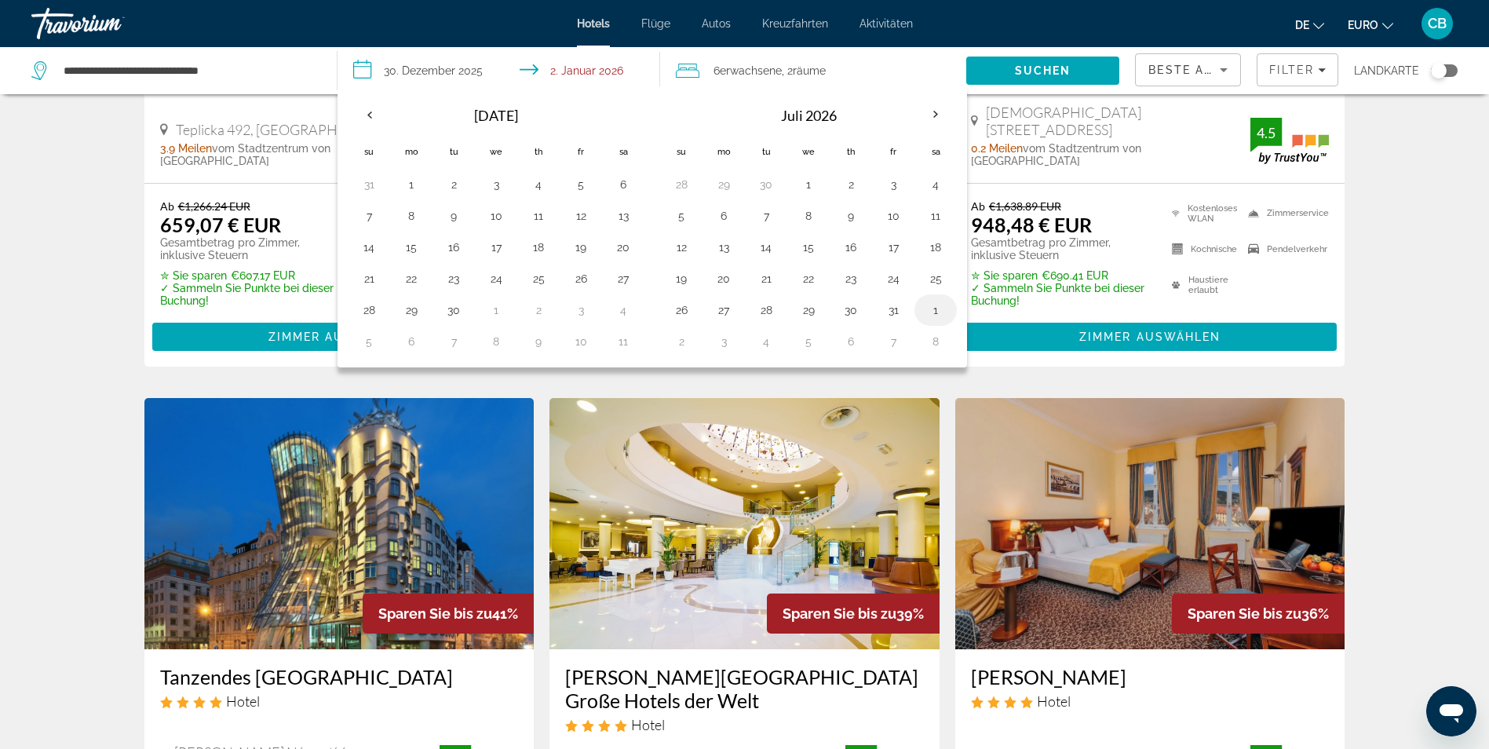
click at [939, 312] on button "1" at bounding box center [935, 310] width 25 height 22
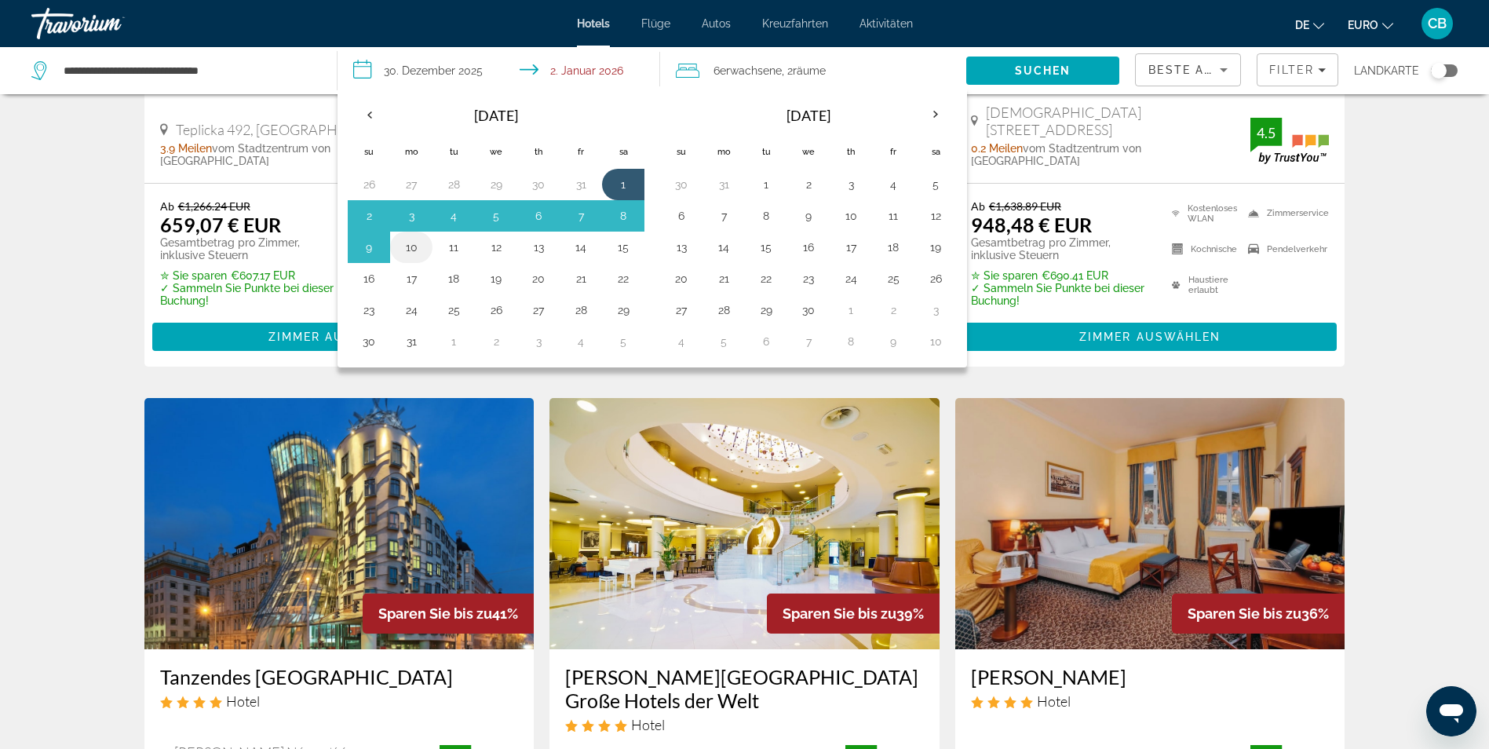
click at [422, 250] on button "10" at bounding box center [411, 247] width 25 height 22
type input "**********"
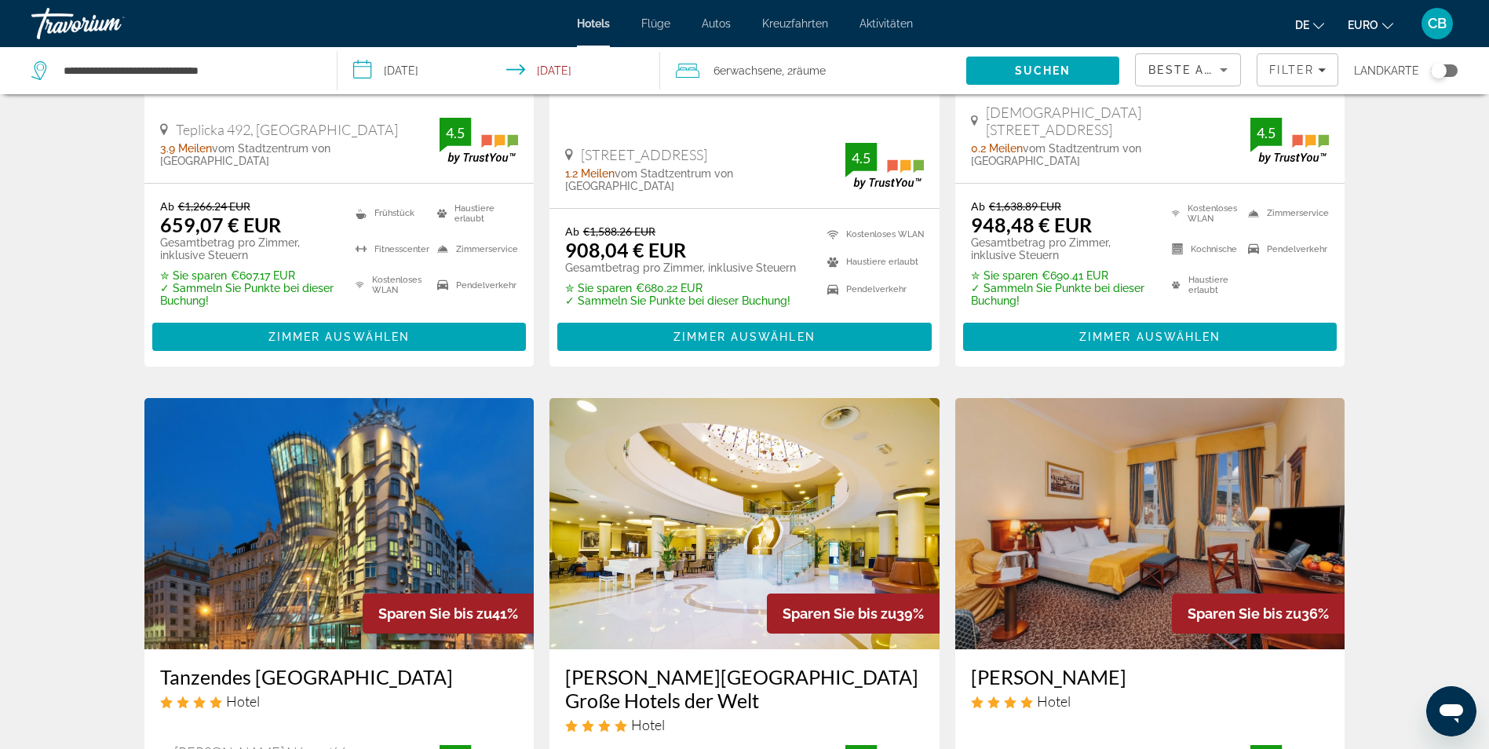
click at [717, 71] on font "6" at bounding box center [716, 70] width 6 height 13
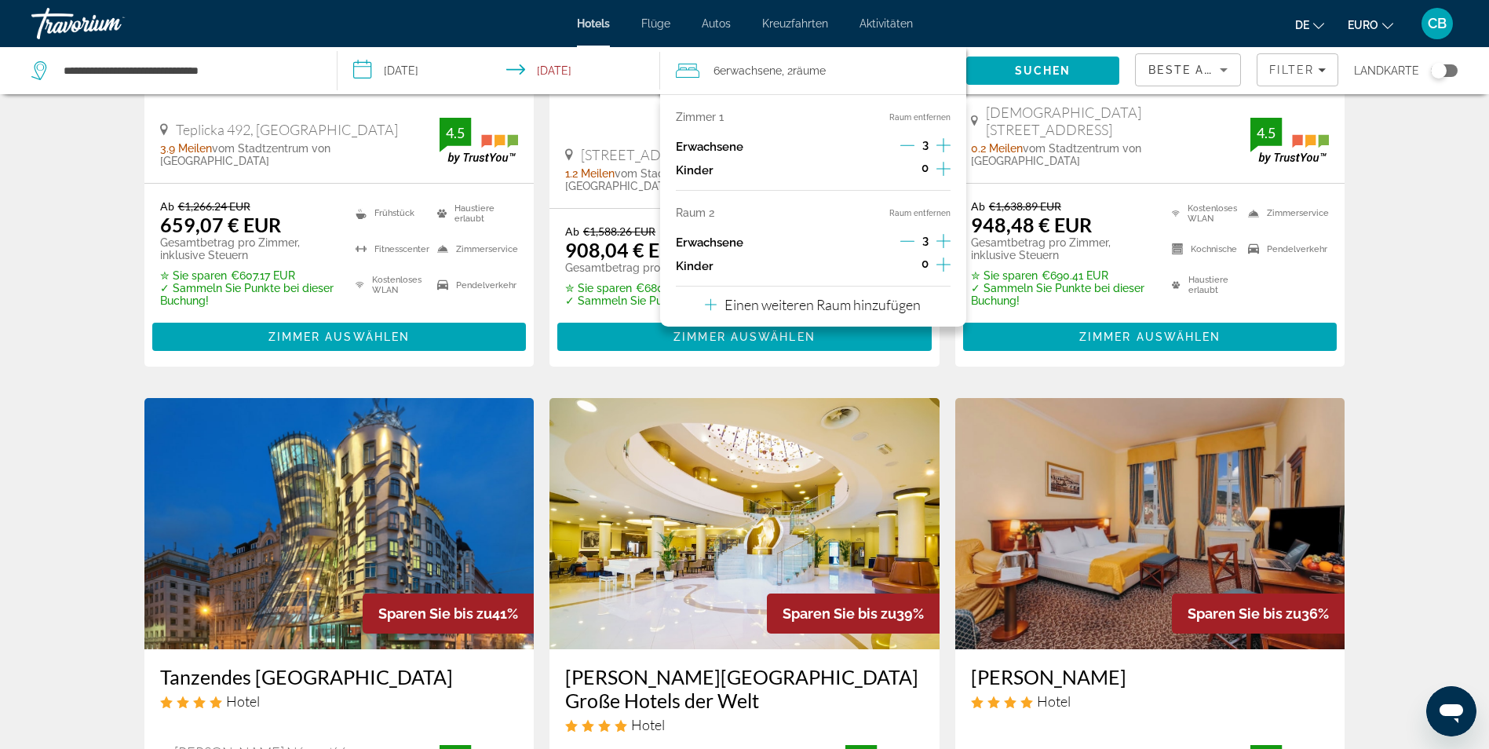
click at [907, 147] on icon "Dekrementierung Erwachsene" at bounding box center [907, 145] width 14 height 14
click at [938, 146] on icon "Inkremente Erwachsene" at bounding box center [943, 145] width 14 height 19
click at [942, 169] on icon "Untergeordnete Elemente inkrementieren" at bounding box center [943, 169] width 14 height 14
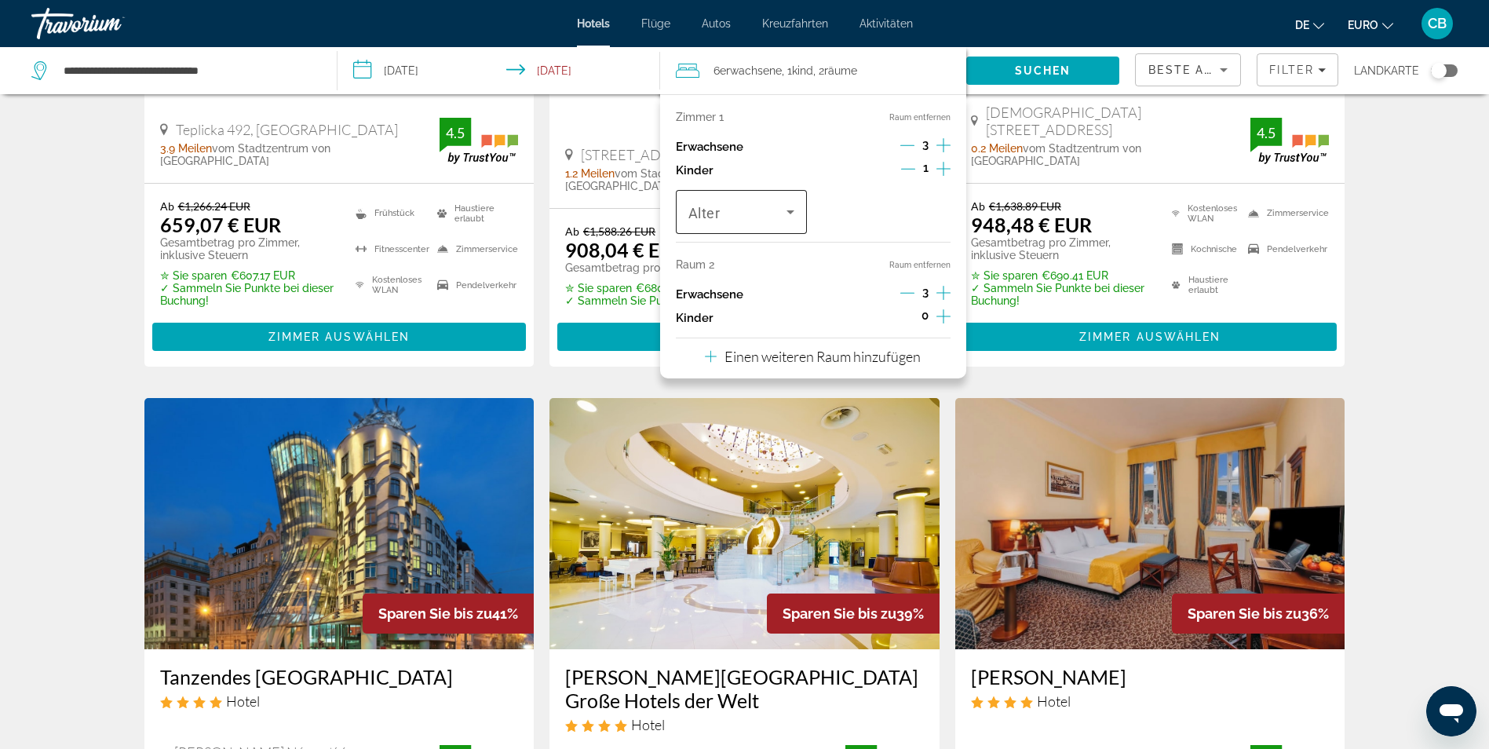
click at [793, 210] on icon "Reisende: 6 Erwachsene, 1 Kind" at bounding box center [790, 212] width 8 height 4
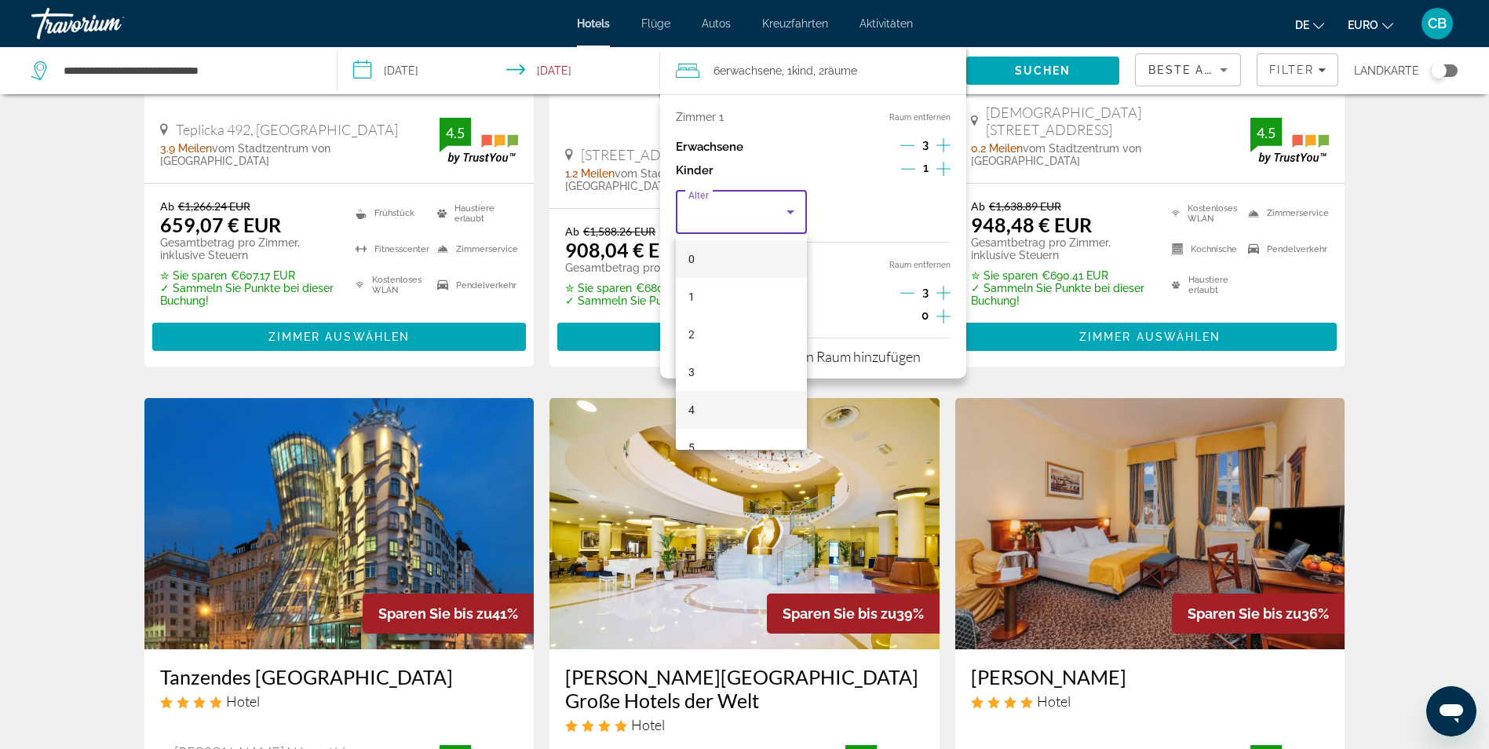
click at [714, 405] on mat-option "4" at bounding box center [742, 410] width 132 height 38
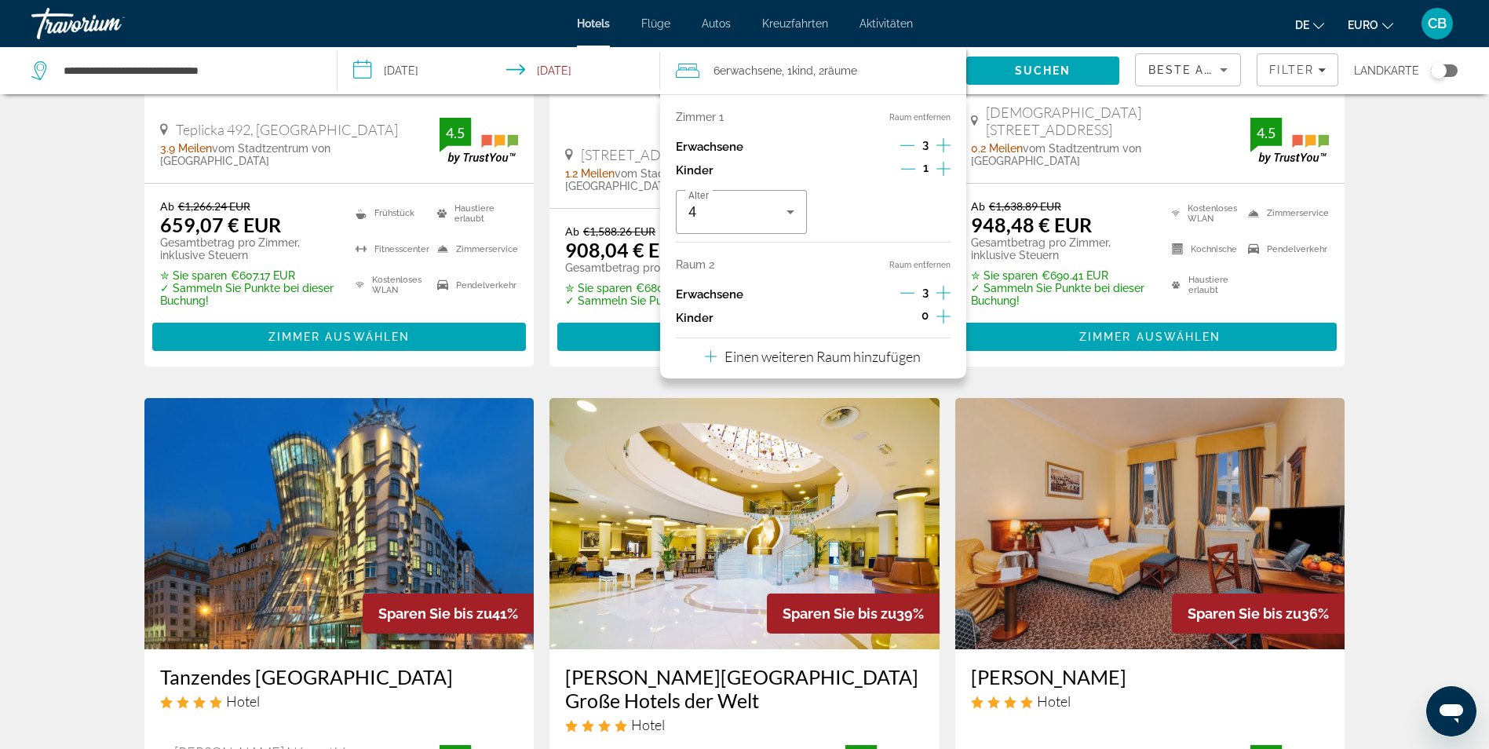
click at [859, 54] on div "6 Adult Erwachsene , 1 Kind Children , 2 Room Räume" at bounding box center [821, 70] width 290 height 47
click at [857, 69] on span "Räume" at bounding box center [840, 70] width 33 height 13
click at [853, 80] on span ", 2 Room Räume" at bounding box center [835, 71] width 44 height 22
click at [824, 69] on font ", 2" at bounding box center [818, 70] width 11 height 13
click at [733, 357] on p "Einen weiteren Raum hinzufügen" at bounding box center [822, 356] width 196 height 17
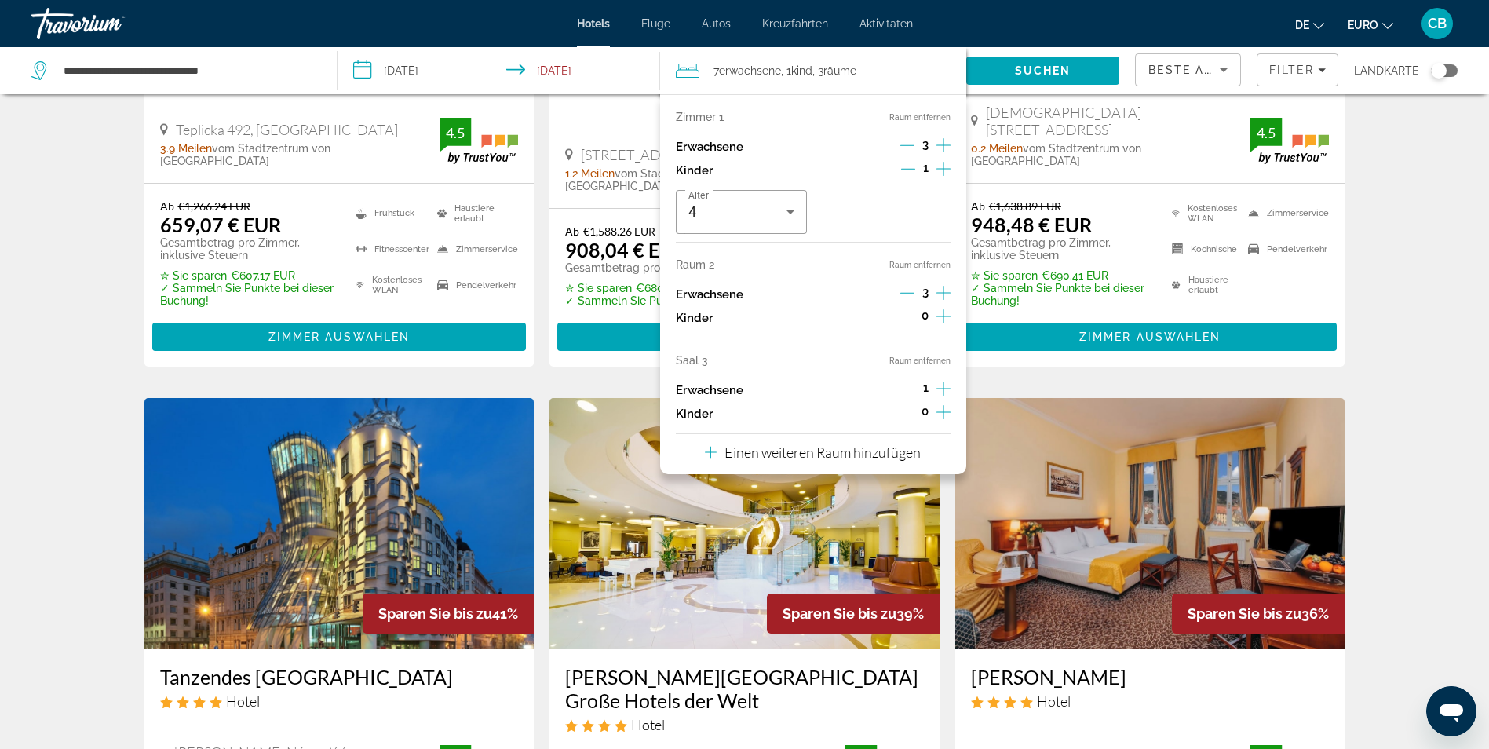
click at [917, 359] on button "Raum entfernen" at bounding box center [919, 361] width 61 height 10
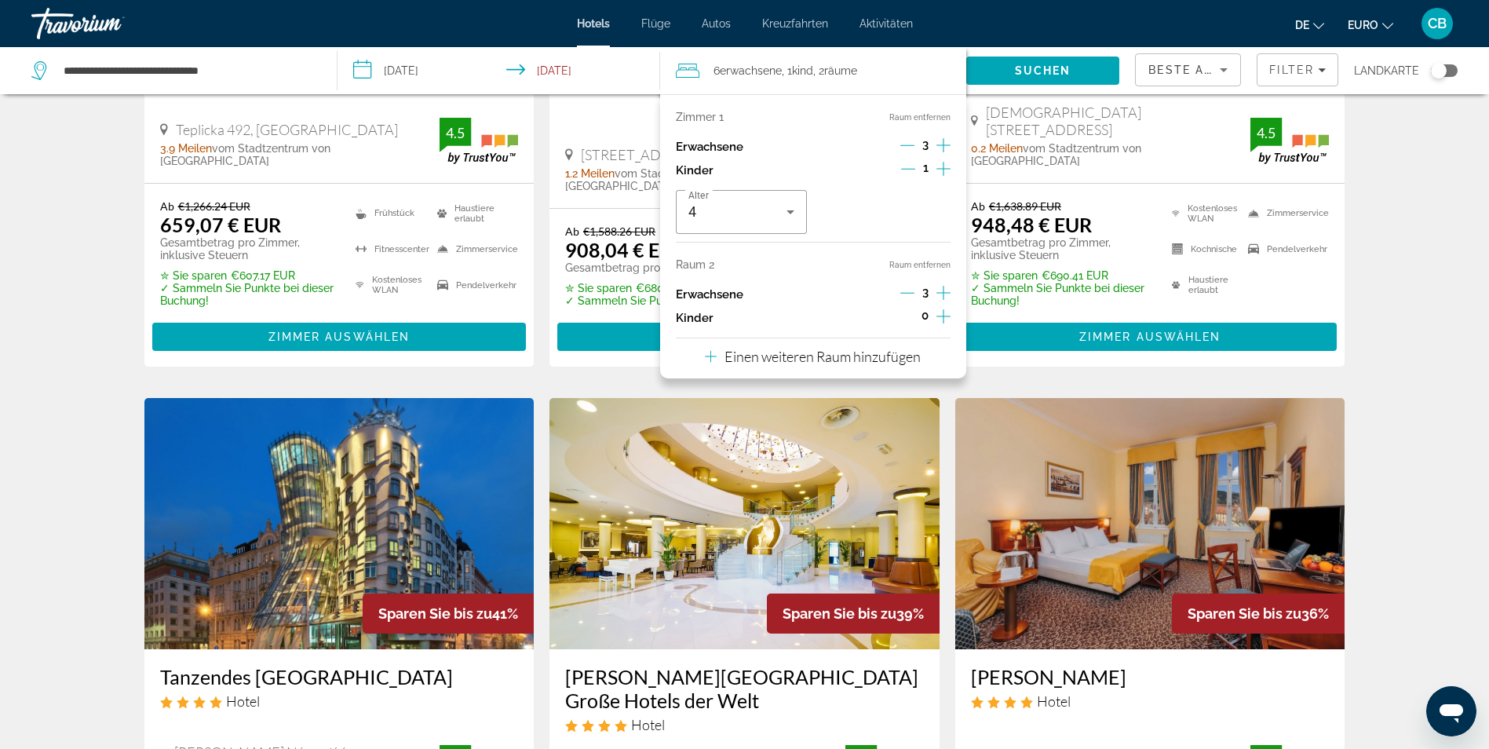
click at [915, 262] on button "Raum entfernen" at bounding box center [919, 265] width 61 height 10
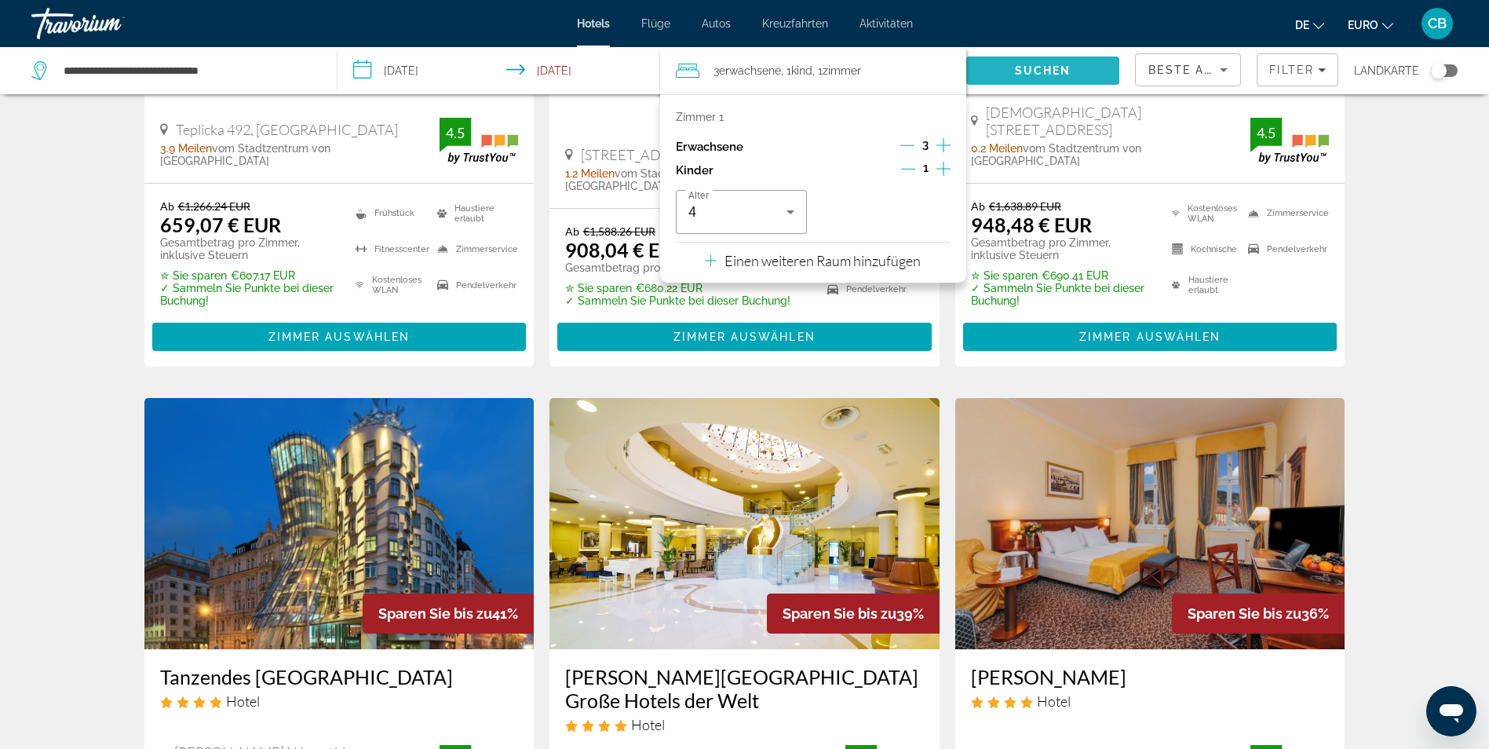
click at [1096, 72] on span "Suchen" at bounding box center [1042, 71] width 153 height 38
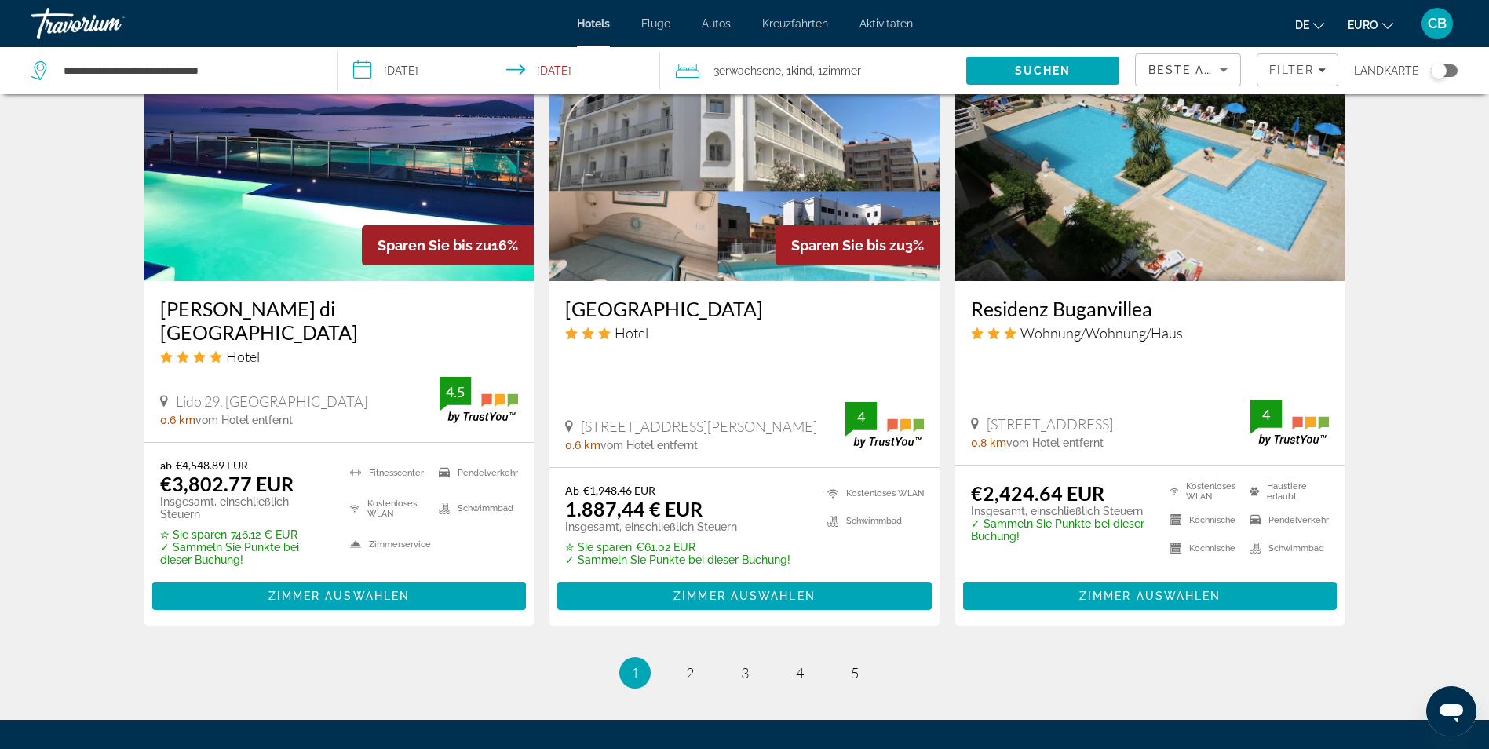
scroll to position [1884, 0]
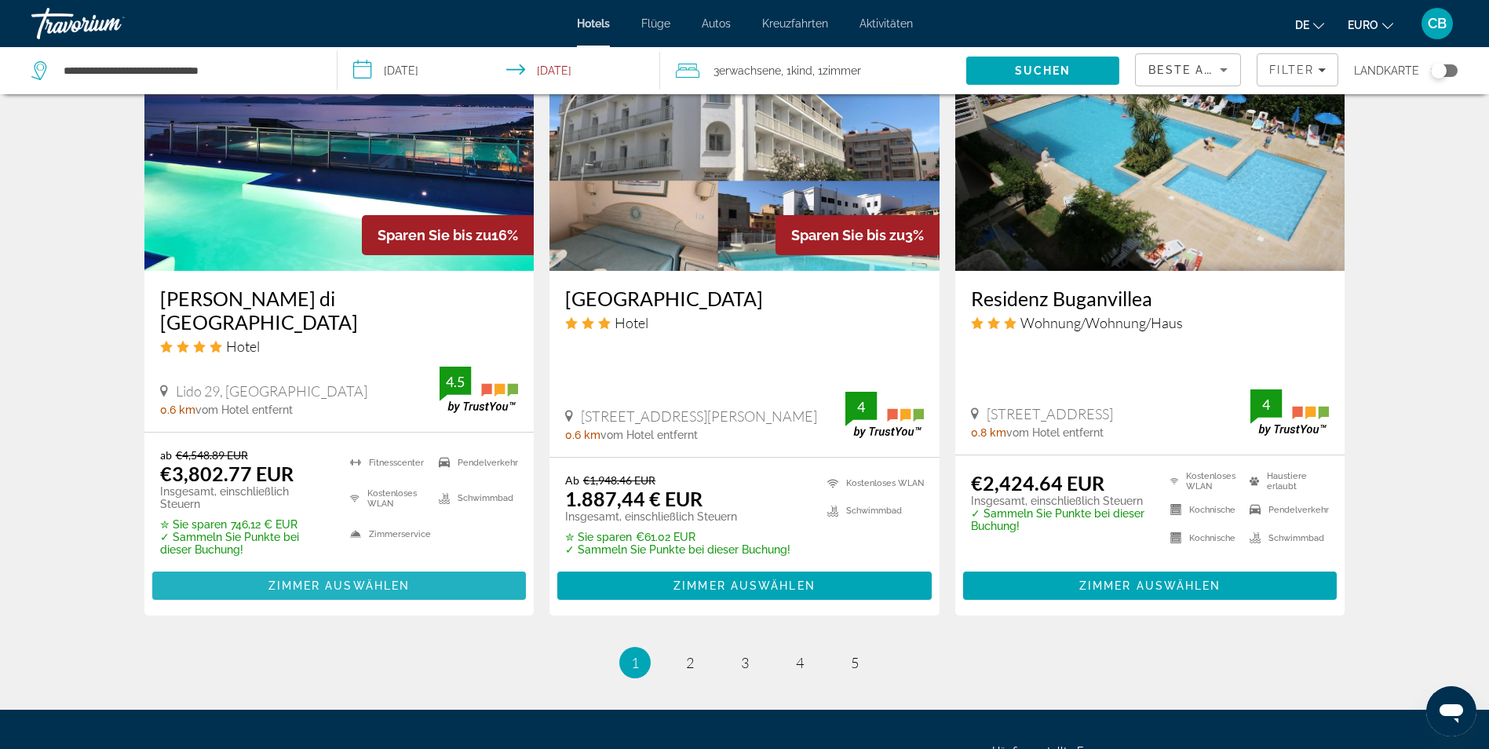
click at [315, 579] on span "Zimmer auswählen" at bounding box center [339, 585] width 142 height 13
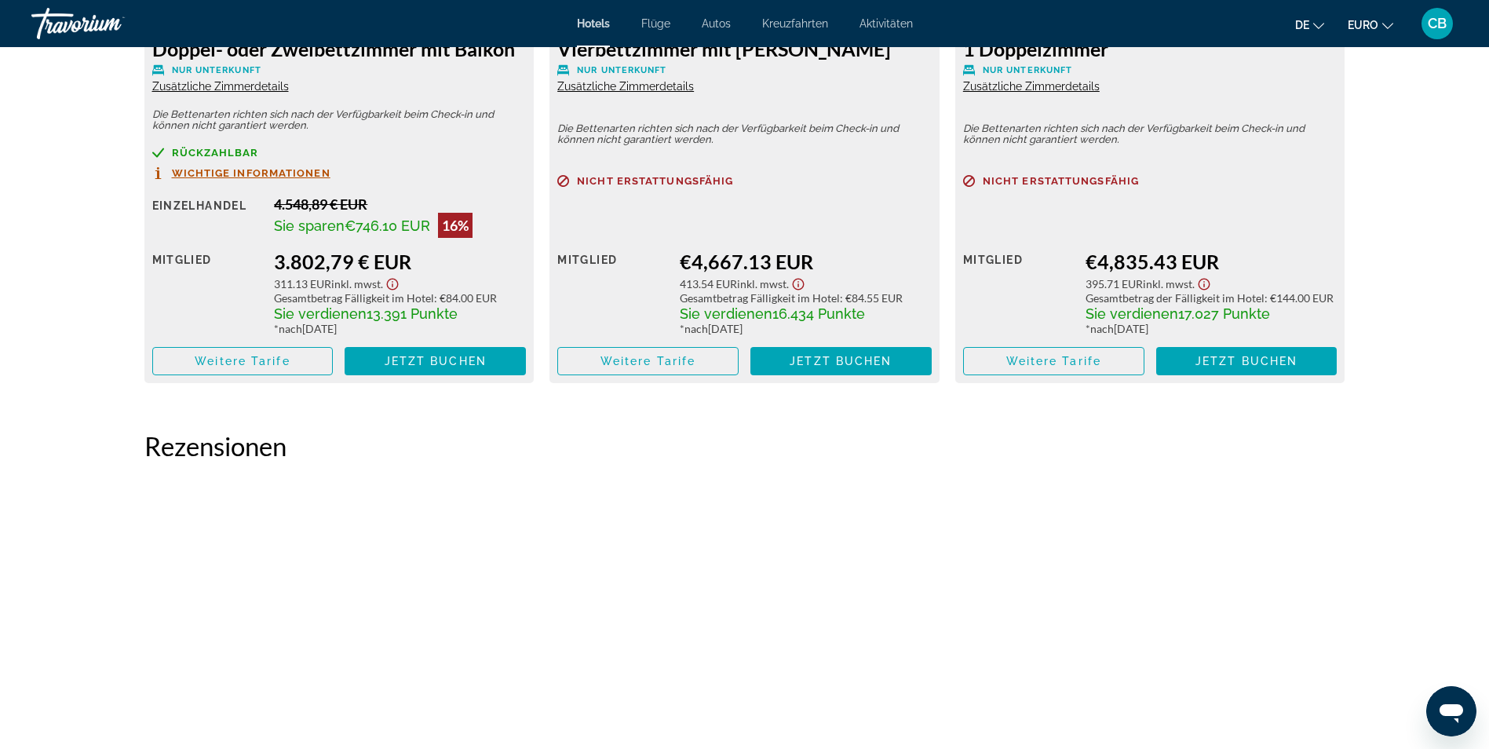
scroll to position [2433, 0]
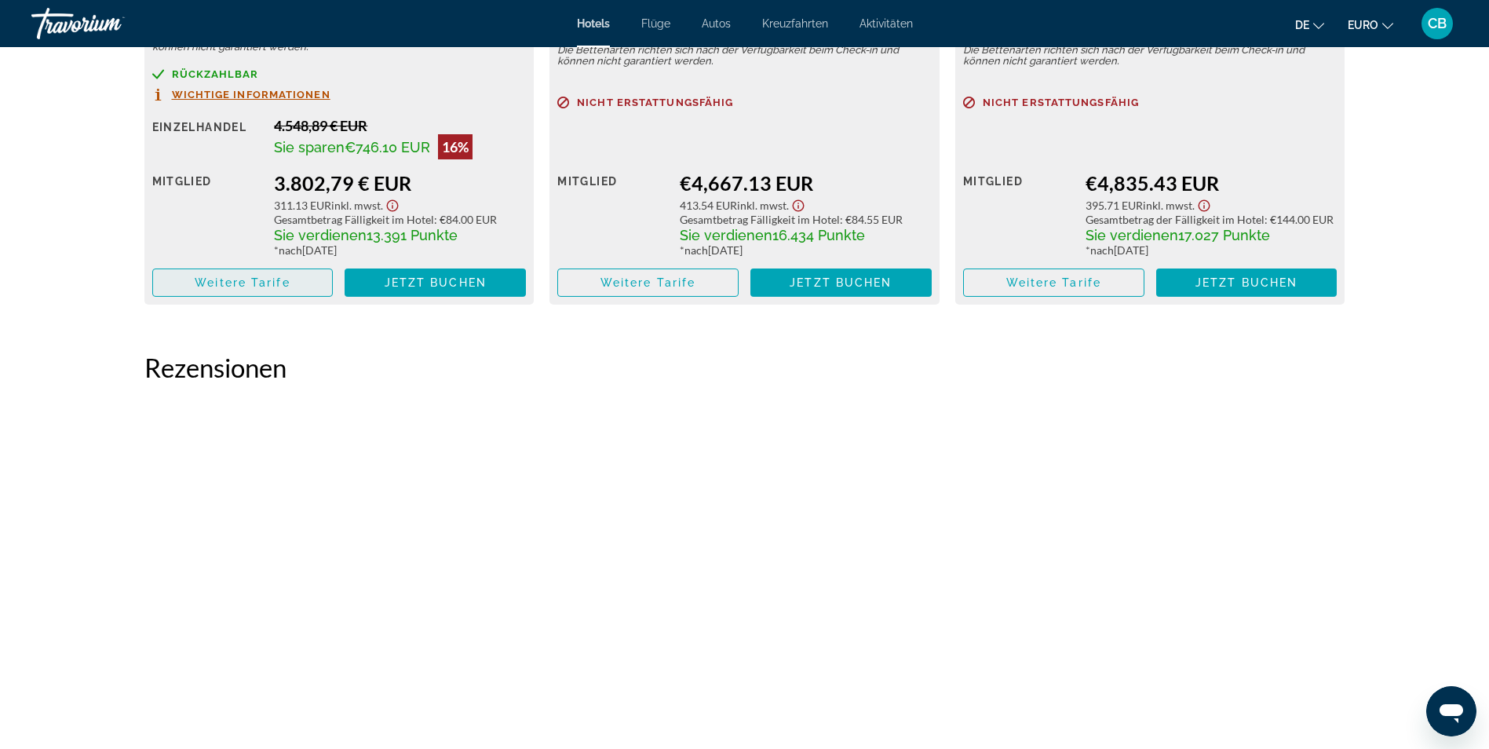
click at [239, 290] on span "Hauptinhalt" at bounding box center [243, 283] width 180 height 38
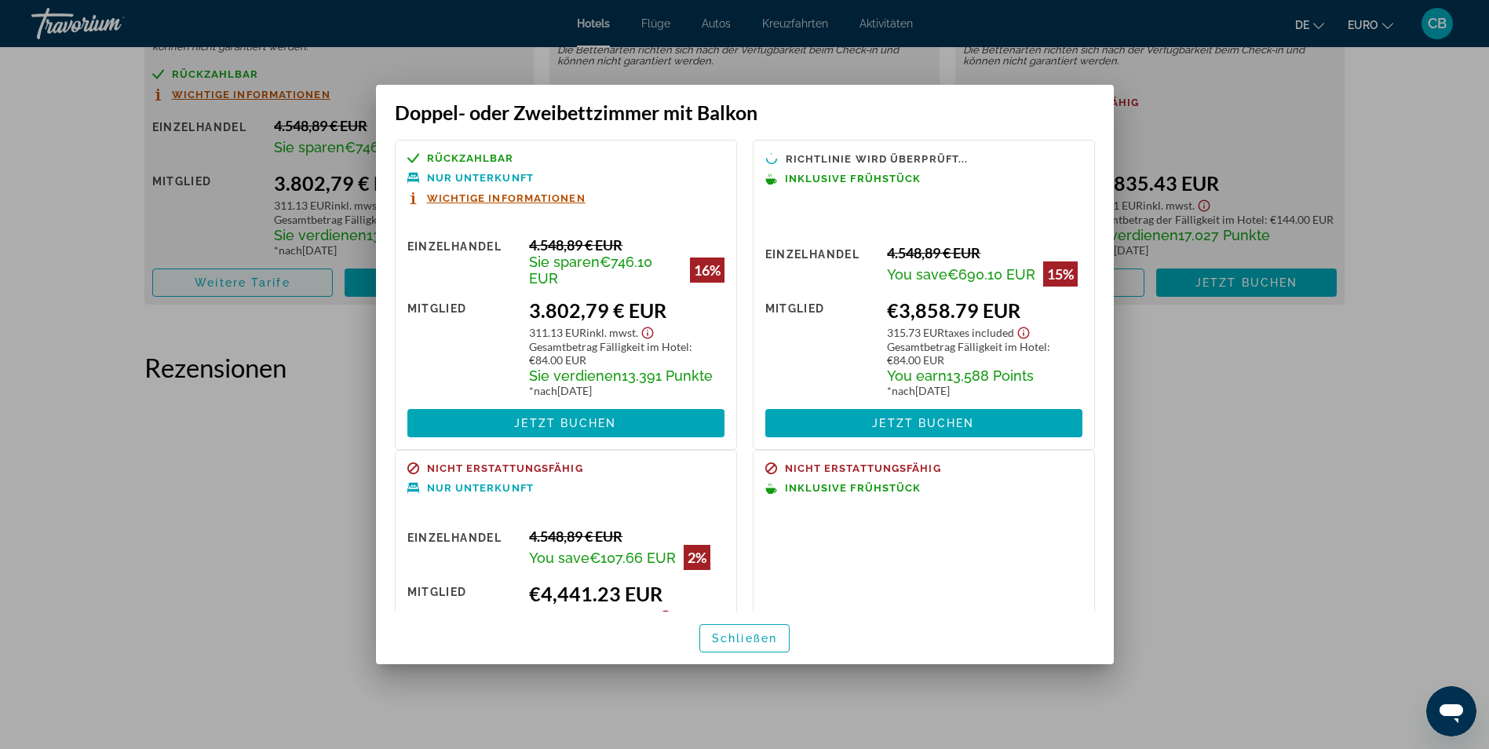
scroll to position [0, 0]
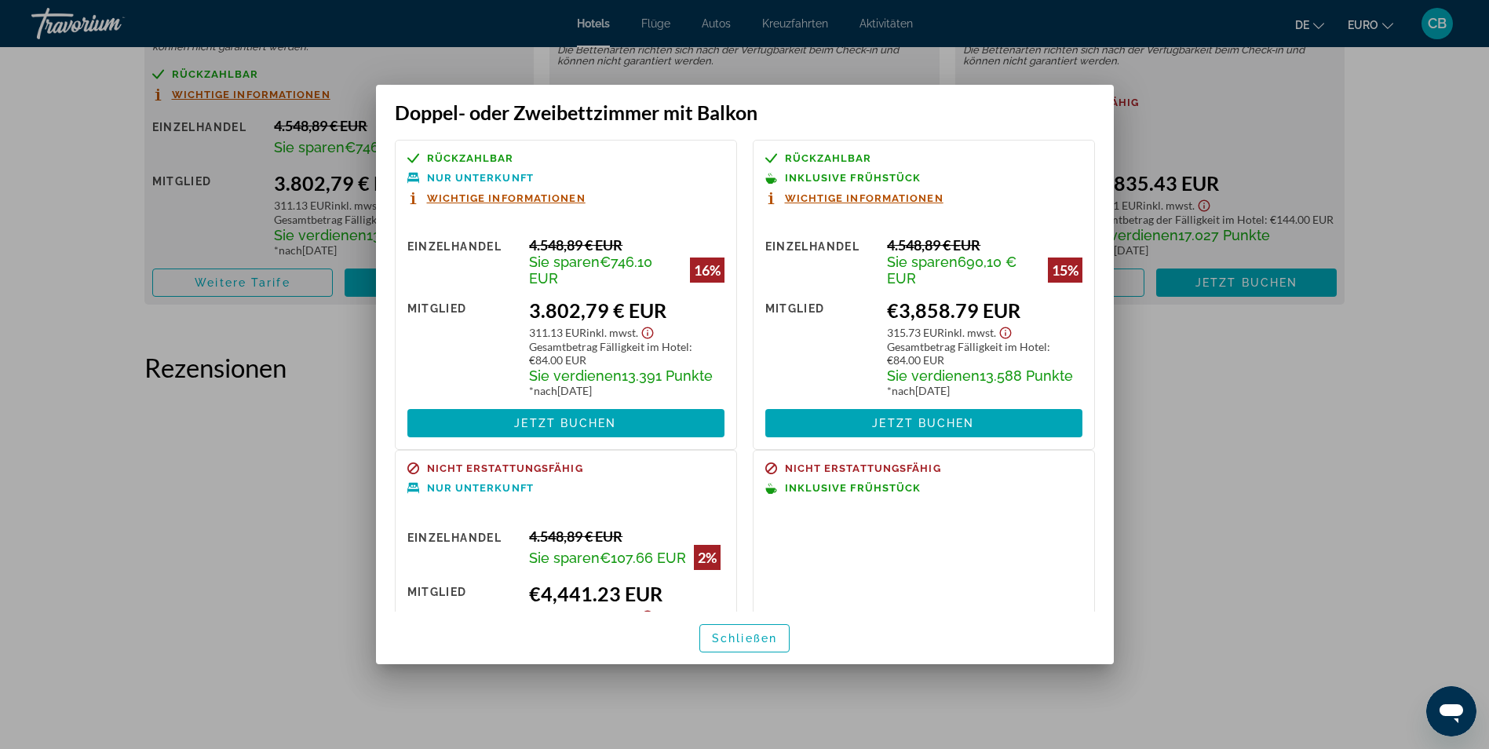
click at [1340, 166] on div at bounding box center [744, 374] width 1489 height 749
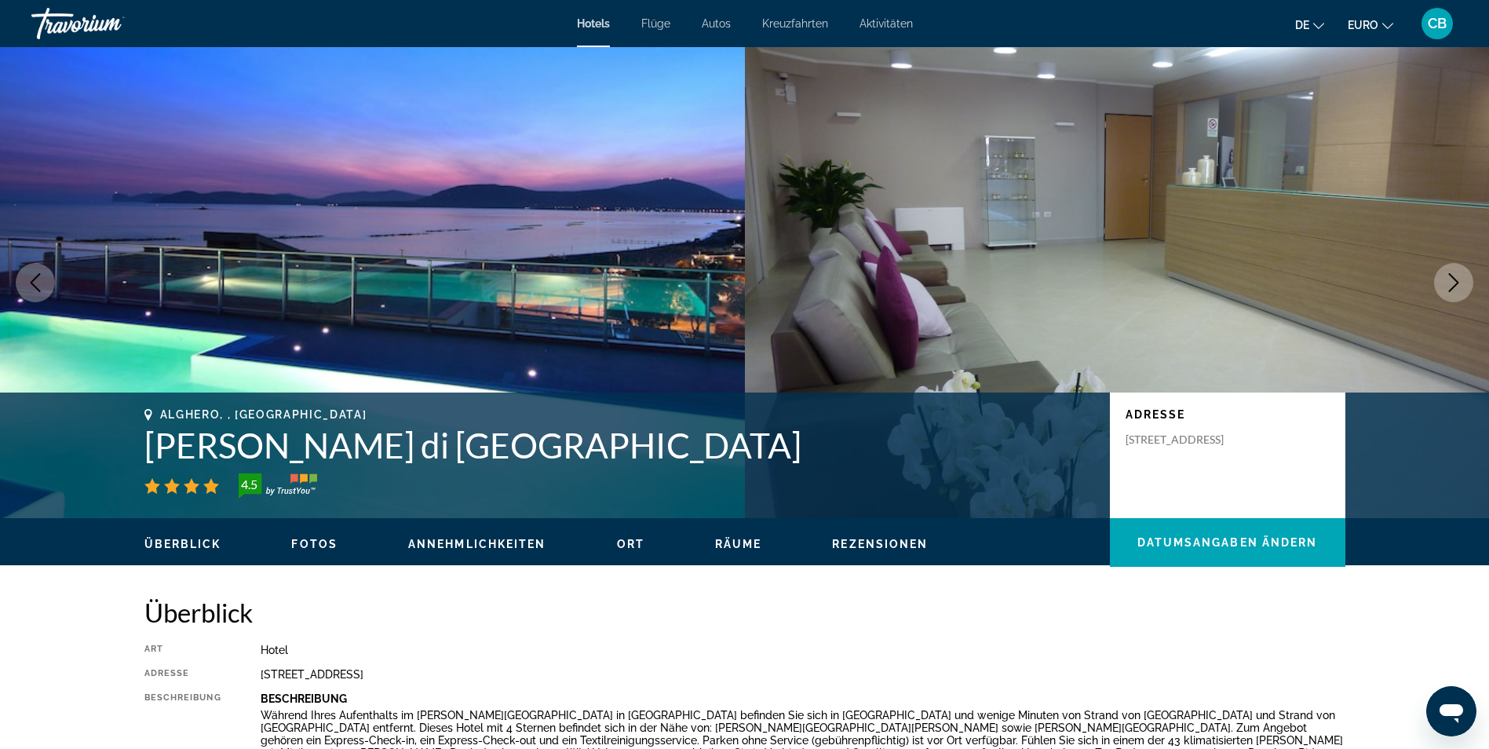
scroll to position [2433, 0]
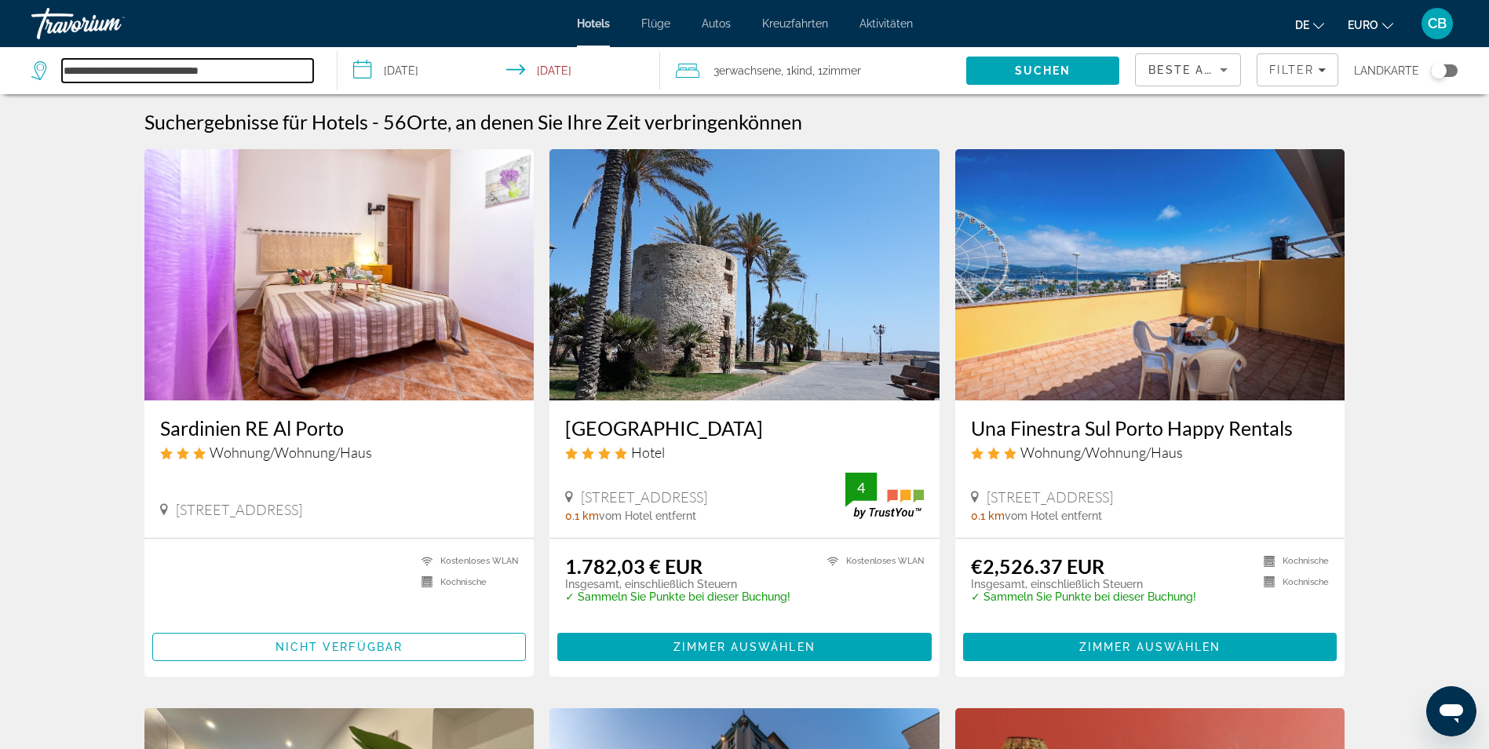
click at [250, 67] on input "**********" at bounding box center [187, 71] width 251 height 24
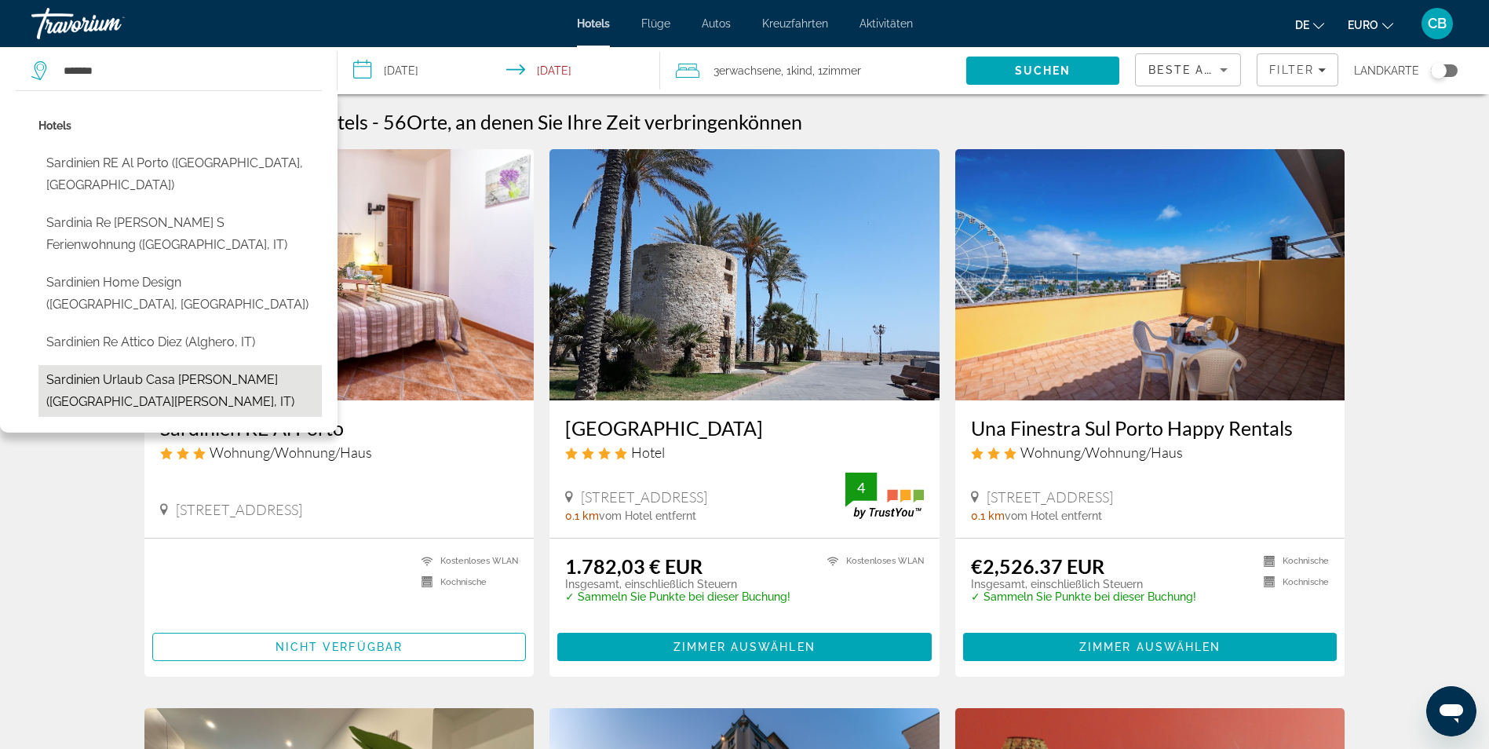
click at [216, 365] on button "Sardinien Urlaub casa [PERSON_NAME] ([GEOGRAPHIC_DATA][PERSON_NAME], IT)" at bounding box center [179, 391] width 283 height 52
type input "**********"
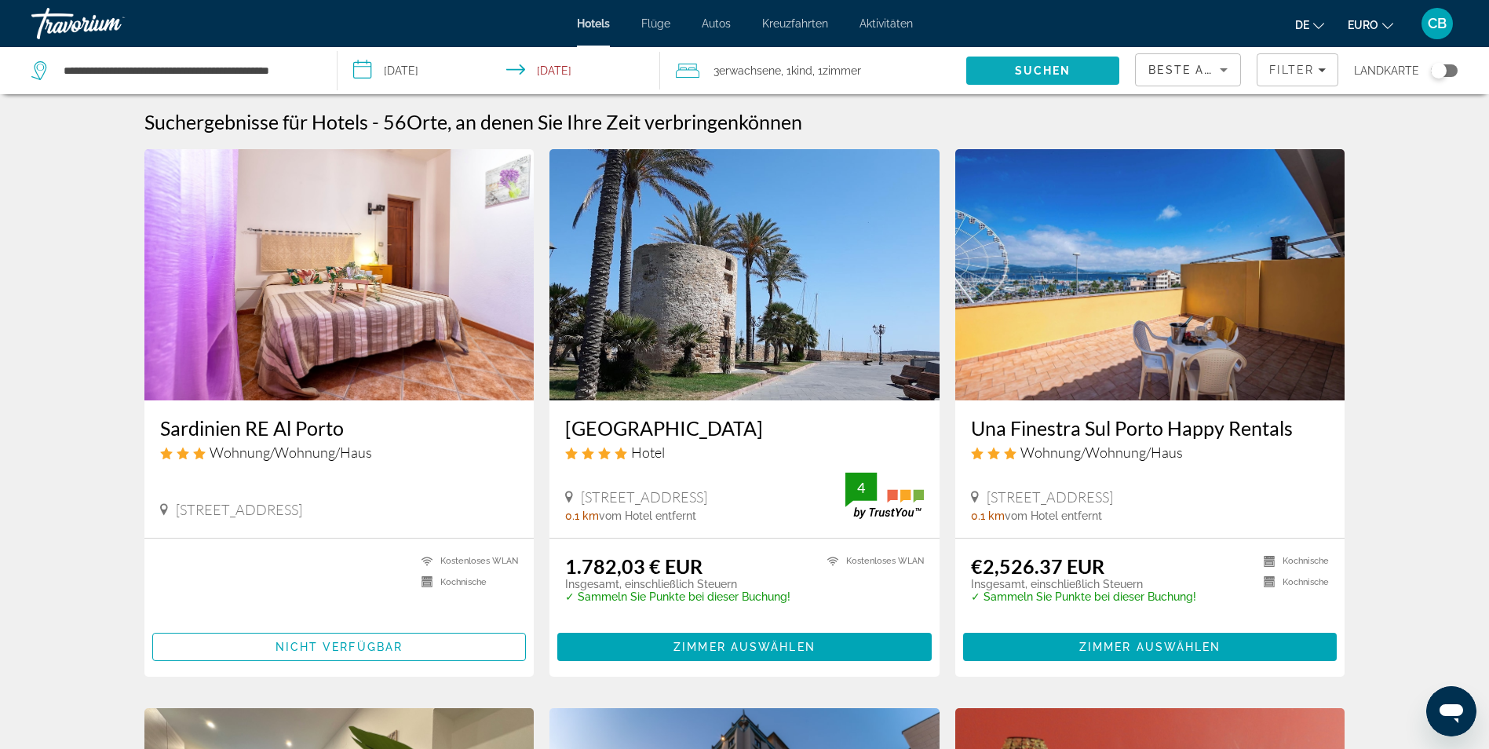
click at [1019, 64] on span "Suchen" at bounding box center [1043, 70] width 57 height 13
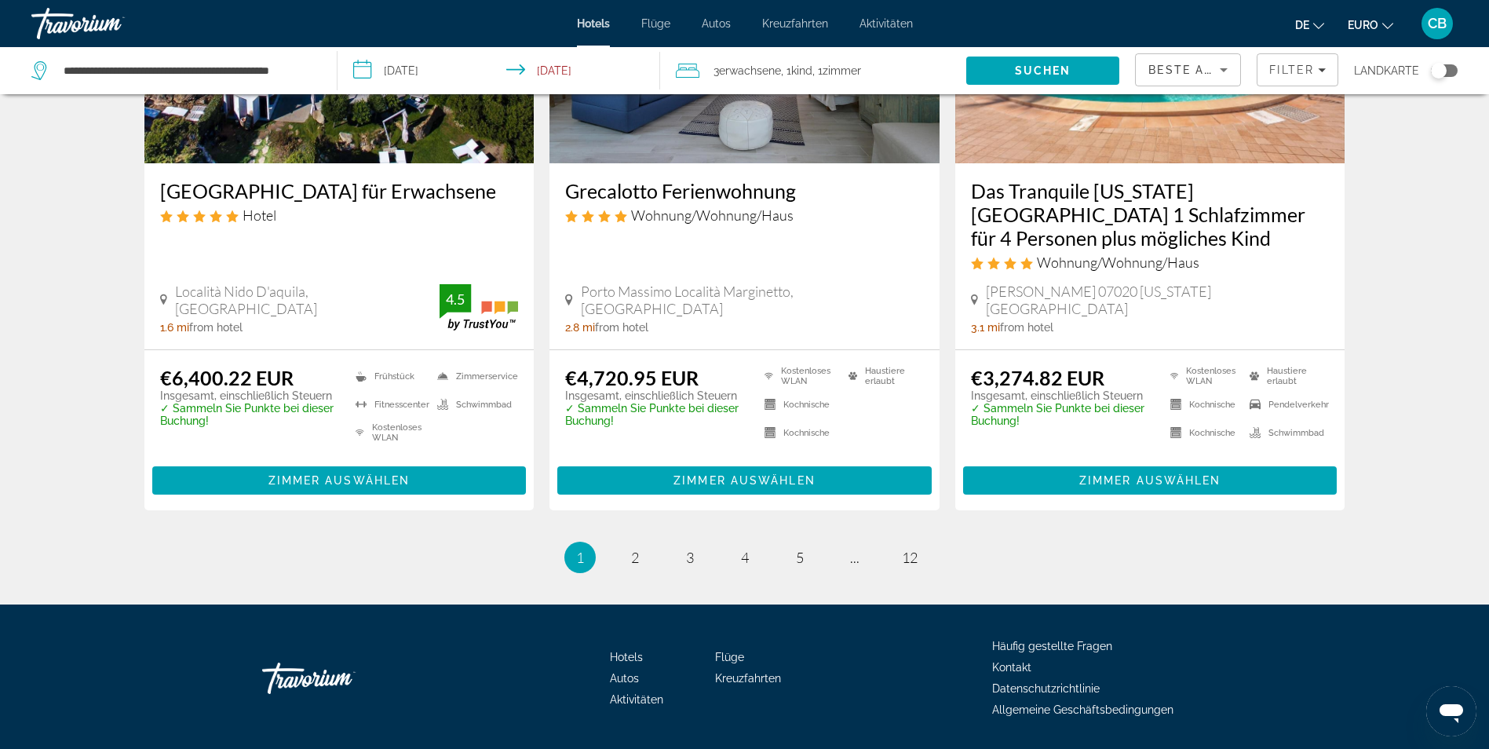
scroll to position [1989, 0]
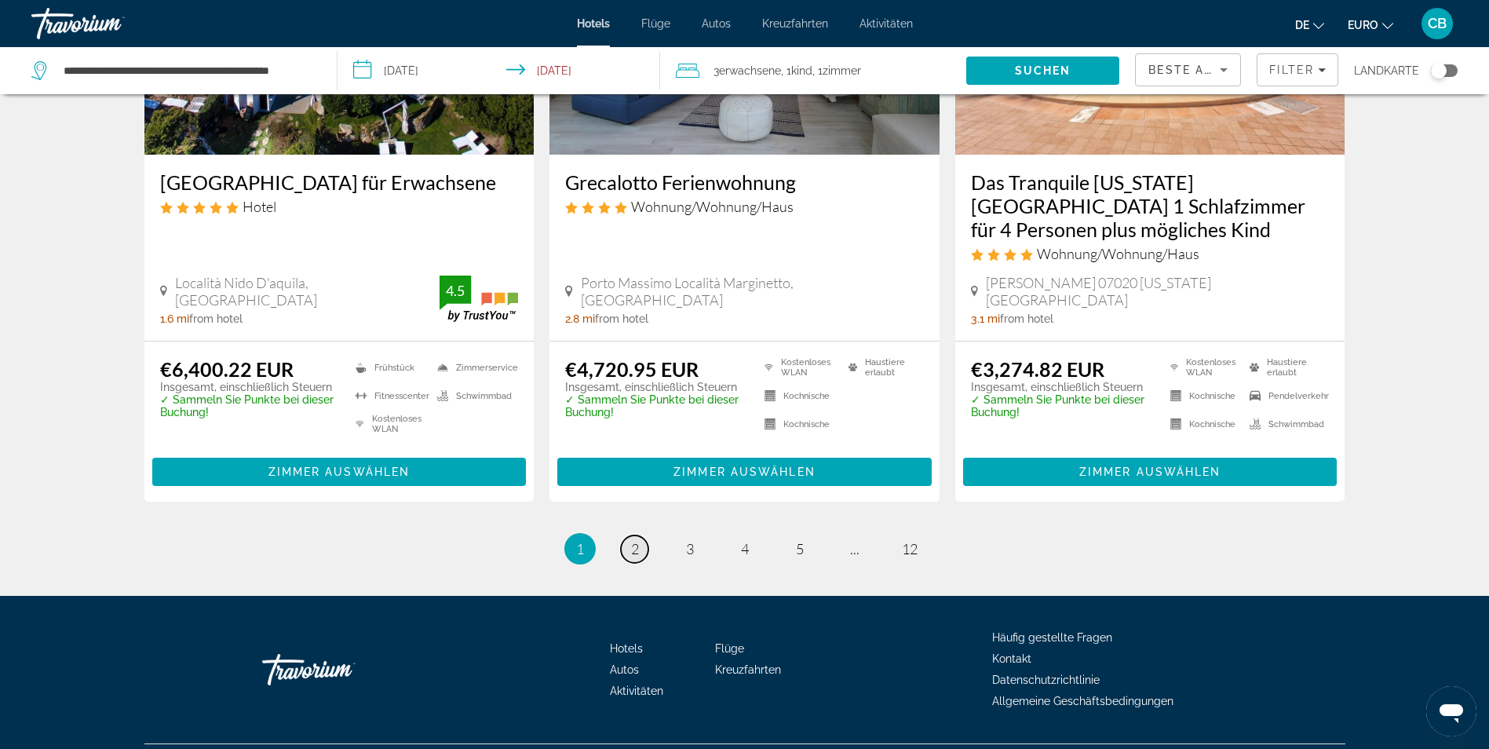
click at [625, 535] on link "Seite 2" at bounding box center [634, 548] width 27 height 27
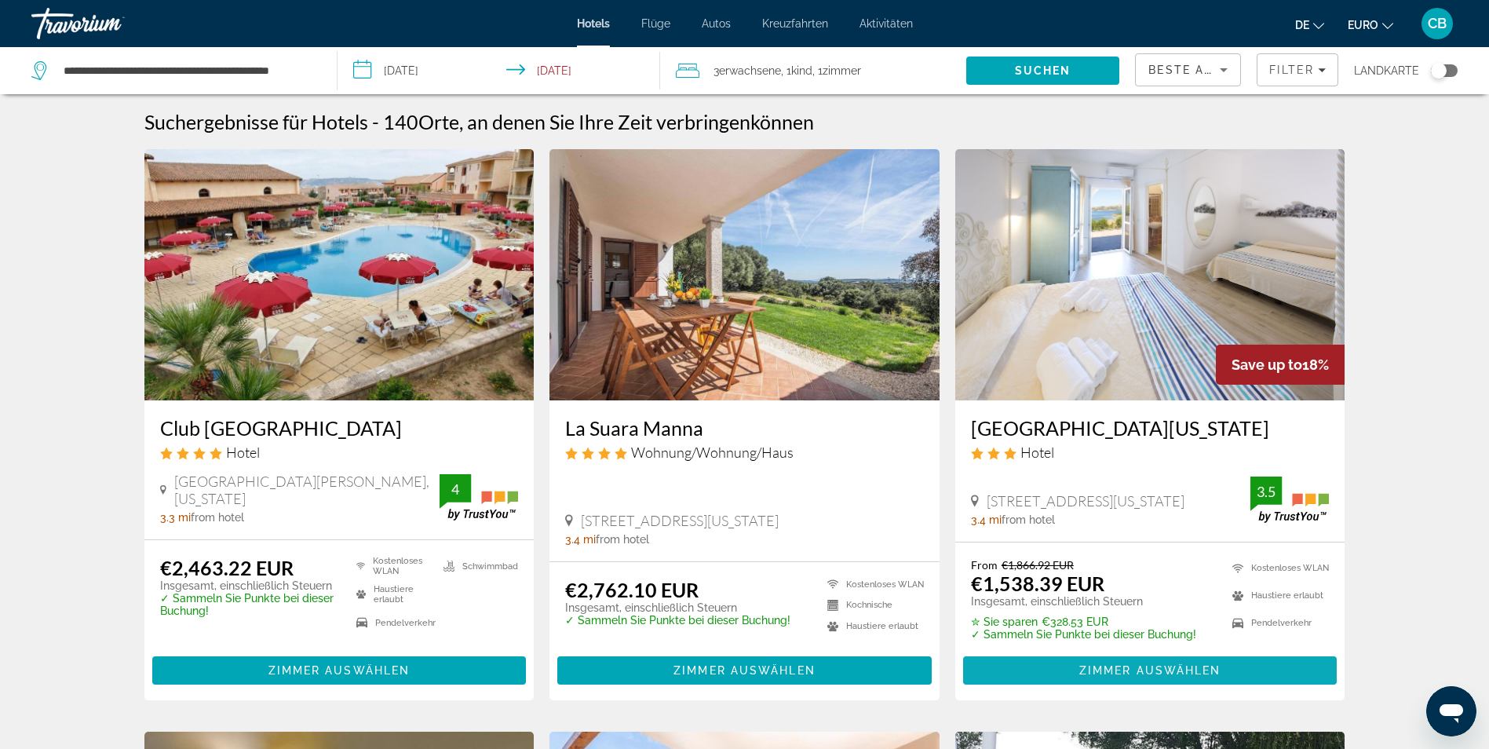
click at [1104, 670] on span "Zimmer auswählen" at bounding box center [1150, 670] width 142 height 13
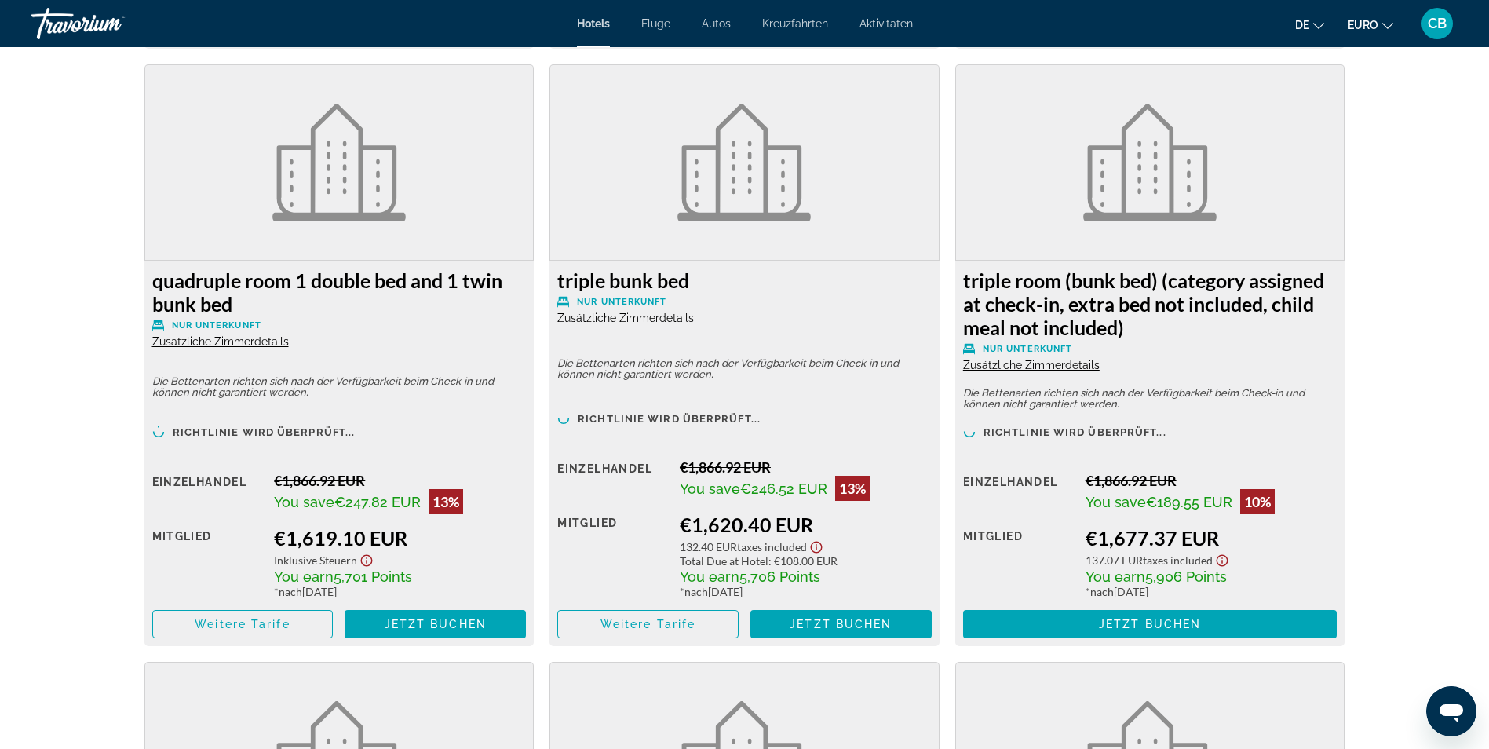
scroll to position [2825, 0]
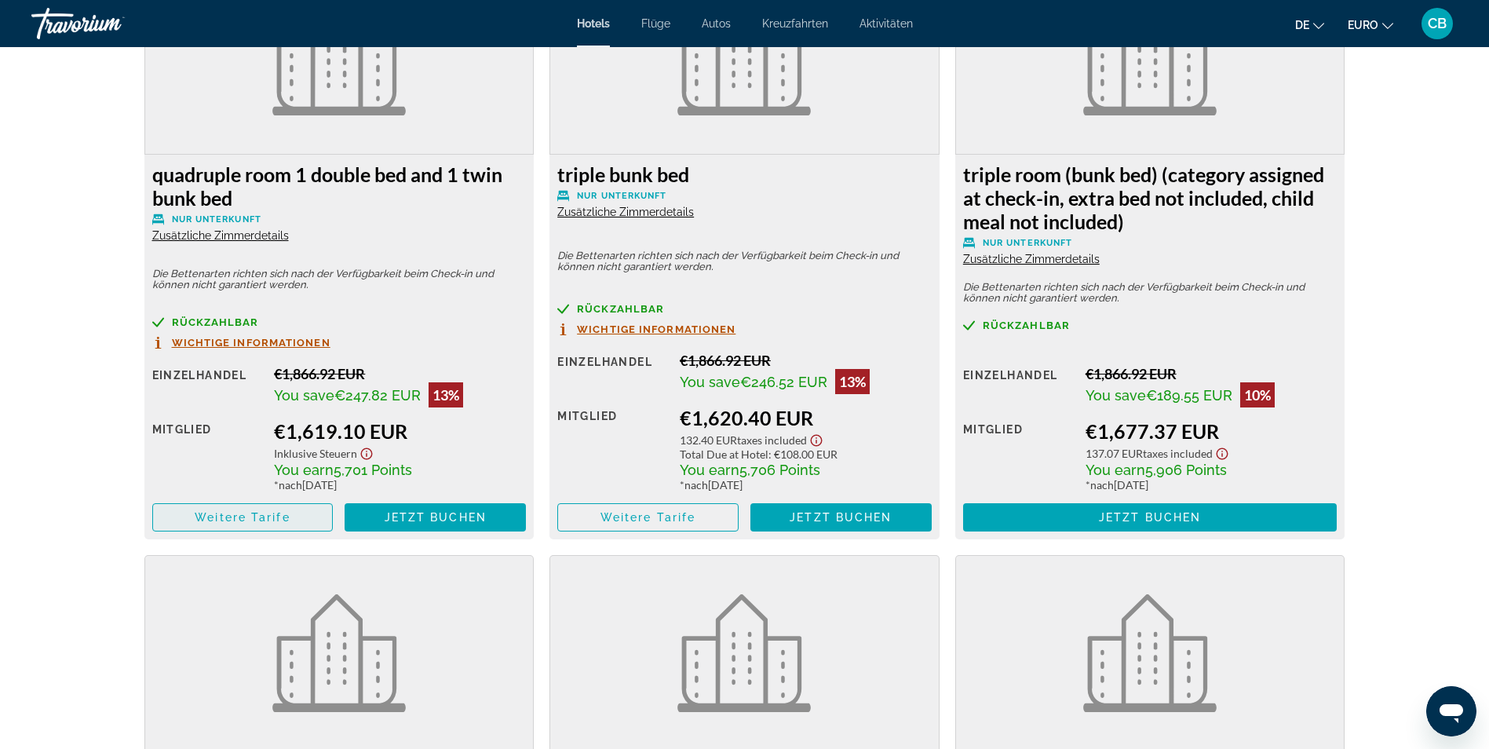
click at [260, 515] on span "Weitere Tarife" at bounding box center [242, 517] width 95 height 13
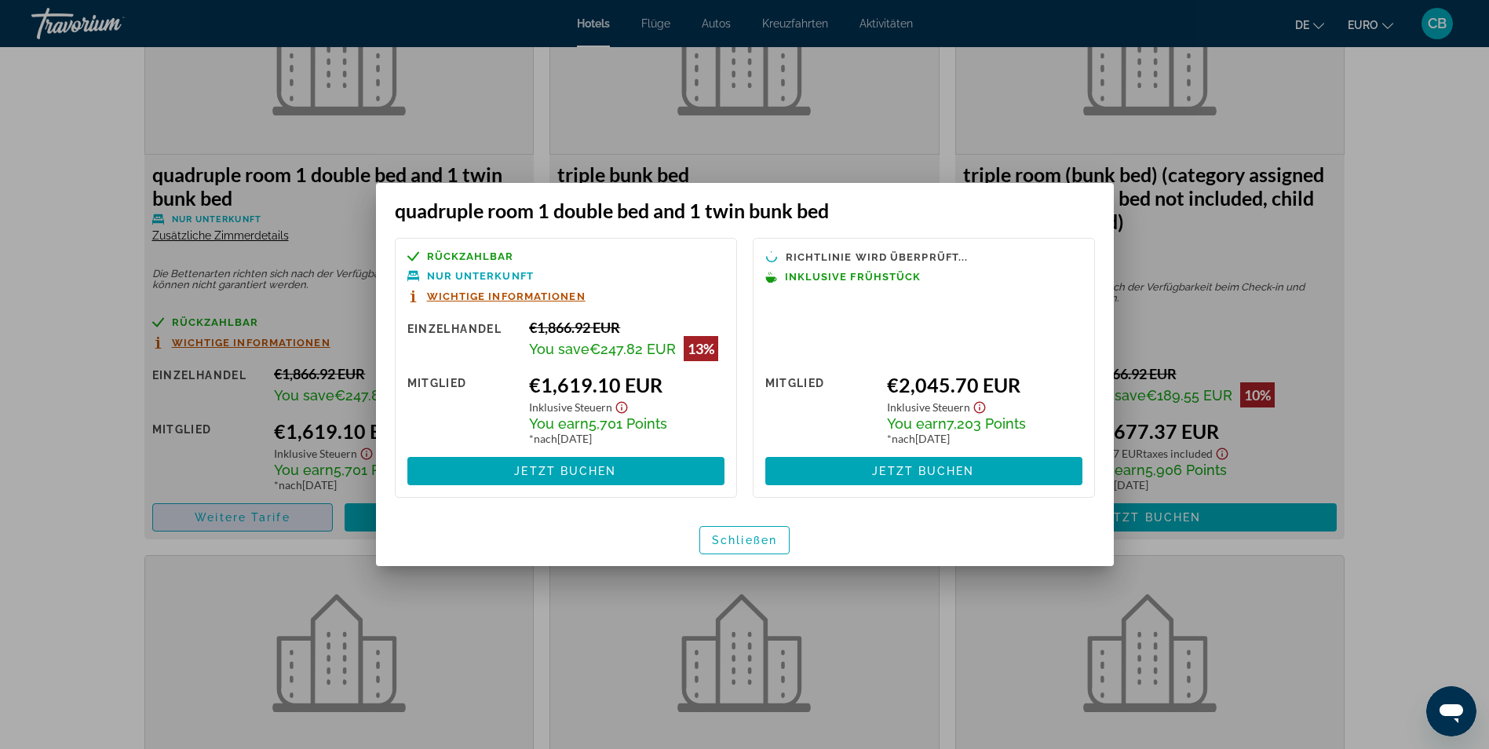
scroll to position [0, 0]
click at [745, 534] on span "Schließen" at bounding box center [744, 540] width 65 height 13
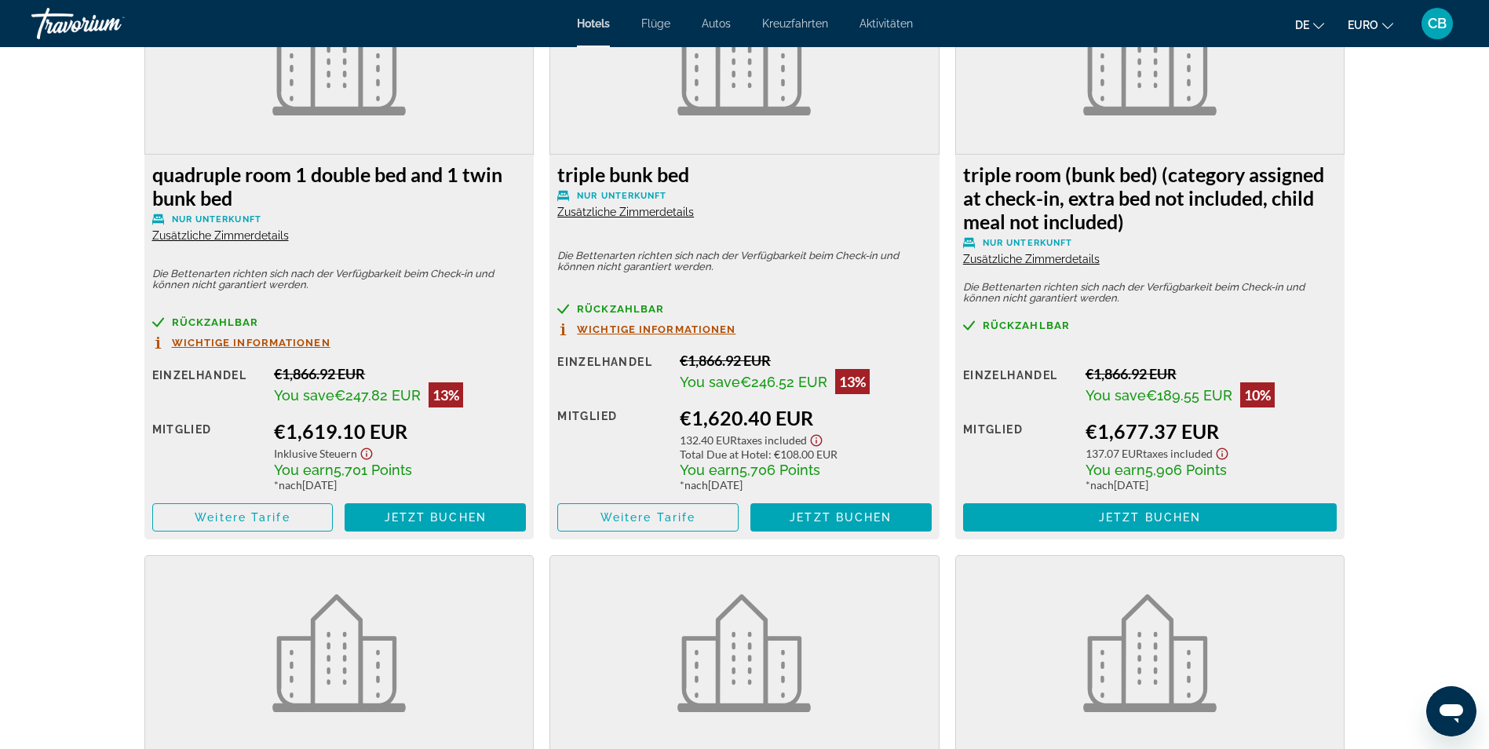
scroll to position [2825, 0]
